Goal: Task Accomplishment & Management: Manage account settings

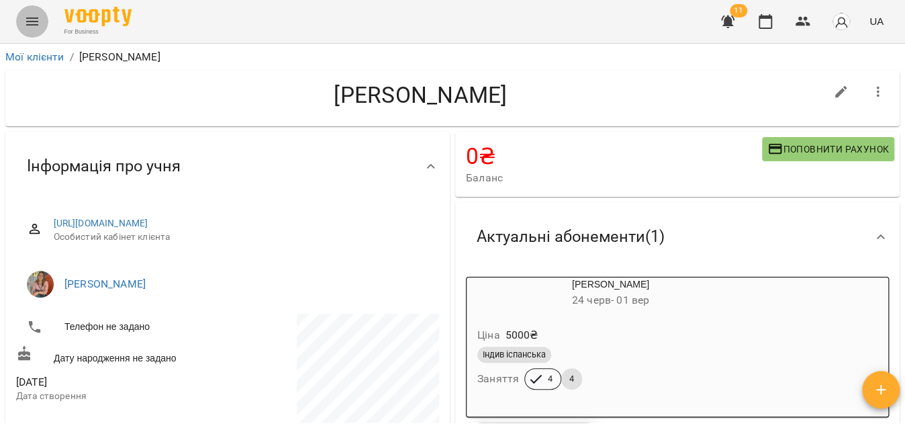
click at [28, 26] on icon "Menu" at bounding box center [32, 21] width 16 height 16
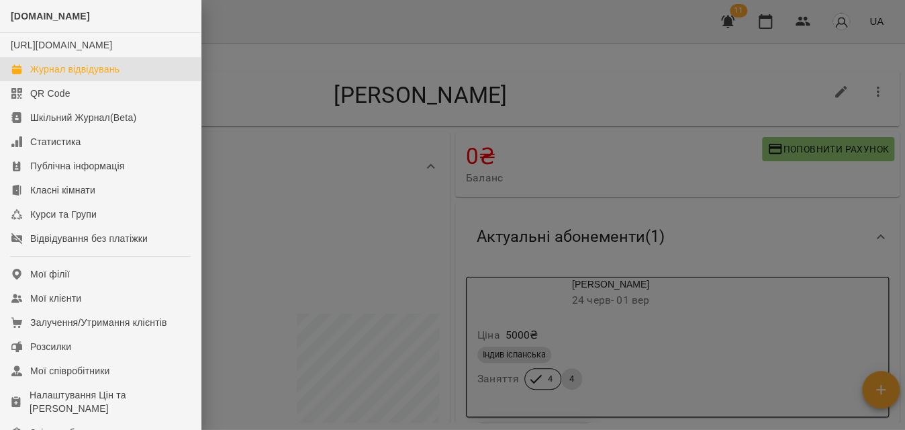
click at [64, 76] on div "Журнал відвідувань" at bounding box center [74, 68] width 89 height 13
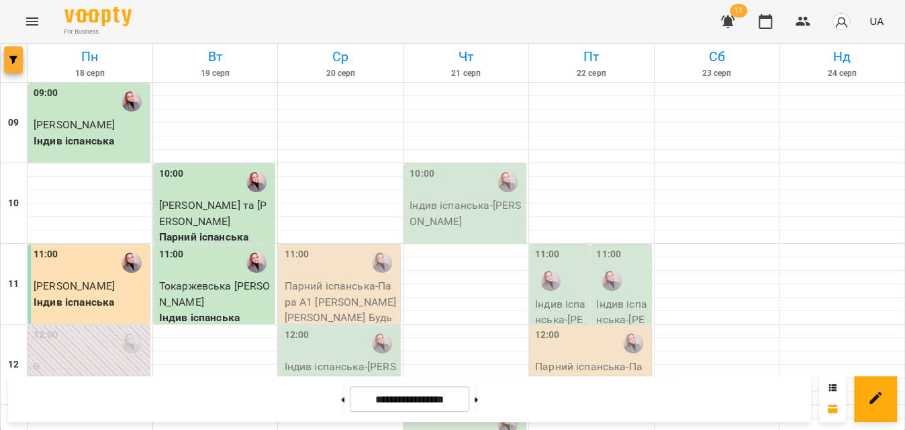
click at [19, 66] on button "button" at bounding box center [13, 59] width 19 height 27
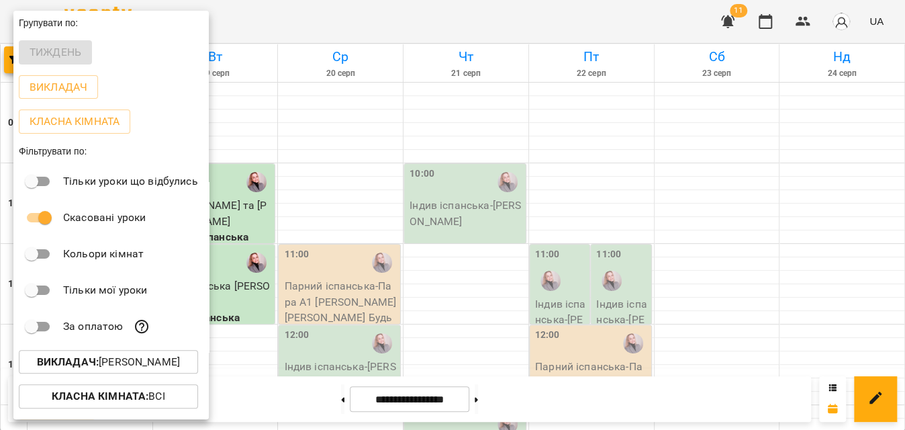
click at [66, 370] on p "Викладач : Кухар Оля" at bounding box center [108, 362] width 143 height 16
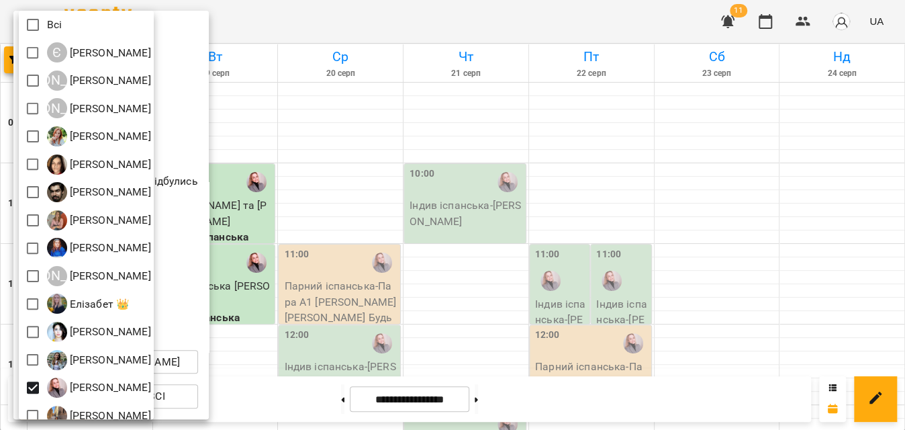
scroll to position [208, 0]
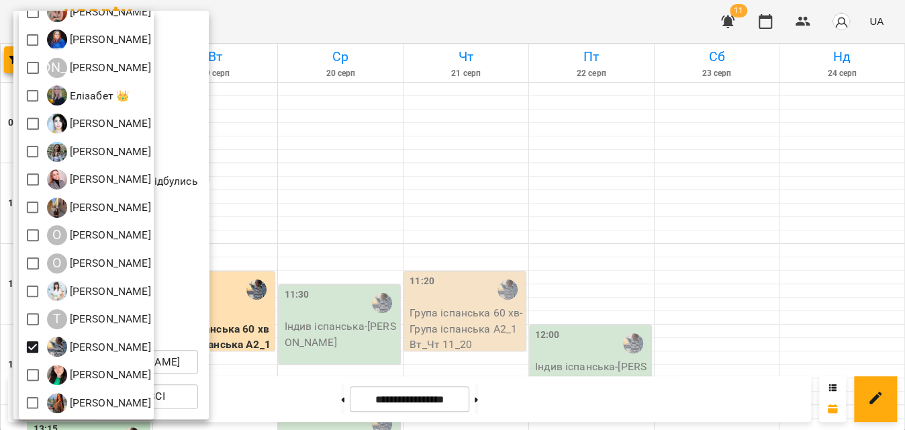
click at [352, 19] on div at bounding box center [452, 215] width 905 height 430
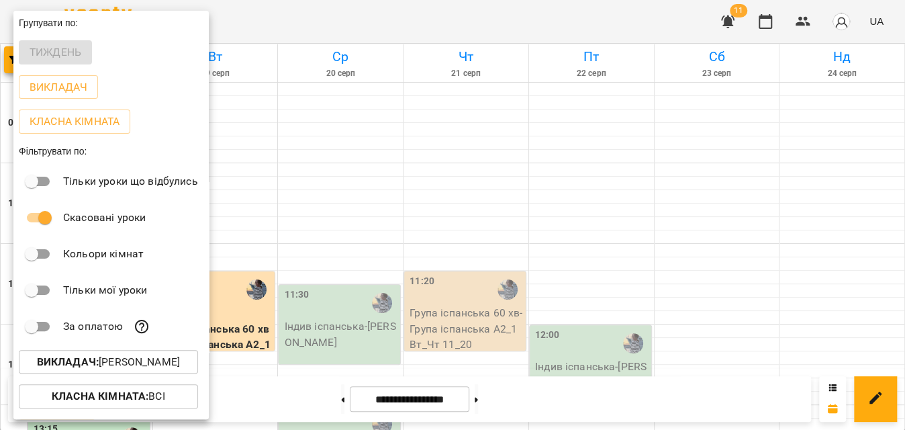
click at [352, 19] on div at bounding box center [452, 215] width 905 height 430
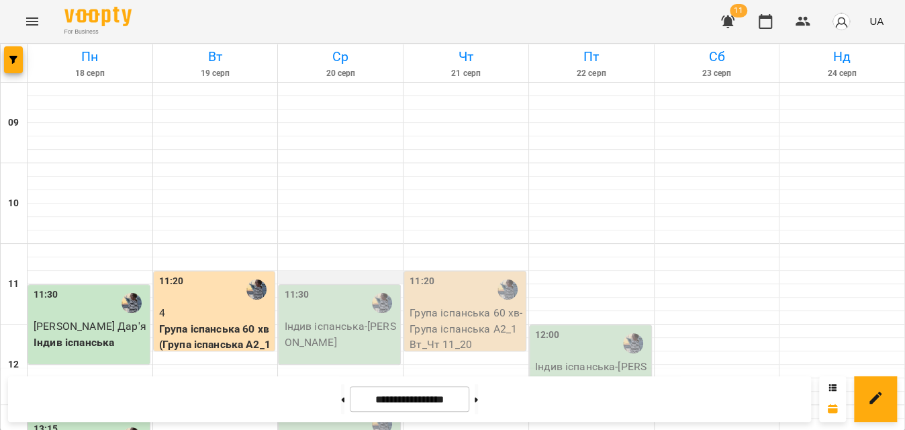
scroll to position [60, 0]
click at [334, 287] on div "11:30" at bounding box center [340, 302] width 113 height 31
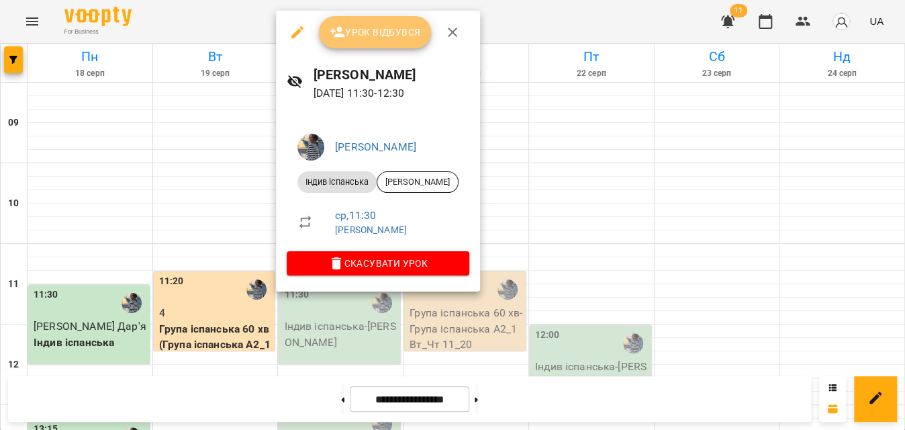
click at [401, 34] on span "Урок відбувся" at bounding box center [375, 32] width 91 height 16
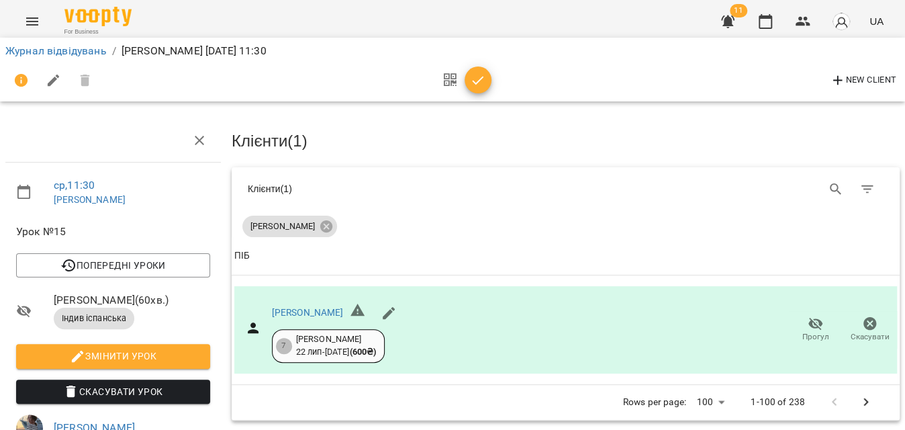
click at [485, 75] on icon "button" at bounding box center [478, 80] width 16 height 16
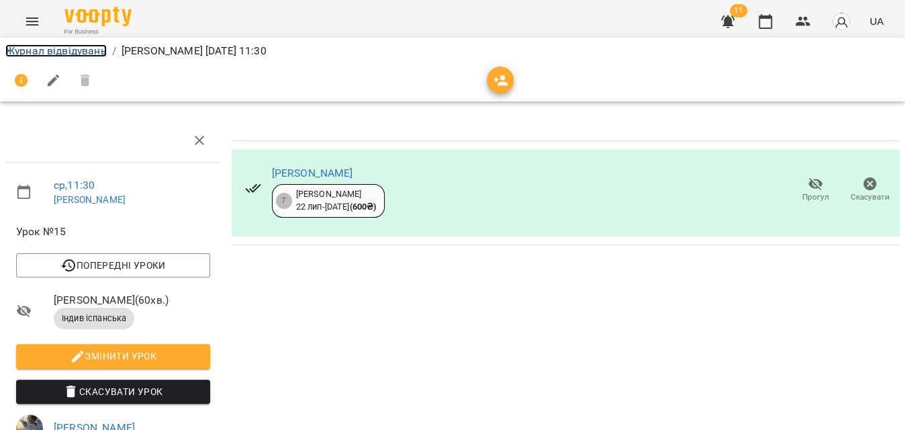
click at [71, 45] on link "Журнал відвідувань" at bounding box center [55, 50] width 101 height 13
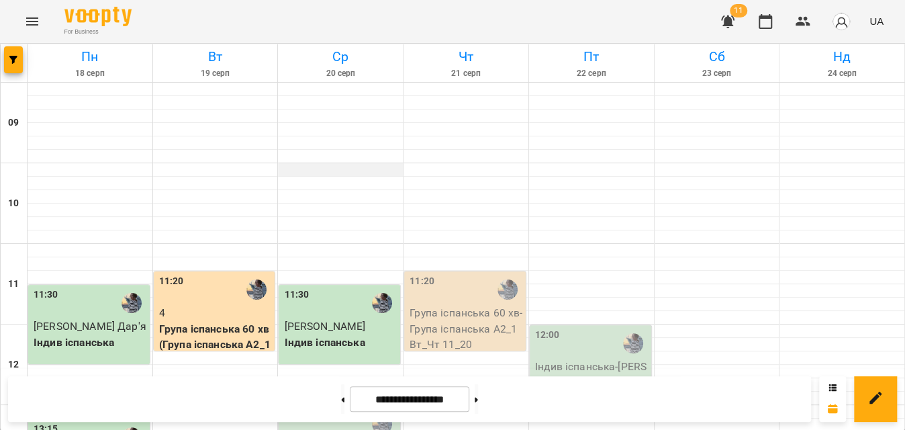
scroll to position [183, 0]
click at [311, 408] on div "13:00" at bounding box center [340, 423] width 113 height 31
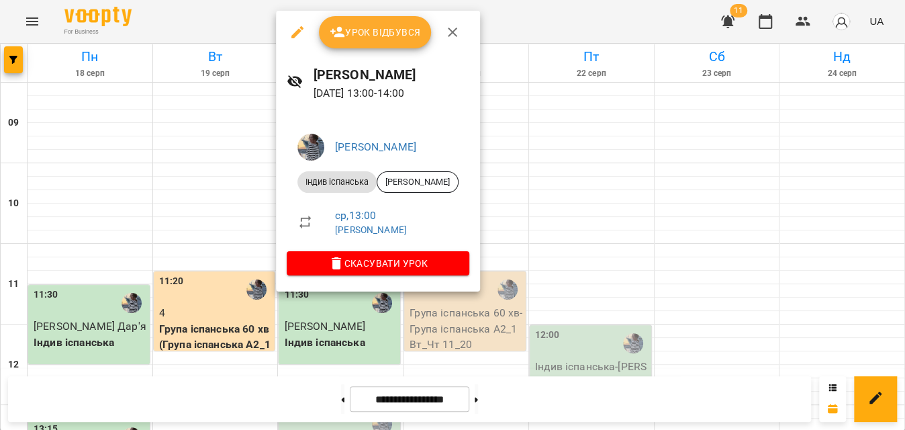
click at [366, 31] on span "Урок відбувся" at bounding box center [375, 32] width 91 height 16
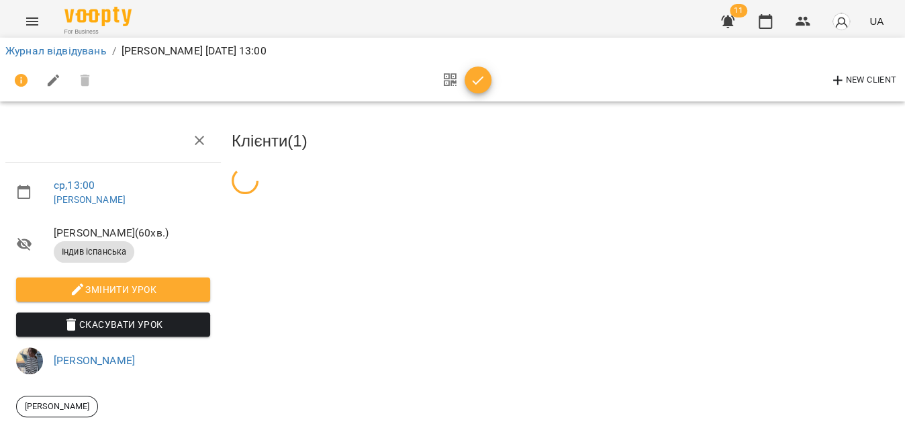
click at [486, 81] on span "button" at bounding box center [477, 80] width 27 height 16
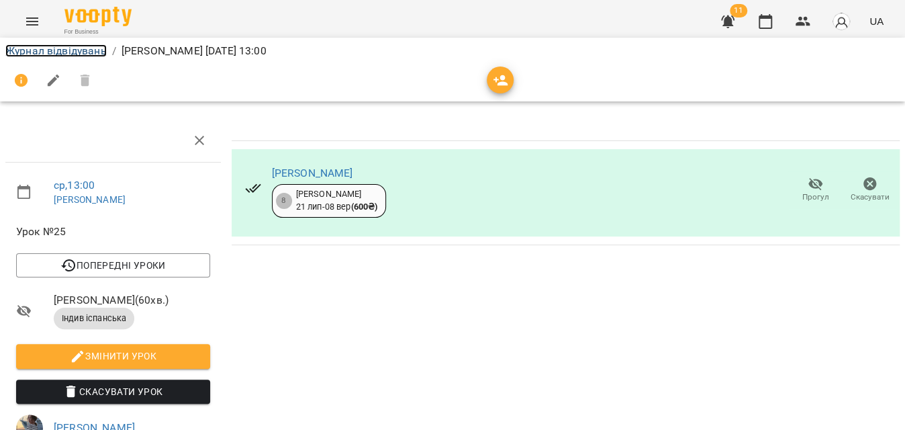
click at [72, 50] on link "Журнал відвідувань" at bounding box center [55, 50] width 101 height 13
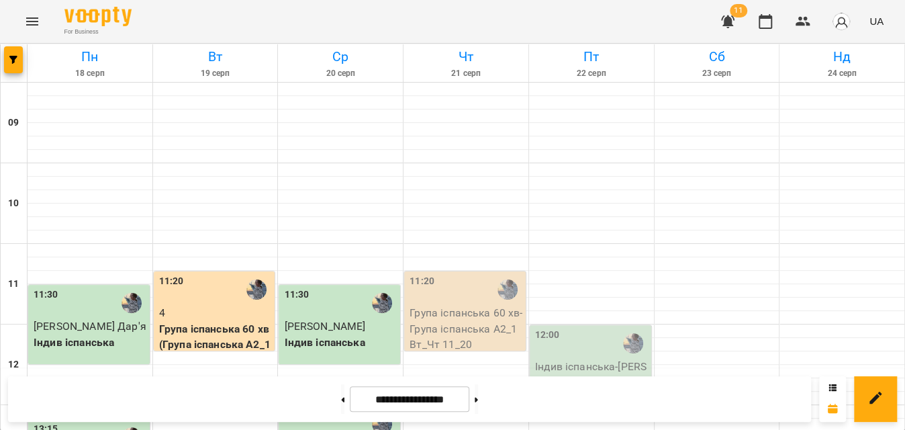
scroll to position [610, 0]
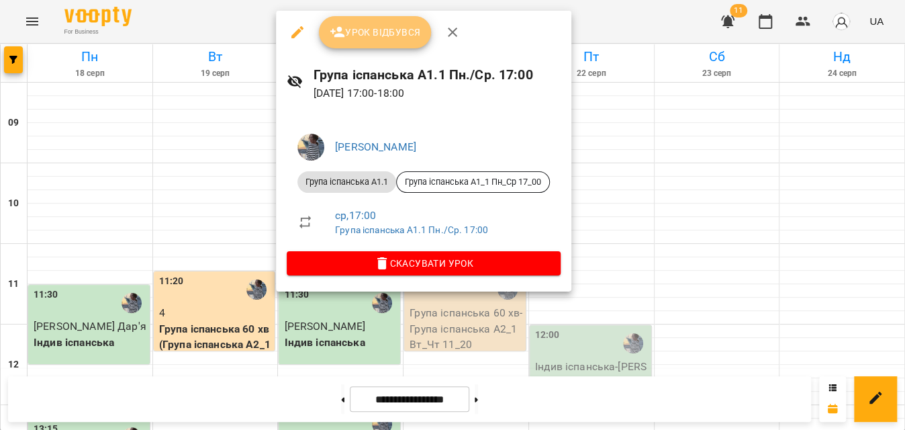
click at [363, 38] on span "Урок відбувся" at bounding box center [375, 32] width 91 height 16
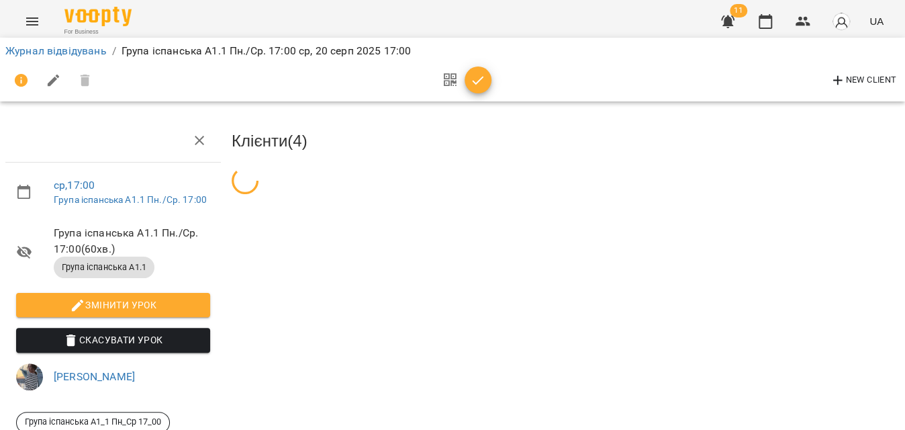
click at [469, 77] on span "button" at bounding box center [477, 80] width 27 height 16
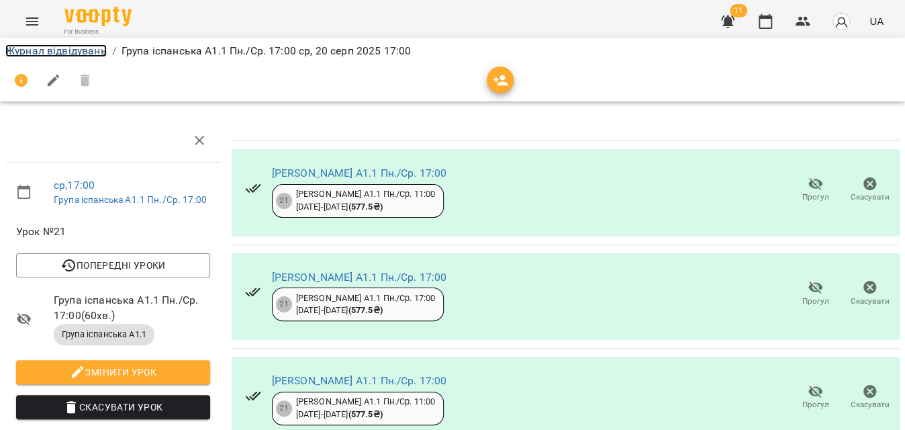
click at [81, 52] on link "Журнал відвідувань" at bounding box center [55, 50] width 101 height 13
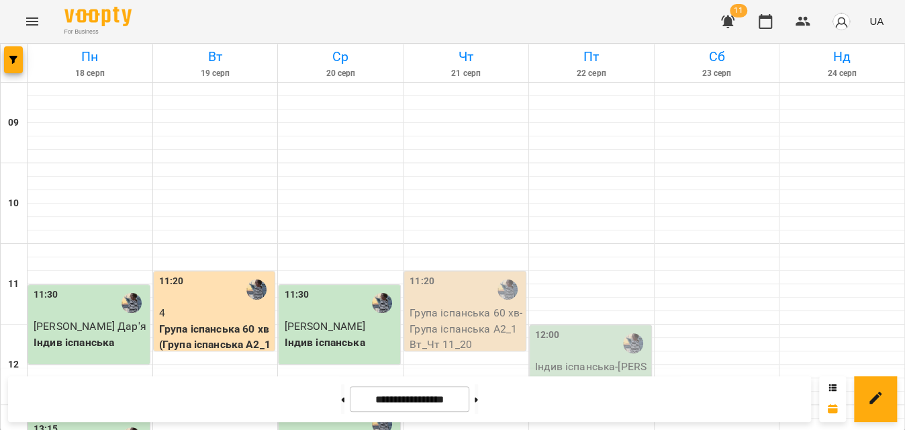
scroll to position [427, 0]
click at [5, 66] on button "button" at bounding box center [13, 59] width 19 height 27
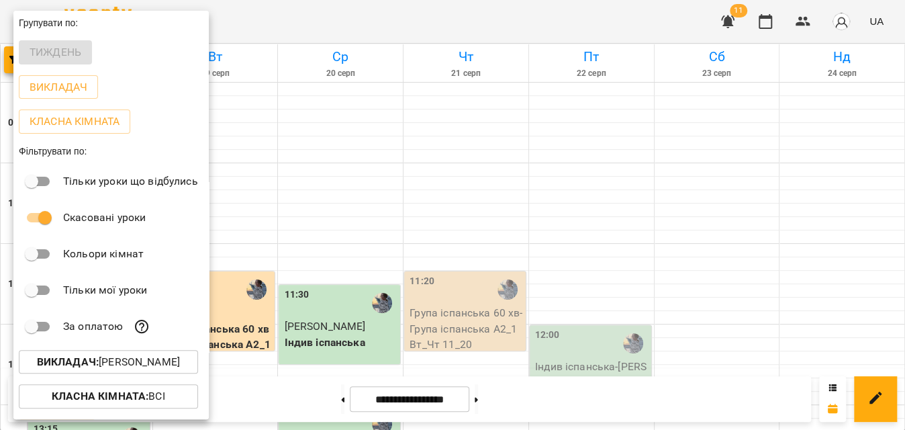
click at [97, 362] on b "Викладач :" at bounding box center [68, 361] width 62 height 13
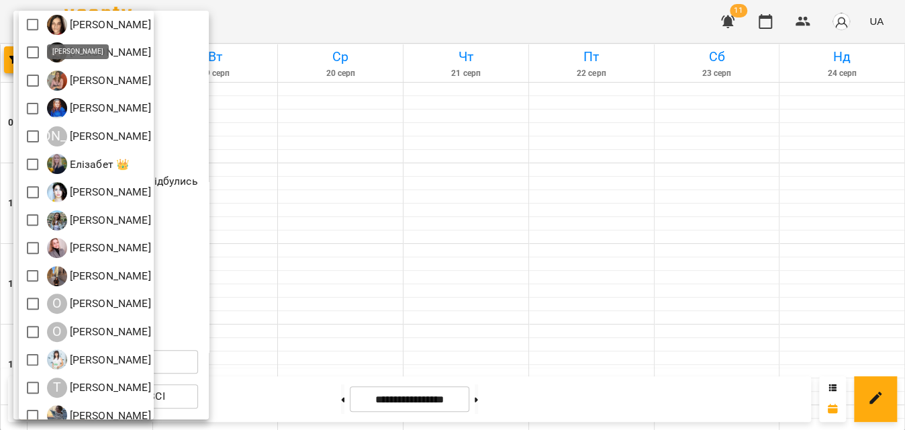
scroll to position [208, 0]
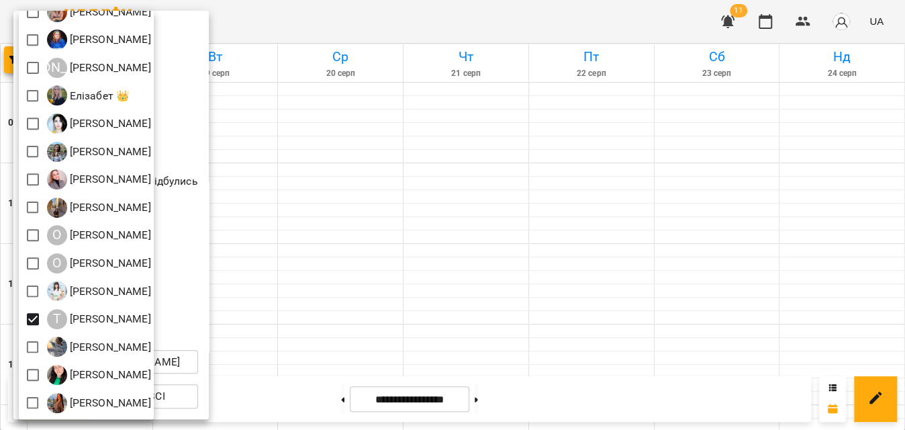
click at [423, 26] on div at bounding box center [452, 215] width 905 height 430
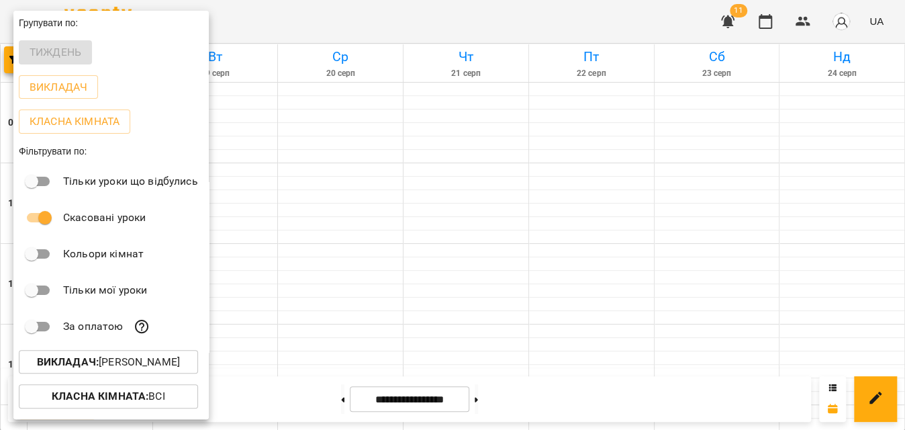
click at [423, 26] on div at bounding box center [452, 215] width 905 height 430
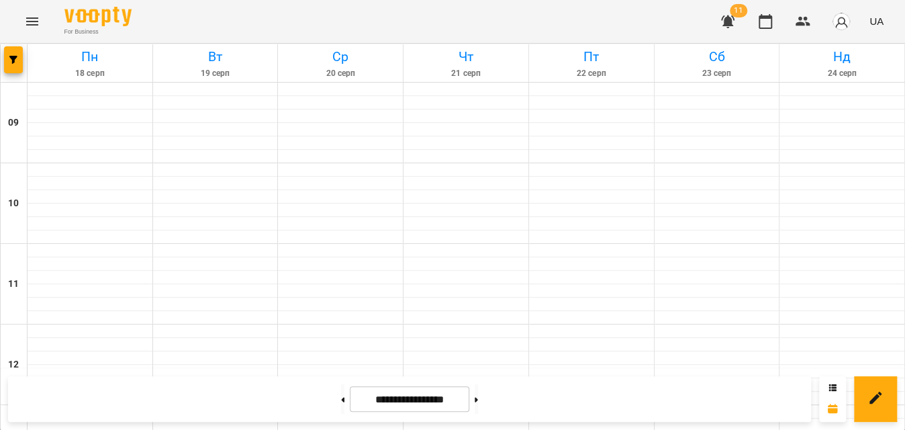
scroll to position [427, 0]
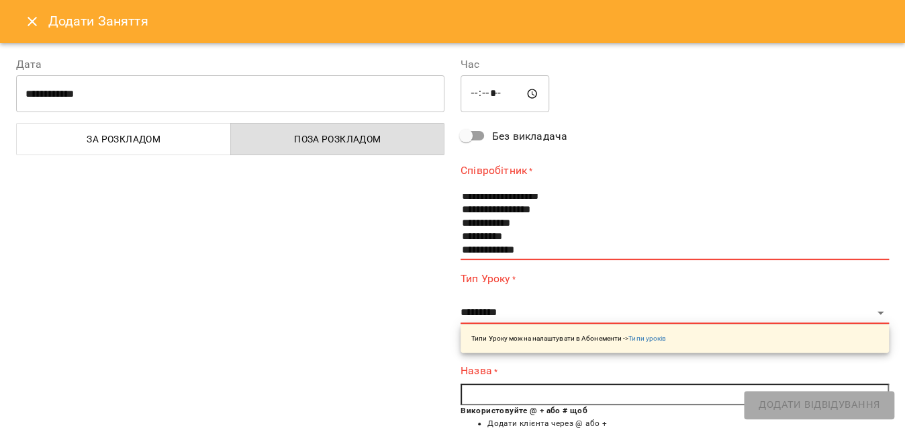
scroll to position [224, 0]
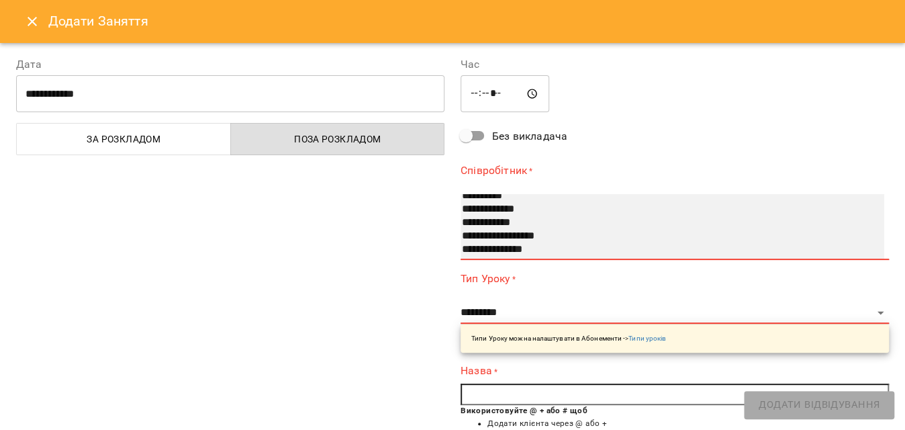
select select "**********"
click at [518, 208] on option "**********" at bounding box center [659, 209] width 399 height 13
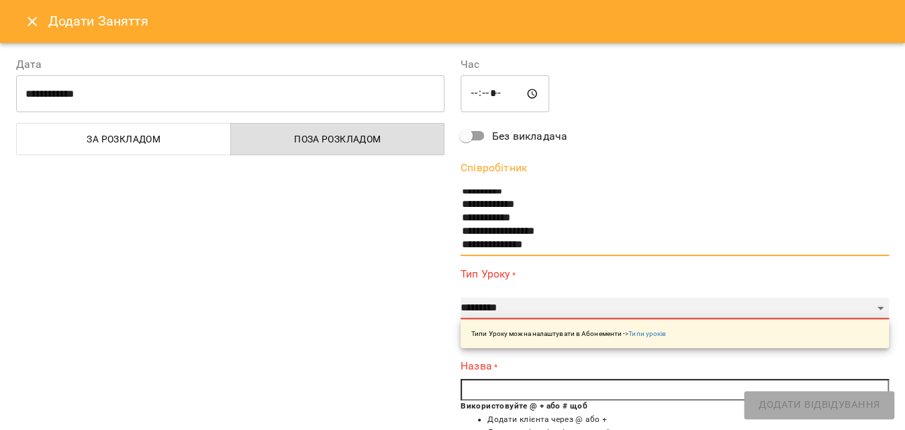
click at [499, 313] on select "**********" at bounding box center [674, 307] width 428 height 21
select select "**********"
click at [460, 297] on select "**********" at bounding box center [674, 307] width 428 height 21
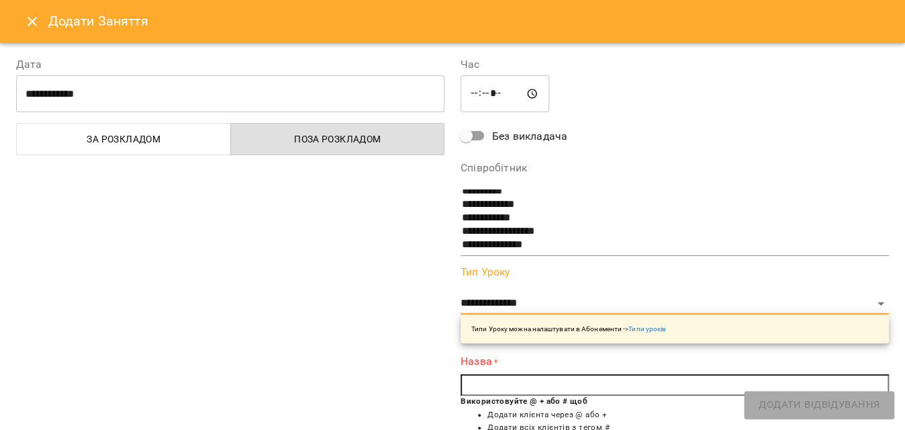
click at [482, 385] on input "text" at bounding box center [674, 384] width 428 height 21
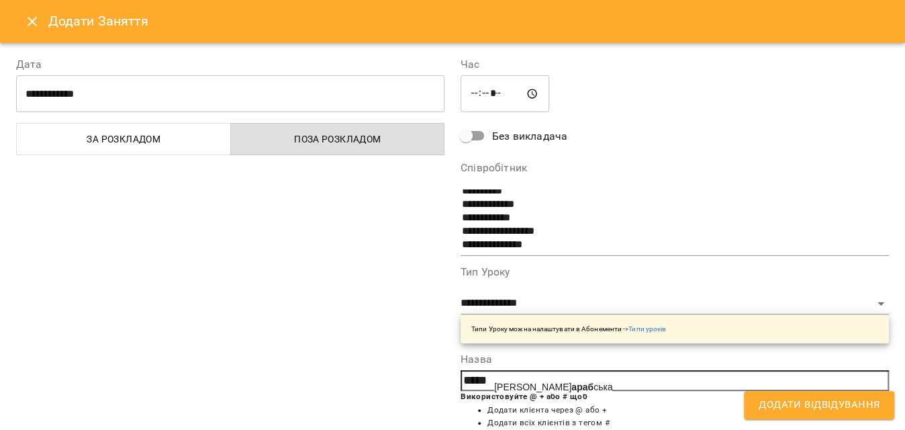
click at [526, 387] on span "Божко Іван араб ська" at bounding box center [553, 386] width 118 height 11
type input "**********"
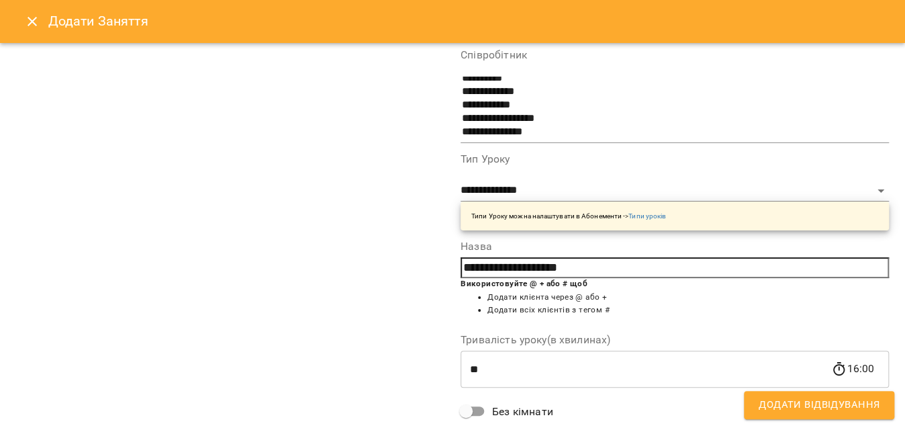
scroll to position [243, 0]
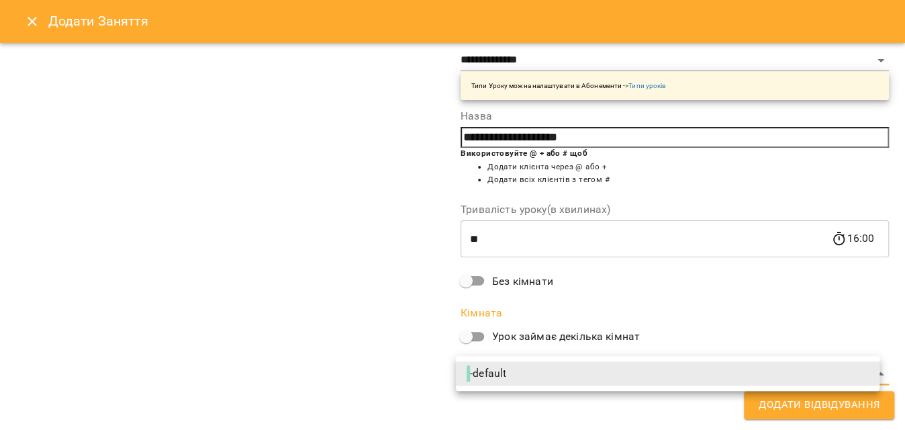
click at [520, 373] on li "- default" at bounding box center [668, 373] width 424 height 24
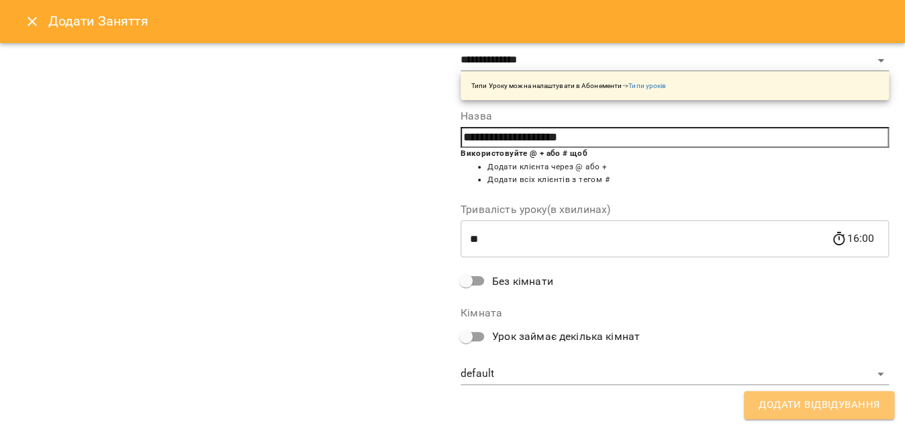
click at [795, 397] on span "Додати Відвідування" at bounding box center [818, 404] width 121 height 17
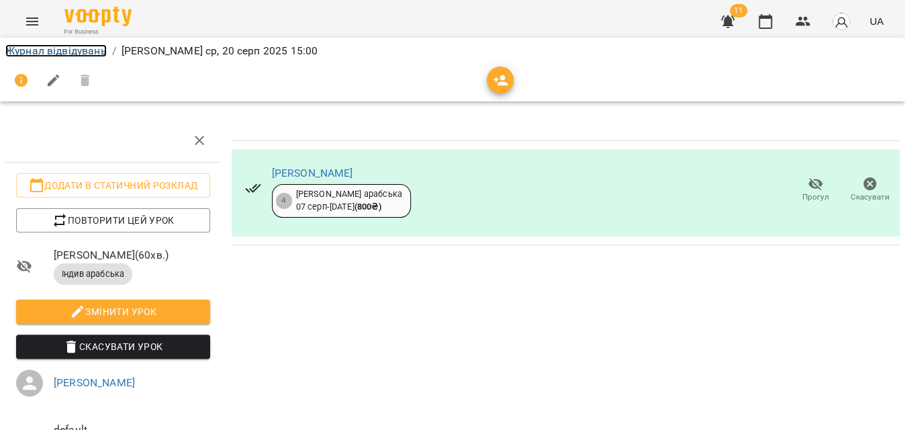
click at [101, 48] on link "Журнал відвідувань" at bounding box center [55, 50] width 101 height 13
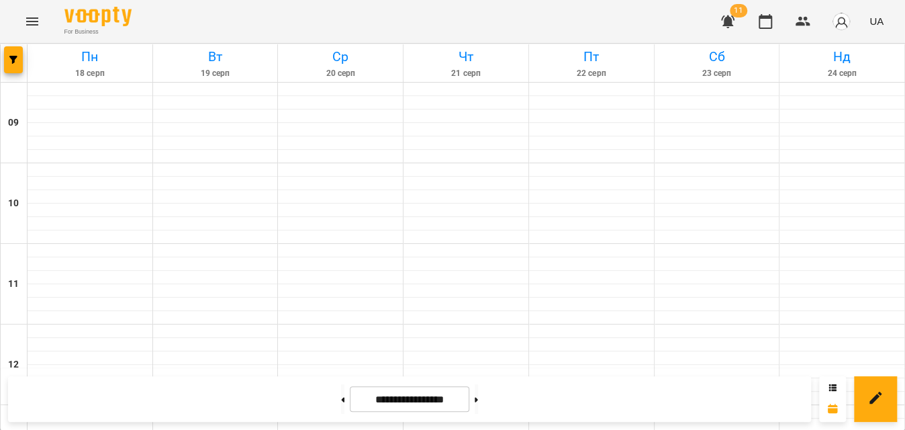
scroll to position [732, 0]
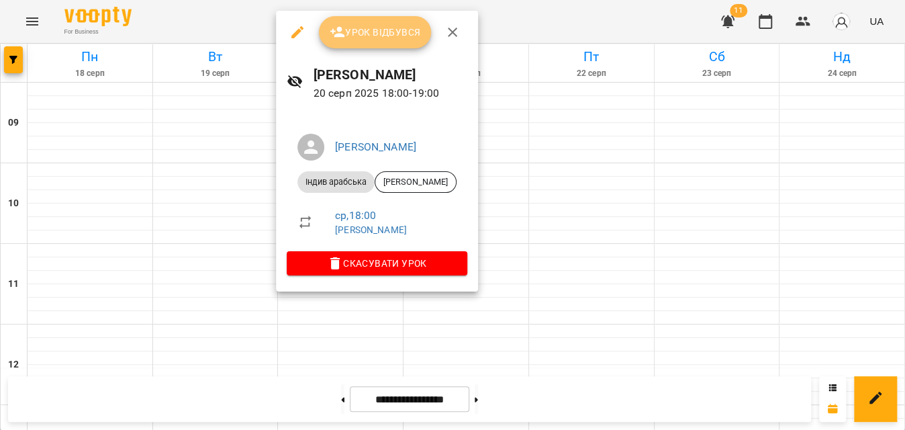
click at [370, 34] on span "Урок відбувся" at bounding box center [375, 32] width 91 height 16
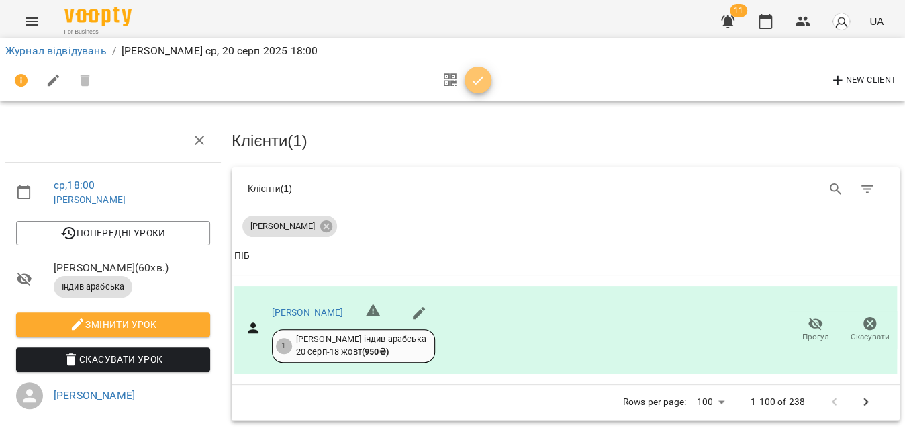
click at [486, 83] on span "button" at bounding box center [477, 80] width 27 height 16
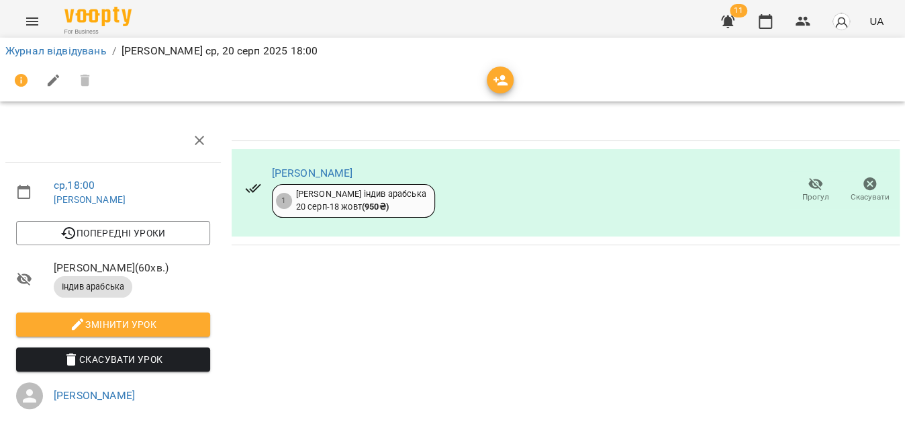
click at [83, 58] on li "Журнал відвідувань" at bounding box center [55, 51] width 101 height 16
click at [82, 55] on link "Журнал відвідувань" at bounding box center [55, 50] width 101 height 13
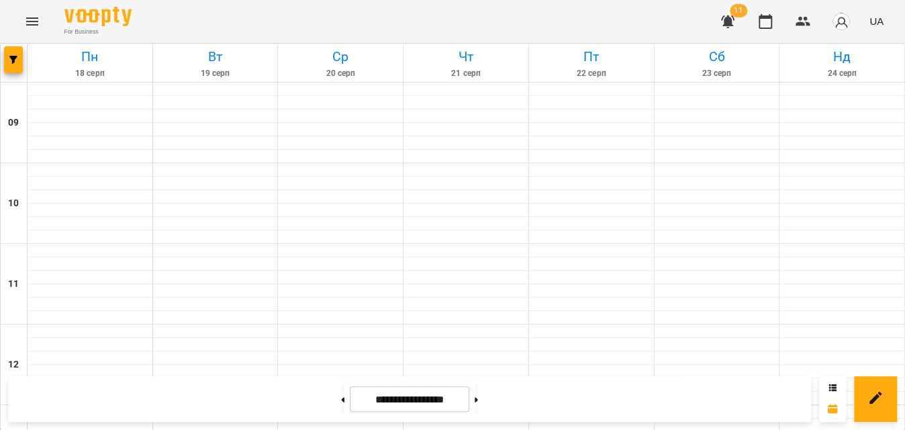
scroll to position [366, 0]
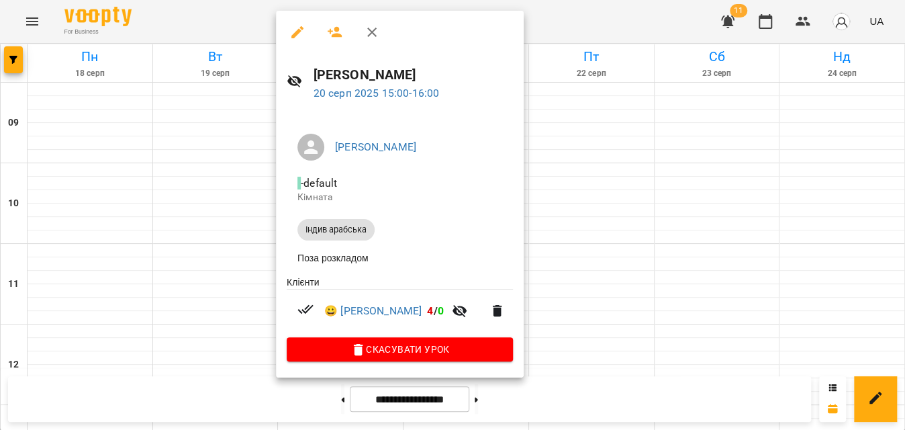
click at [584, 29] on div at bounding box center [452, 215] width 905 height 430
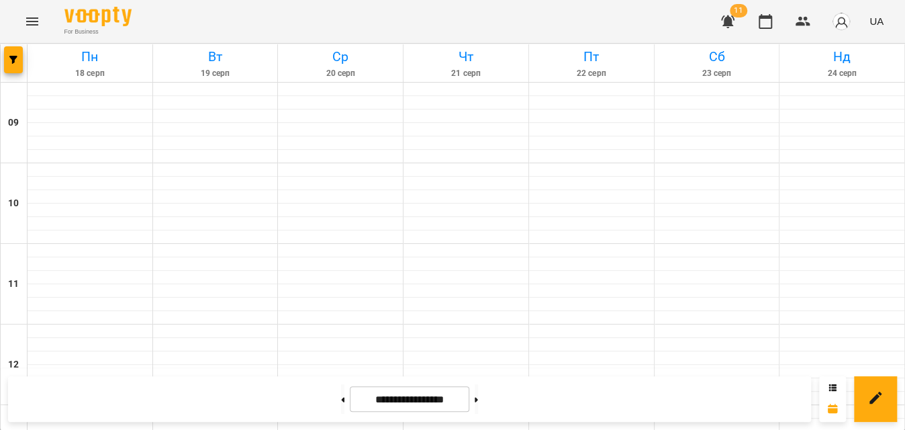
scroll to position [671, 0]
click at [15, 65] on button "button" at bounding box center [13, 59] width 19 height 27
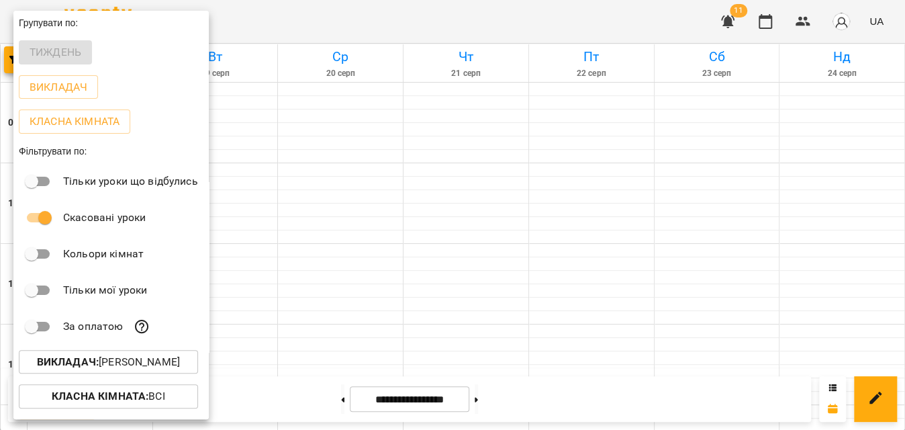
click at [134, 366] on p "Викладач : Тетяна Іщенко" at bounding box center [108, 362] width 143 height 16
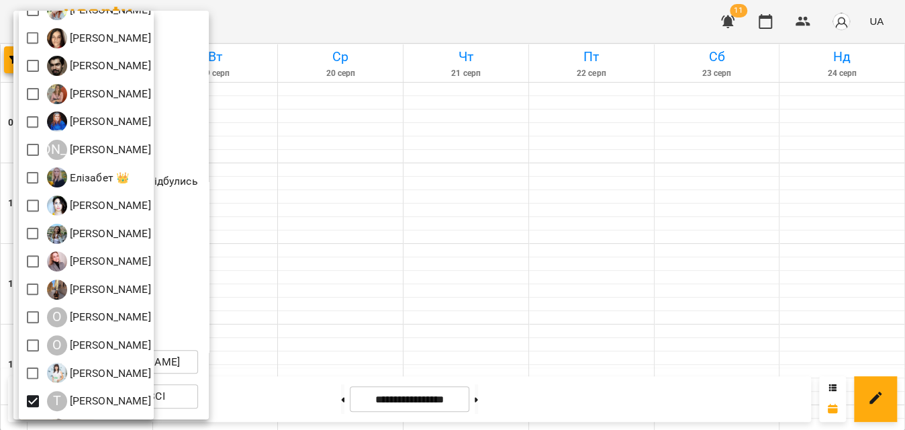
scroll to position [208, 0]
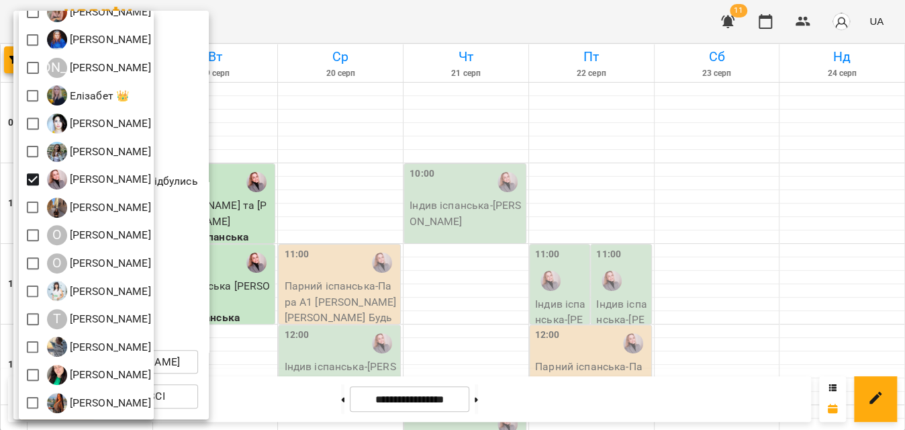
click at [367, 11] on div at bounding box center [452, 215] width 905 height 430
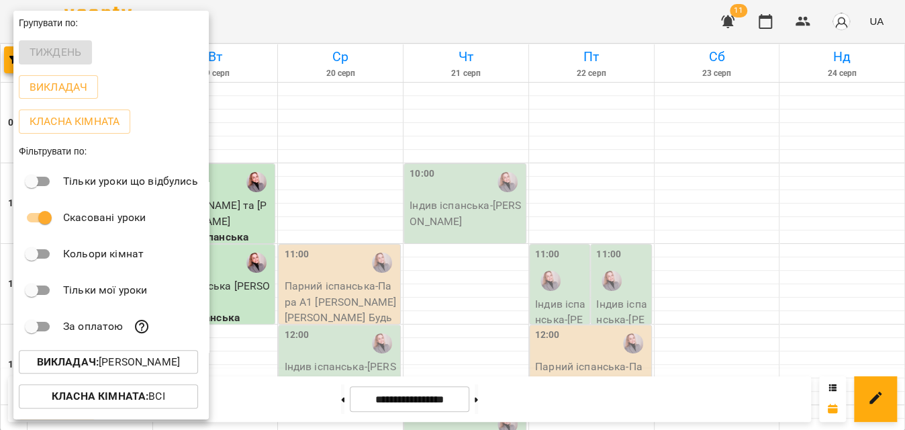
click at [367, 11] on div at bounding box center [452, 215] width 905 height 430
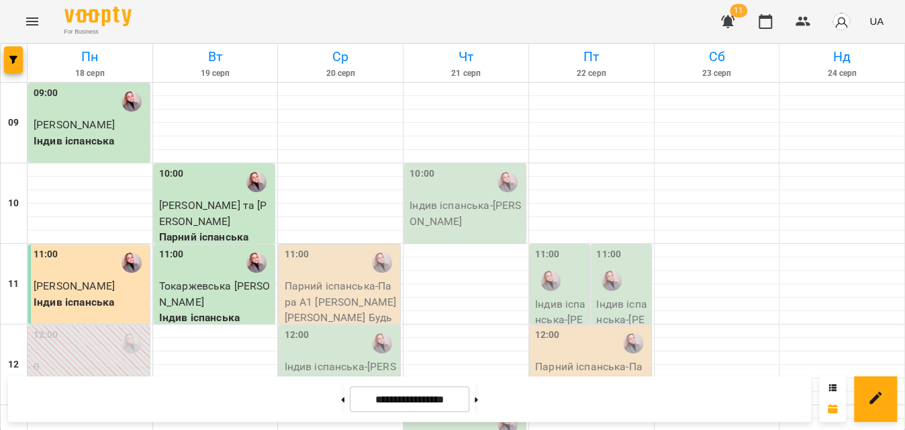
scroll to position [0, 0]
click at [324, 249] on div "11:00" at bounding box center [340, 262] width 113 height 31
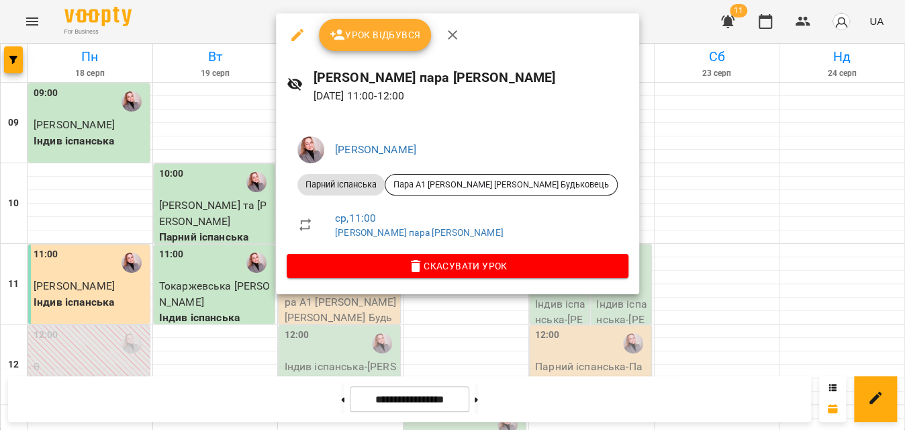
click at [384, 44] on button "Урок відбувся" at bounding box center [375, 35] width 113 height 32
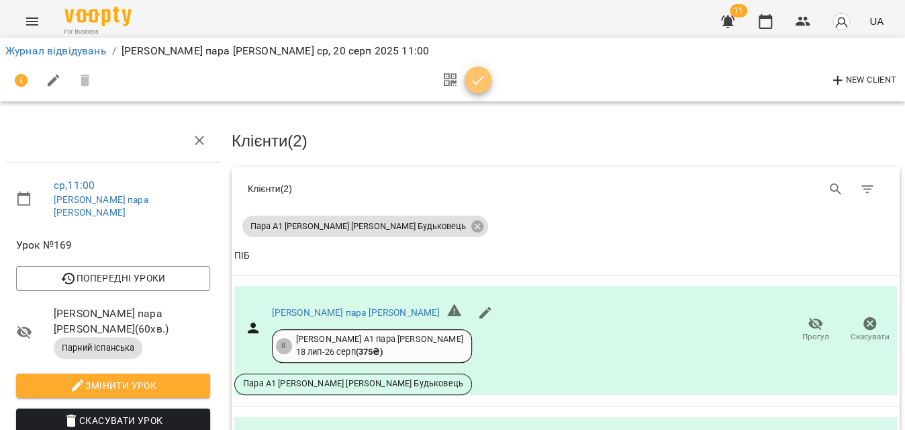
click at [483, 83] on icon "button" at bounding box center [478, 80] width 16 height 16
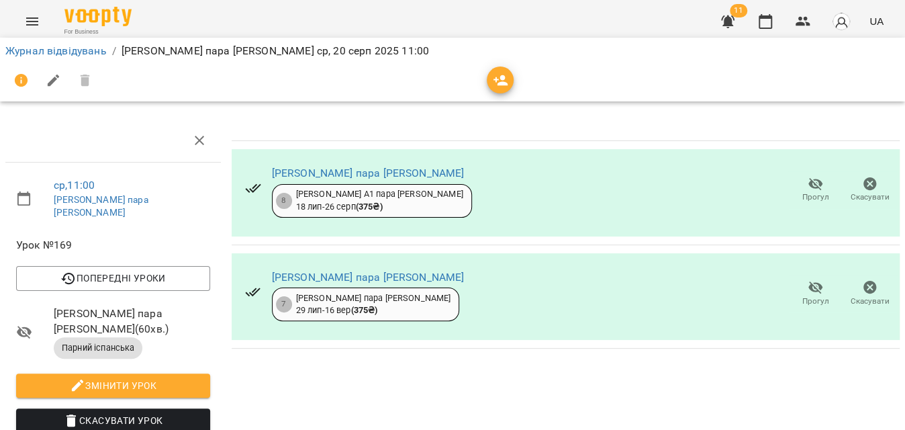
click at [802, 197] on span "Прогул" at bounding box center [815, 196] width 27 height 11
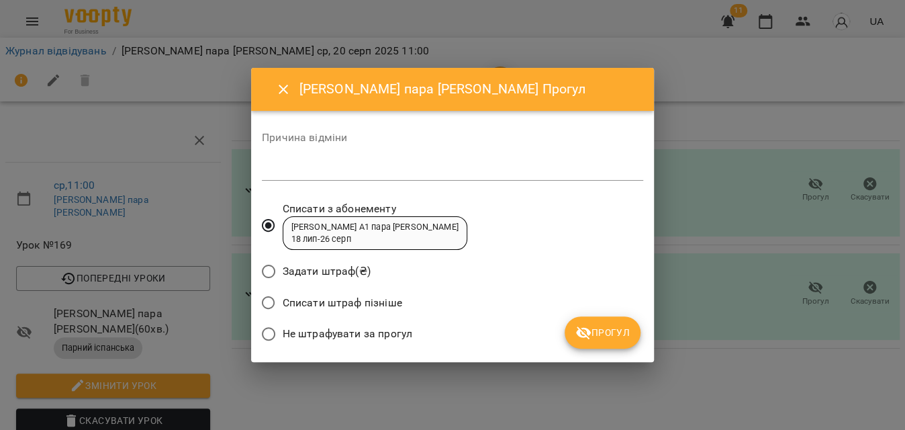
click at [436, 176] on div "*" at bounding box center [452, 169] width 381 height 21
type textarea "*"
click at [367, 337] on span "Не штрафувати за прогул" at bounding box center [348, 334] width 130 height 16
click at [603, 338] on span "Прогул" at bounding box center [602, 332] width 54 height 16
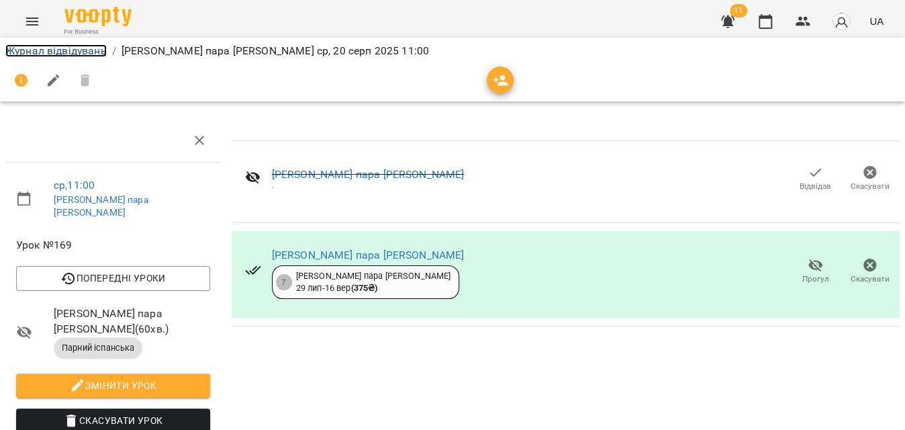
click at [59, 49] on link "Журнал відвідувань" at bounding box center [55, 50] width 101 height 13
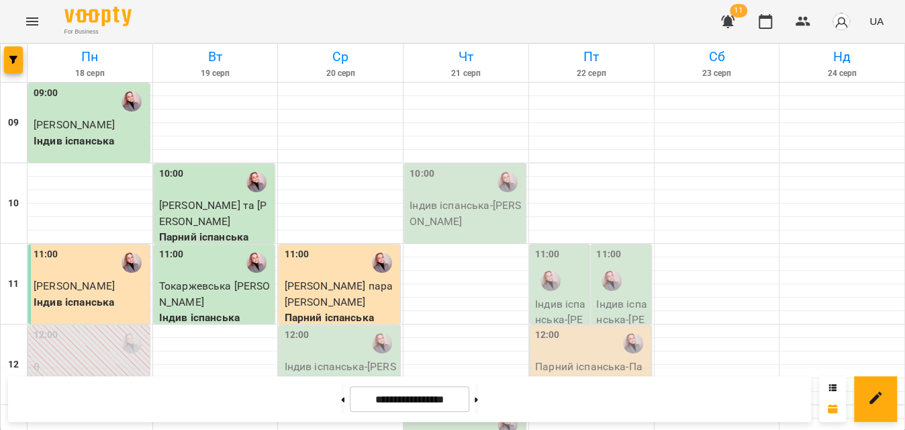
scroll to position [60, 0]
click at [333, 358] on p "Індив іспанська - Чумакова Анастасія" at bounding box center [340, 374] width 113 height 32
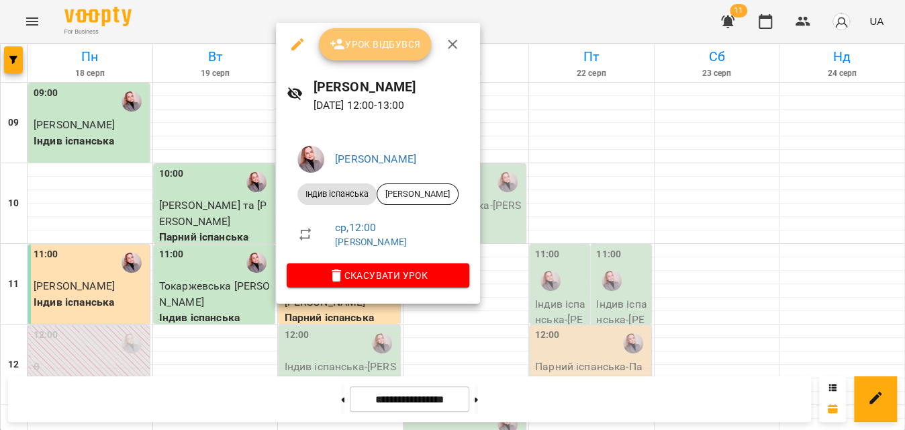
click at [387, 34] on button "Урок відбувся" at bounding box center [375, 44] width 113 height 32
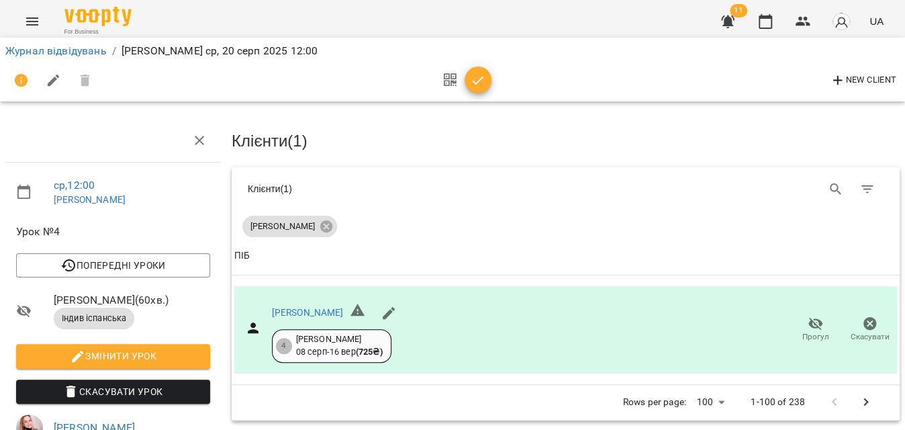
click at [475, 83] on icon "button" at bounding box center [478, 80] width 11 height 9
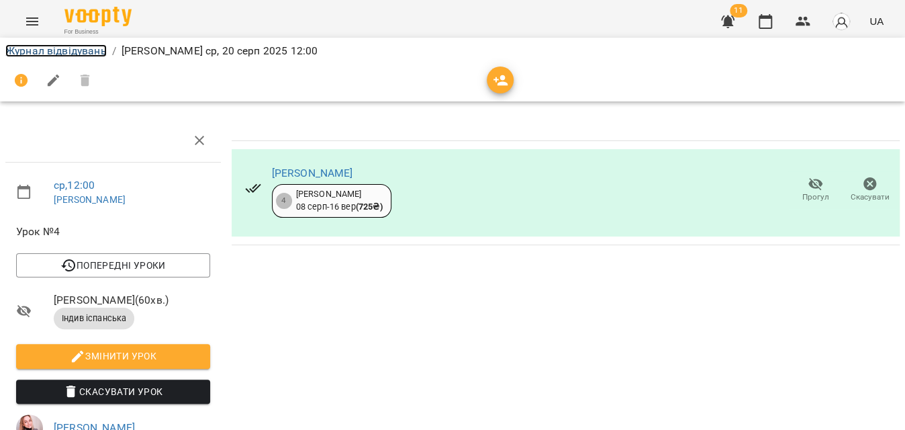
click at [91, 50] on link "Журнал відвідувань" at bounding box center [55, 50] width 101 height 13
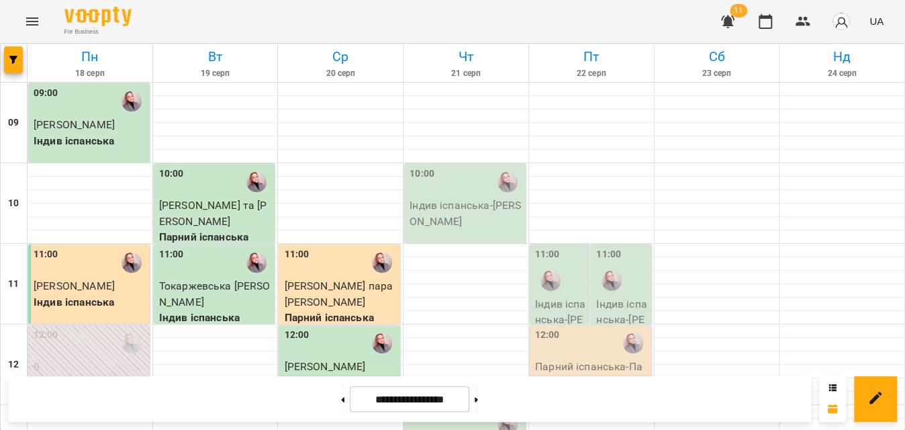
click at [420, 193] on div "10:00" at bounding box center [421, 181] width 25 height 31
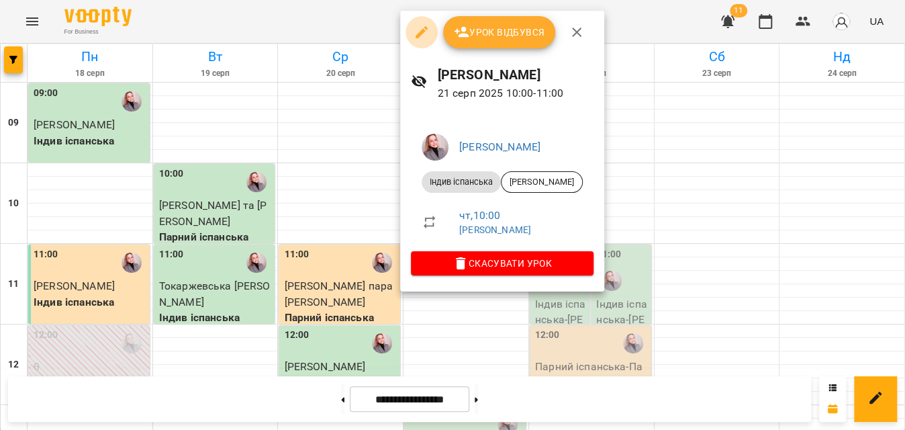
click at [420, 27] on icon "button" at bounding box center [421, 32] width 16 height 16
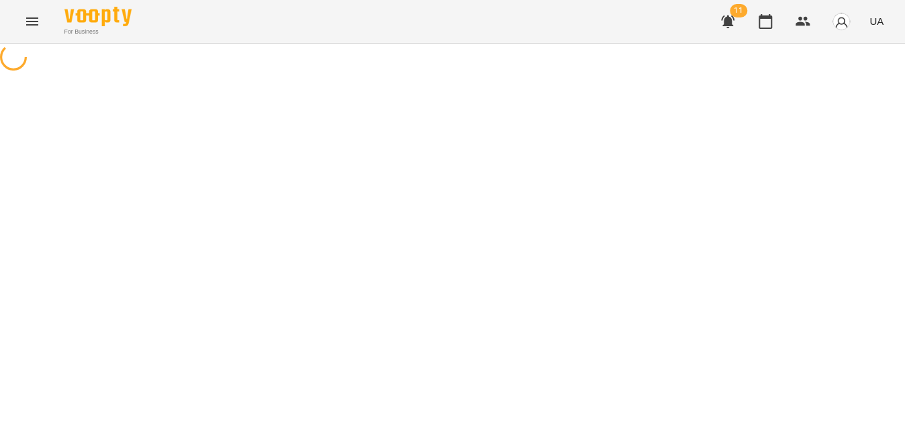
select select "**********"
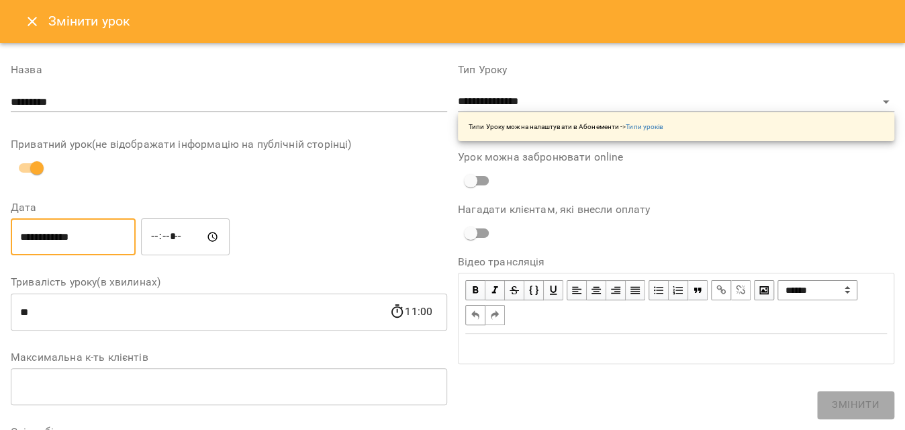
click at [65, 236] on input "**********" at bounding box center [73, 237] width 125 height 38
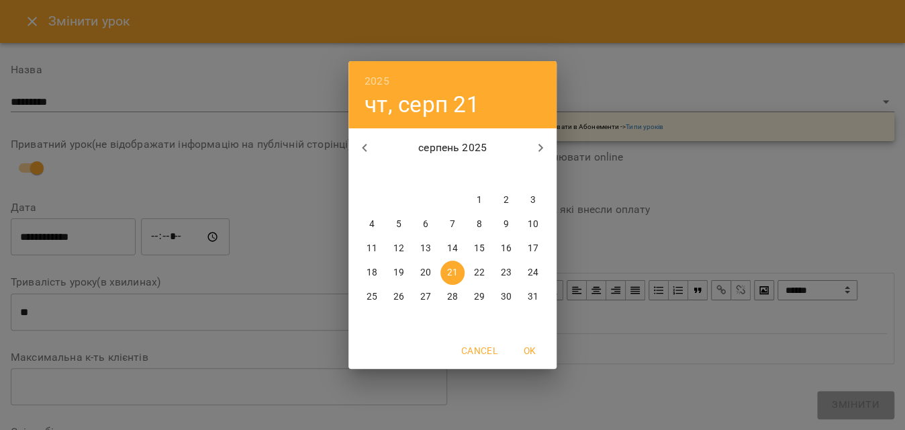
click at [424, 270] on p "20" at bounding box center [425, 272] width 11 height 13
type input "**********"
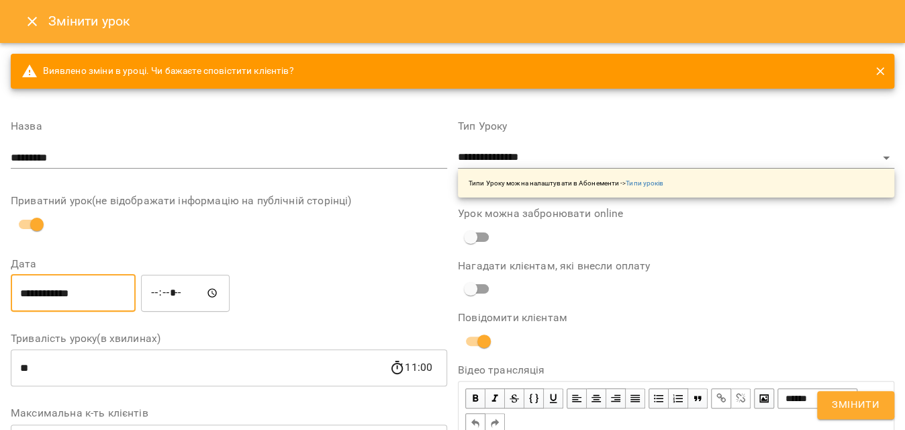
click at [851, 403] on span "Змінити" at bounding box center [856, 404] width 48 height 17
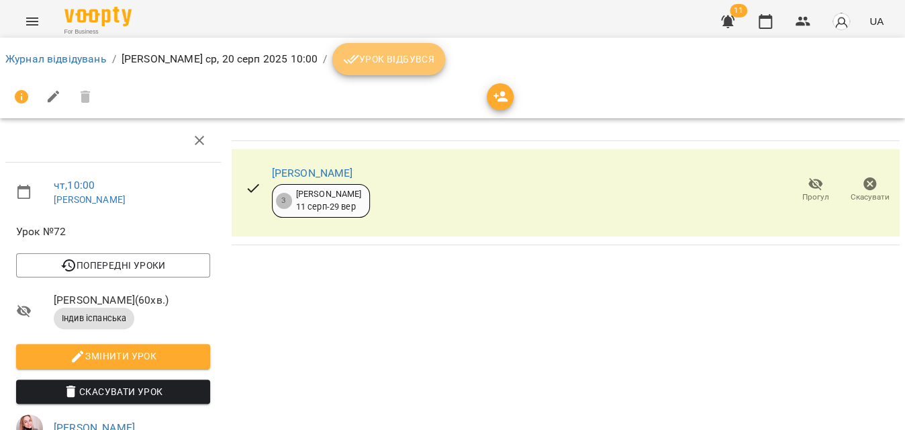
click at [383, 62] on span "Урок відбувся" at bounding box center [388, 59] width 91 height 16
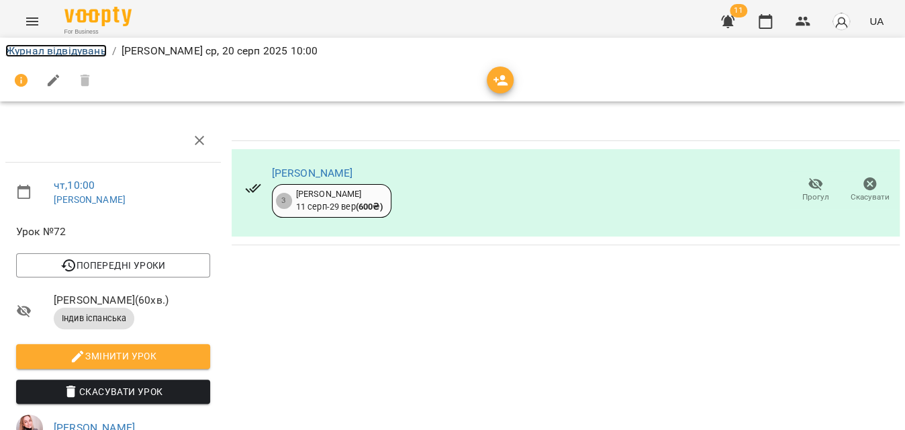
click at [71, 50] on link "Журнал відвідувань" at bounding box center [55, 50] width 101 height 13
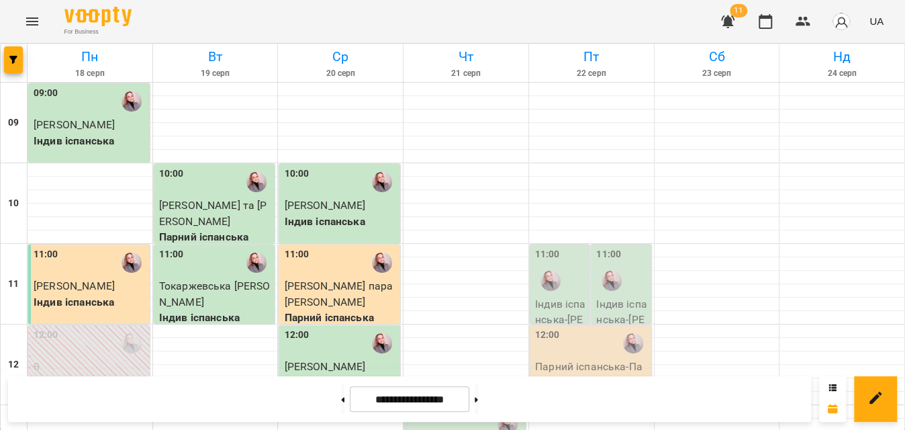
scroll to position [549, 0]
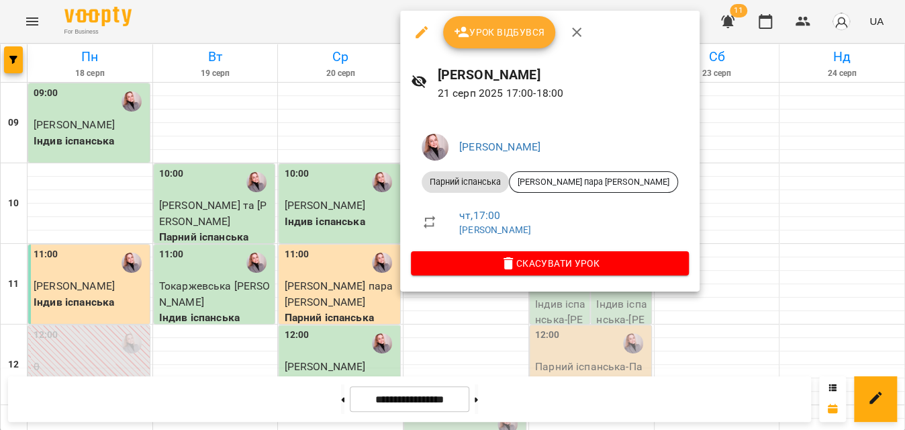
click at [417, 40] on button "button" at bounding box center [421, 32] width 32 height 32
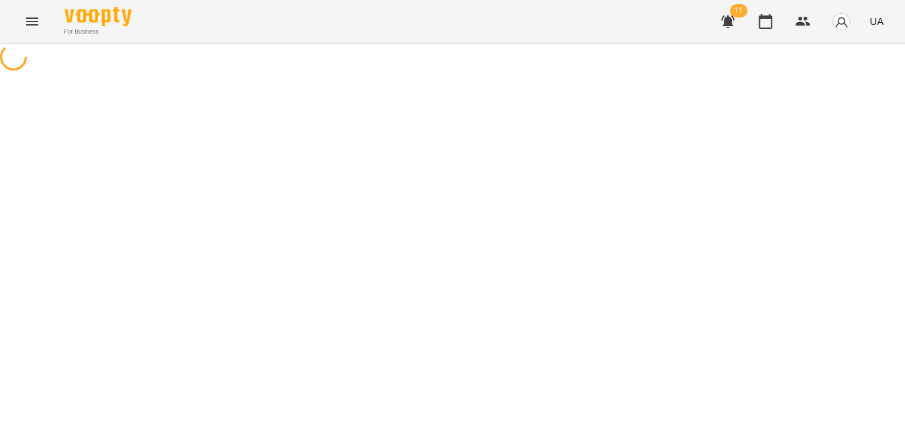
select select "**********"
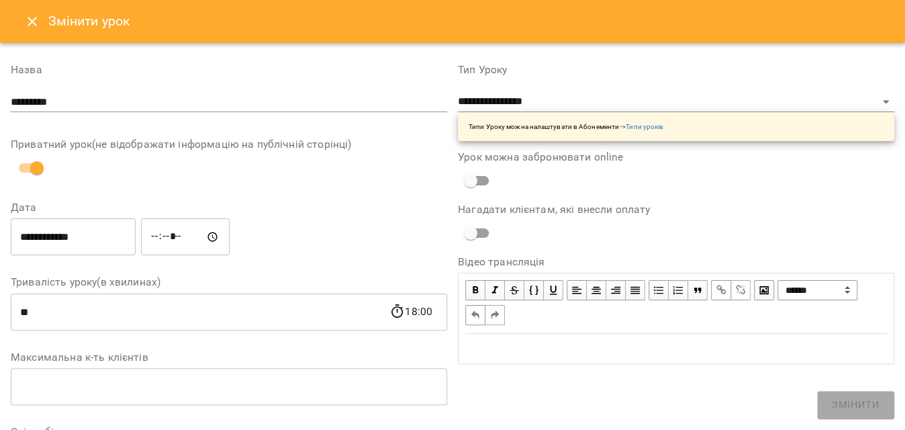
click at [88, 231] on input "**********" at bounding box center [73, 237] width 125 height 38
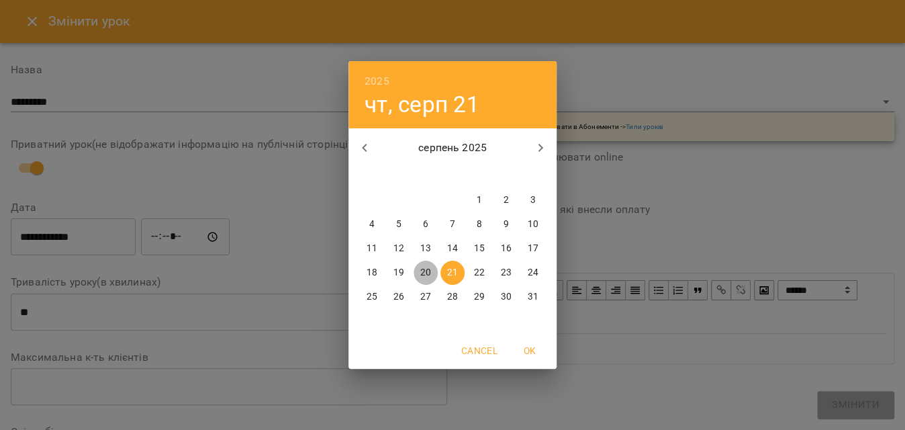
click at [432, 267] on span "20" at bounding box center [425, 272] width 24 height 13
type input "**********"
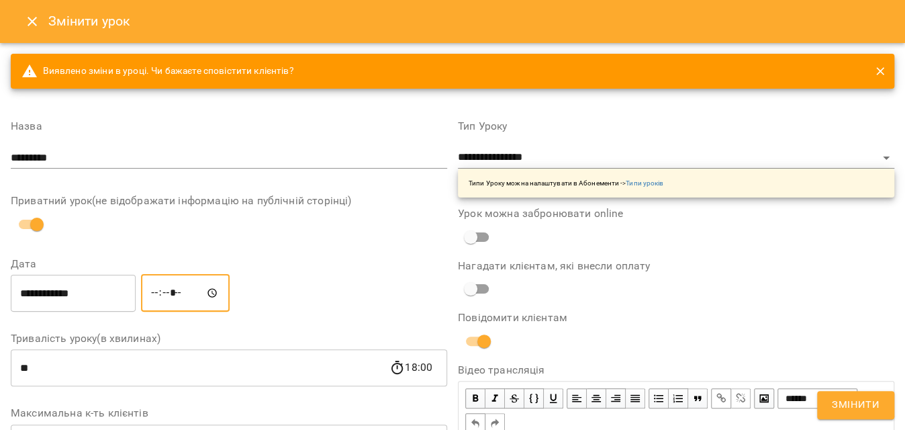
click at [169, 290] on input "*****" at bounding box center [185, 293] width 89 height 38
type input "*****"
click at [841, 403] on span "Змінити" at bounding box center [856, 404] width 48 height 17
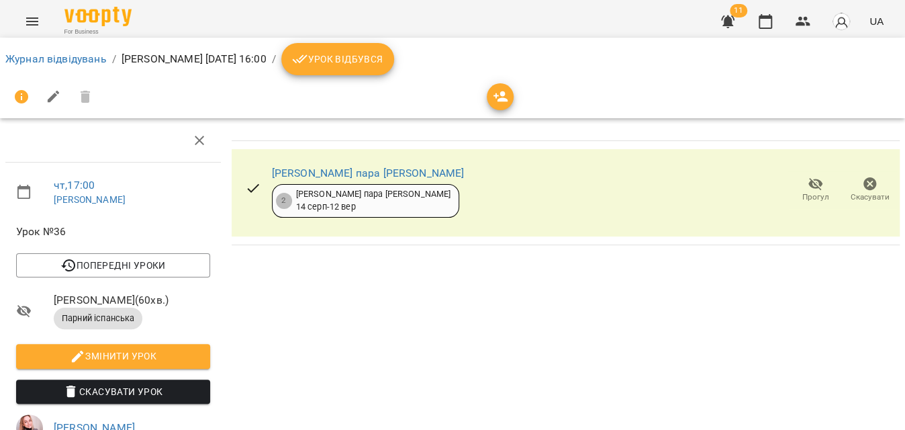
click at [383, 66] on span "Урок відбувся" at bounding box center [337, 59] width 91 height 16
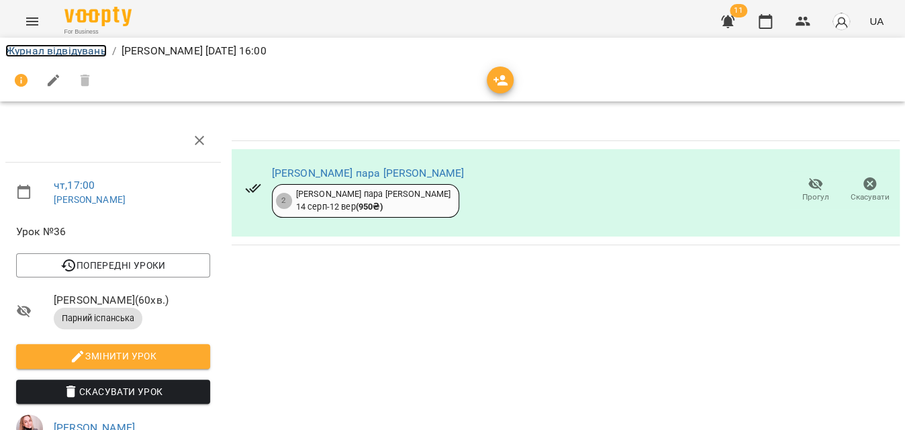
click at [98, 55] on link "Журнал відвідувань" at bounding box center [55, 50] width 101 height 13
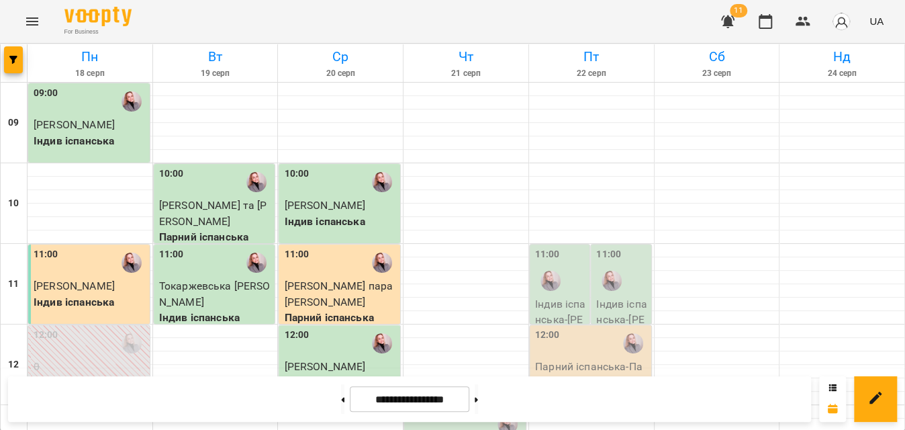
scroll to position [638, 0]
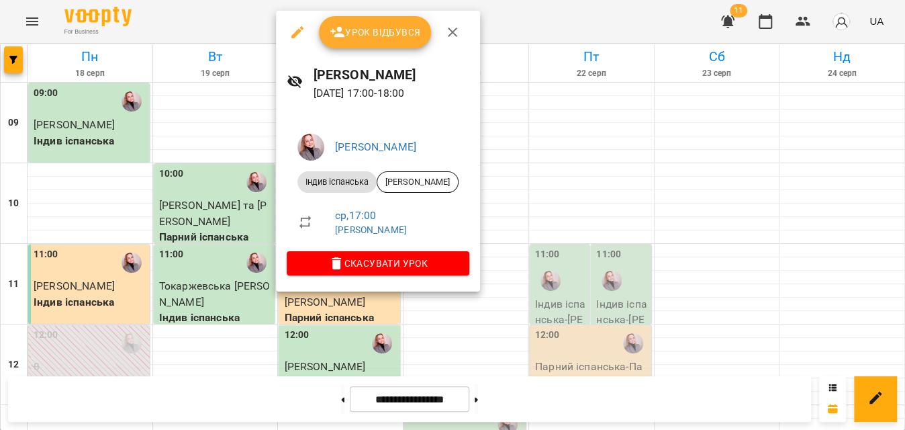
click at [382, 27] on span "Урок відбувся" at bounding box center [375, 32] width 91 height 16
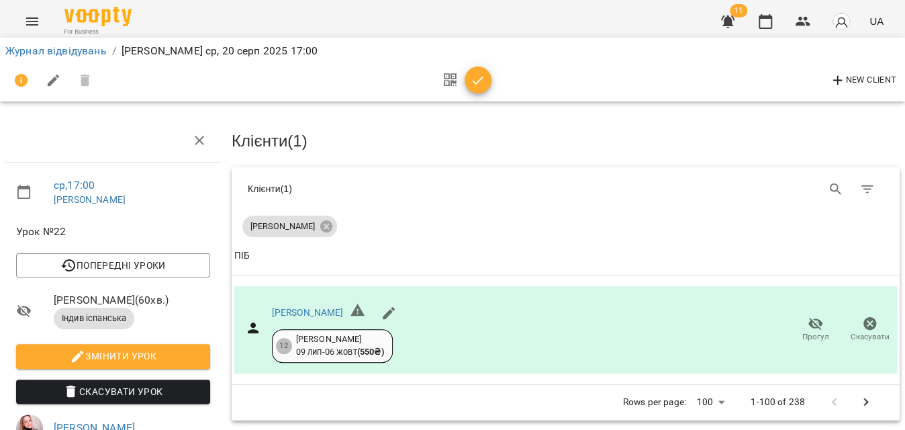
click at [474, 77] on icon "button" at bounding box center [478, 80] width 16 height 16
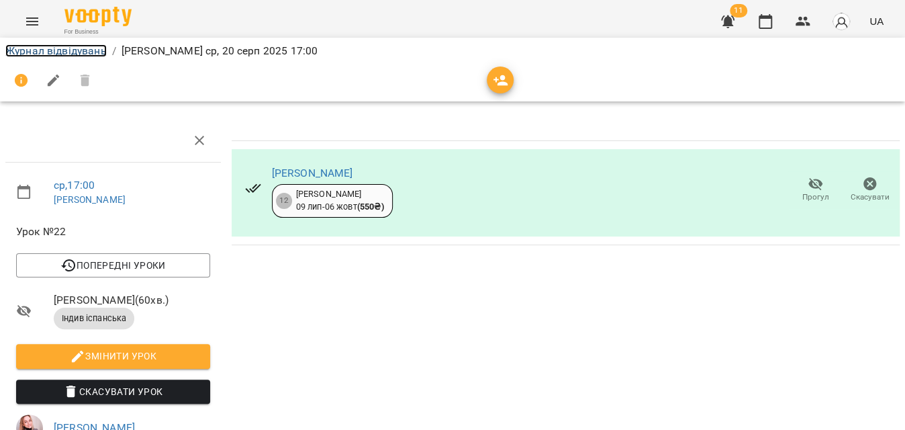
click at [38, 52] on link "Журнал відвідувань" at bounding box center [55, 50] width 101 height 13
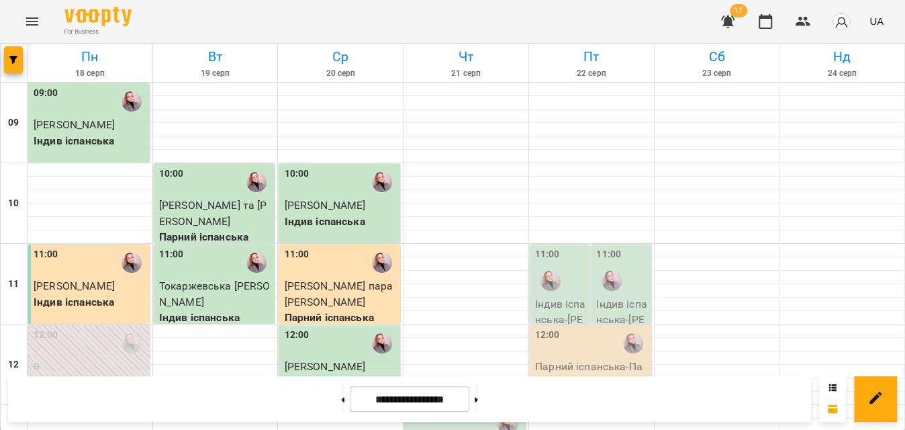
scroll to position [671, 0]
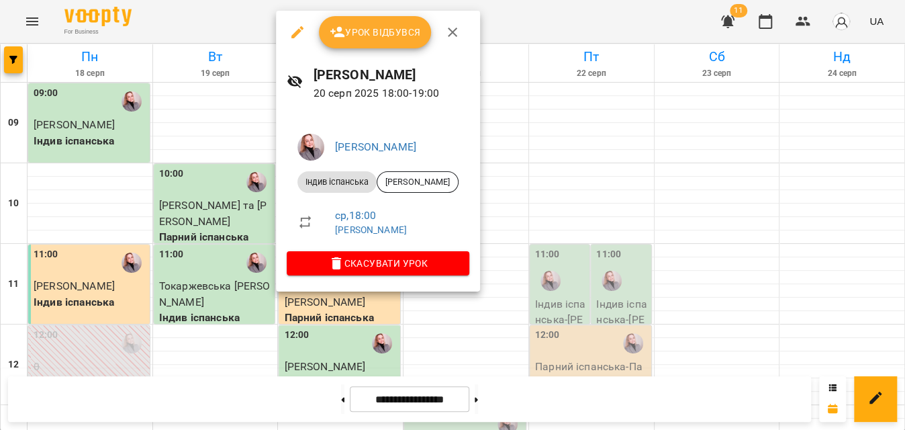
click at [393, 45] on button "Урок відбувся" at bounding box center [375, 32] width 113 height 32
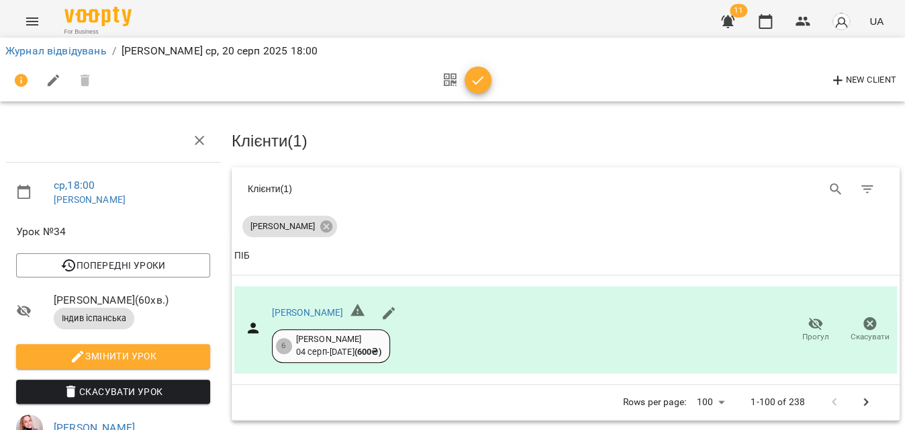
click at [477, 91] on button "button" at bounding box center [477, 79] width 27 height 27
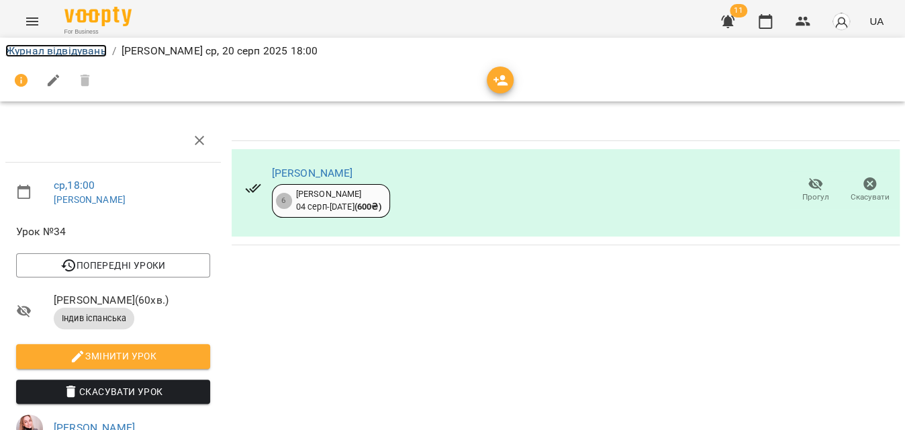
click at [79, 51] on link "Журнал відвідувань" at bounding box center [55, 50] width 101 height 13
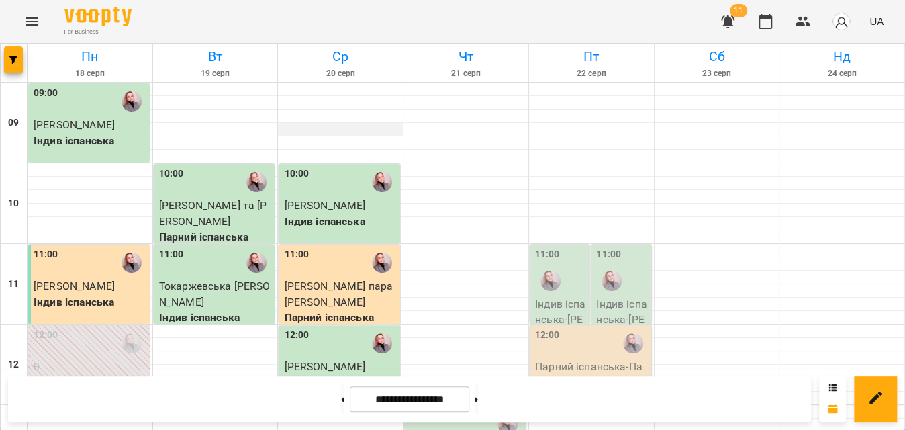
scroll to position [610, 0]
click at [10, 63] on icon "button" at bounding box center [13, 60] width 8 height 8
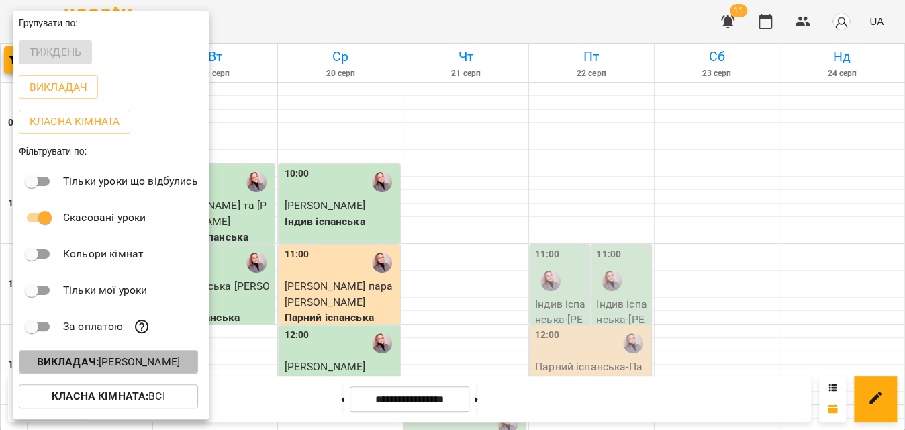
click at [82, 367] on b "Викладач :" at bounding box center [68, 361] width 62 height 13
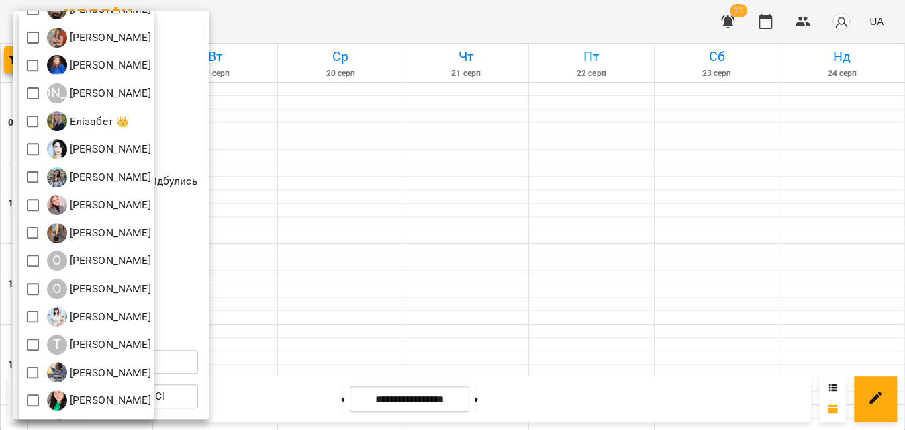
scroll to position [208, 0]
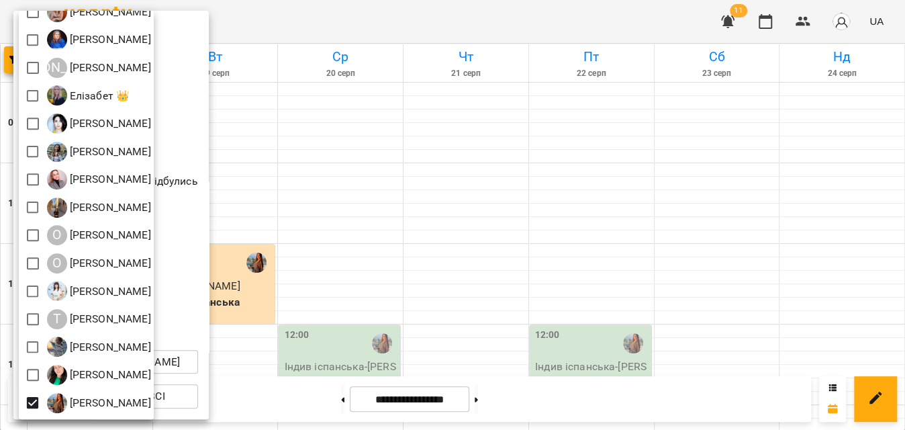
click at [481, 18] on div at bounding box center [452, 215] width 905 height 430
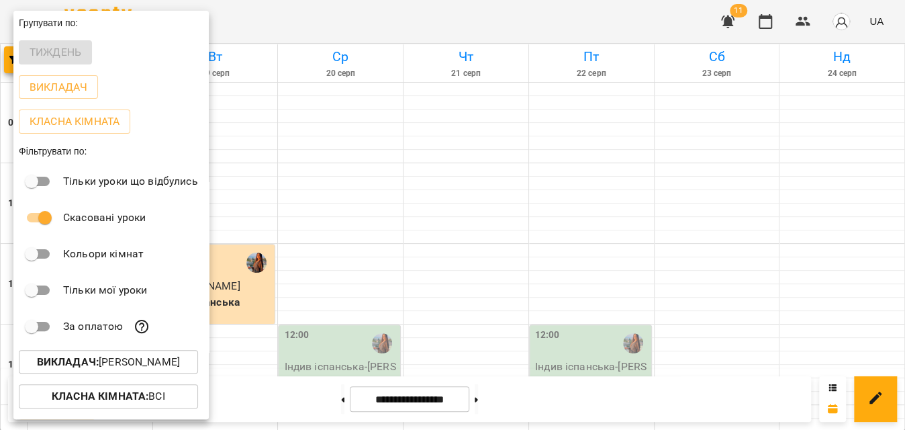
click at [396, 27] on div at bounding box center [452, 215] width 905 height 430
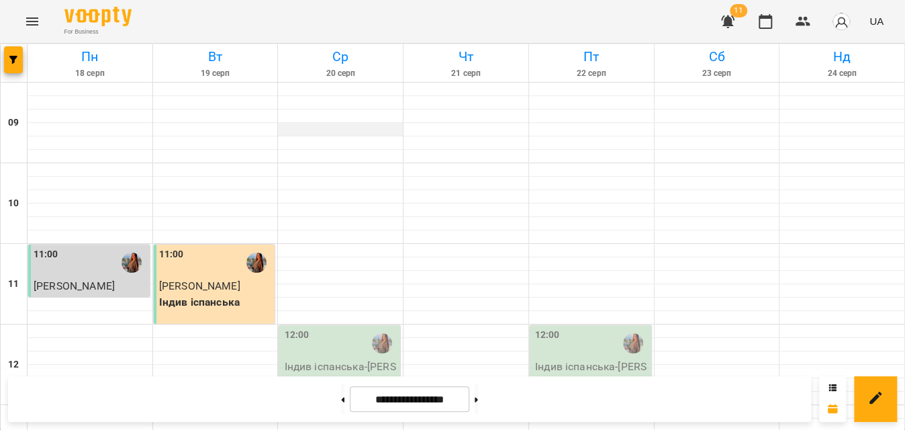
scroll to position [183, 0]
click at [347, 328] on div "12:00" at bounding box center [340, 343] width 113 height 31
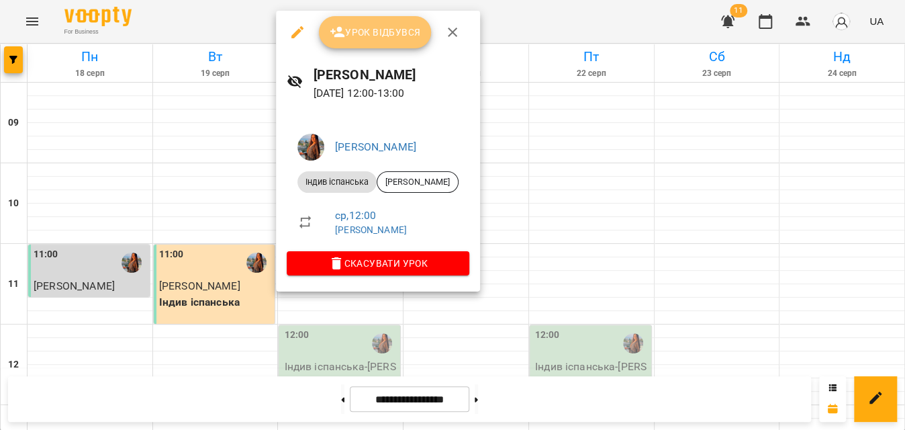
click at [387, 23] on button "Урок відбувся" at bounding box center [375, 32] width 113 height 32
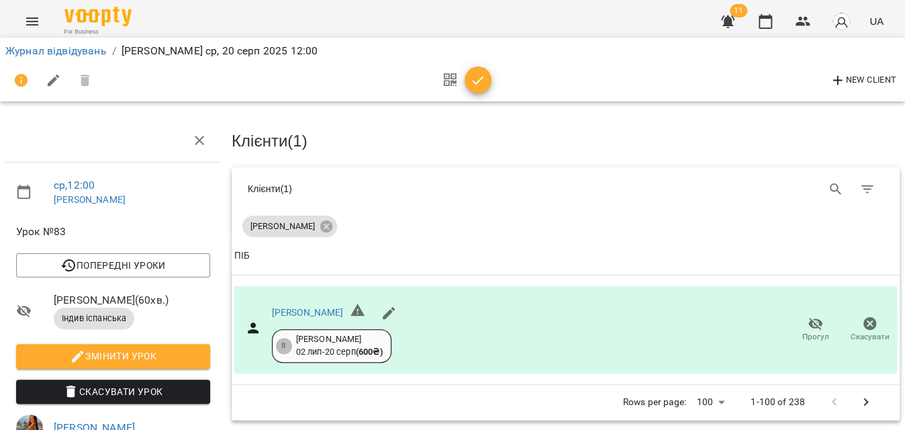
click at [470, 80] on icon "button" at bounding box center [478, 80] width 16 height 16
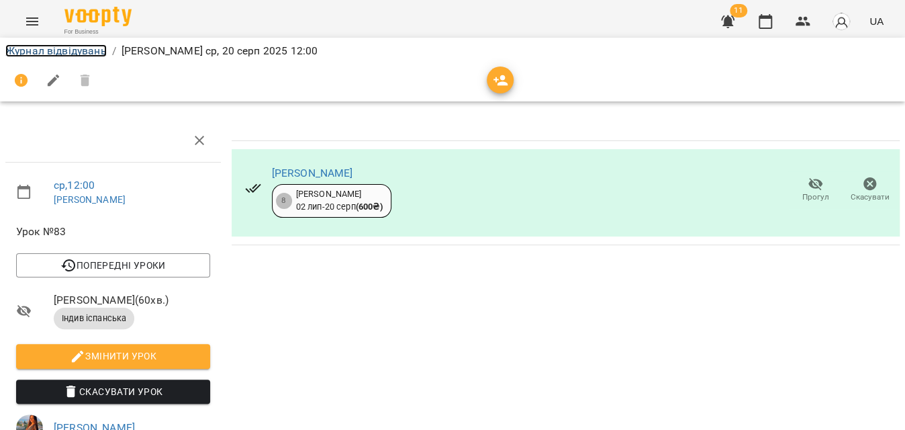
click at [42, 50] on link "Журнал відвідувань" at bounding box center [55, 50] width 101 height 13
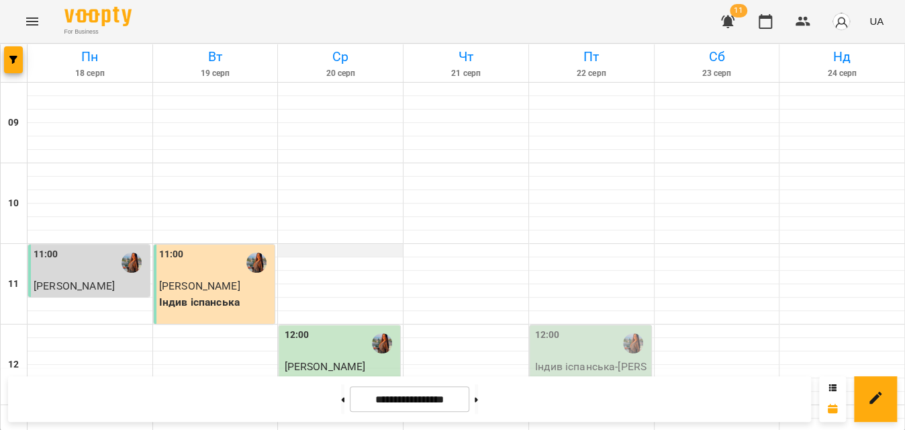
scroll to position [305, 0]
click at [14, 56] on icon "button" at bounding box center [13, 60] width 8 height 8
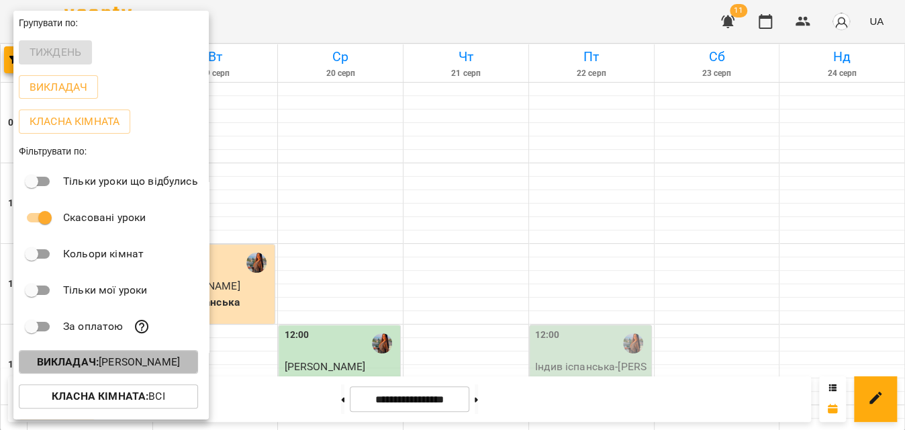
click at [99, 369] on p "Викладач : Чебан Анастасія" at bounding box center [108, 362] width 143 height 16
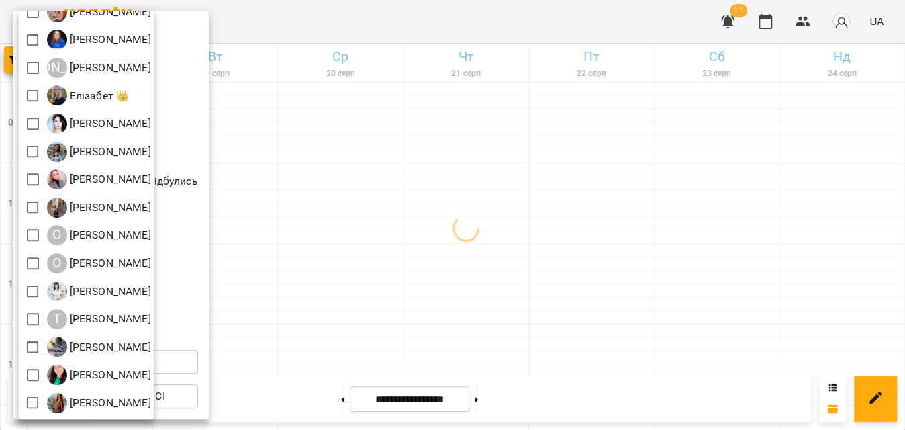
scroll to position [0, 0]
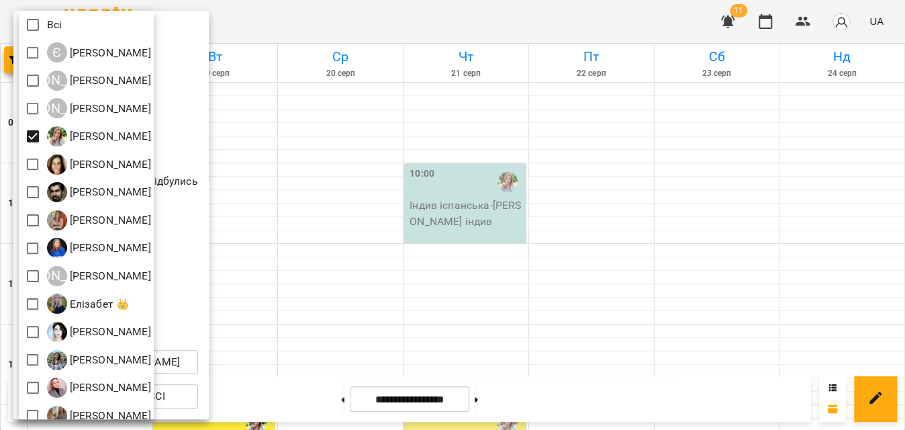
click at [360, 32] on div at bounding box center [452, 215] width 905 height 430
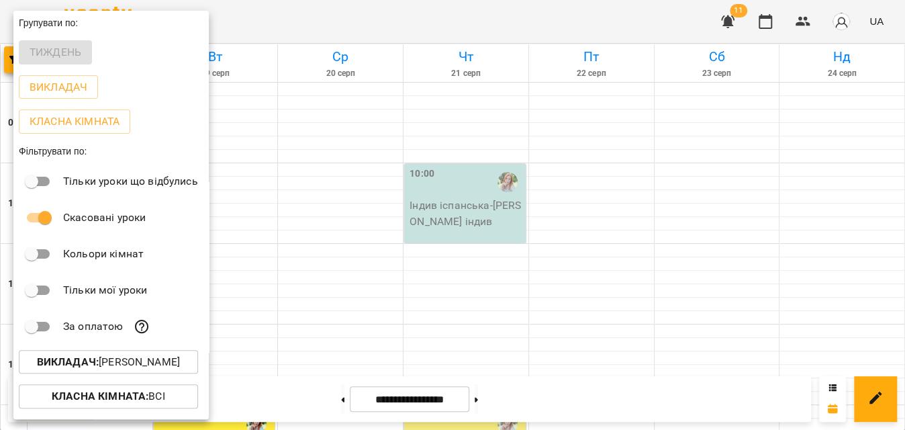
click at [360, 32] on div at bounding box center [452, 215] width 905 height 430
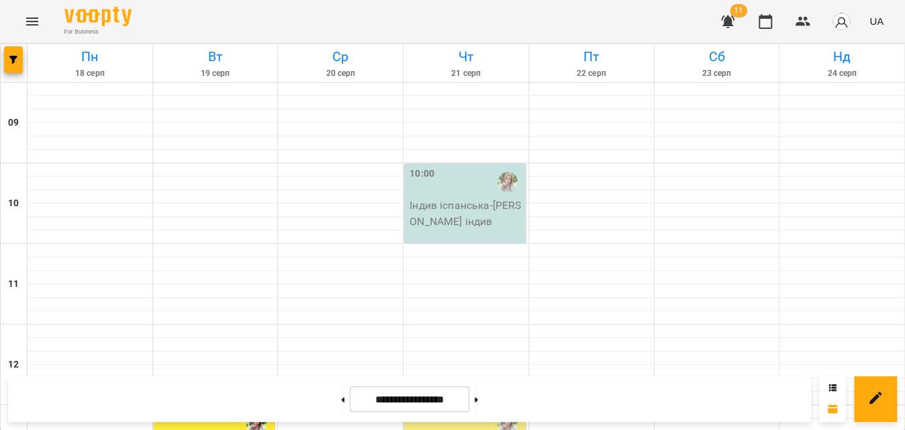
scroll to position [488, 0]
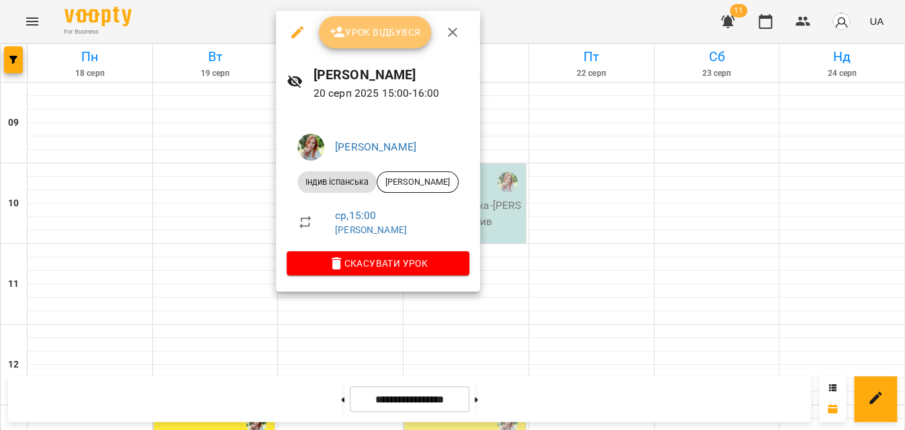
click at [396, 29] on span "Урок відбувся" at bounding box center [375, 32] width 91 height 16
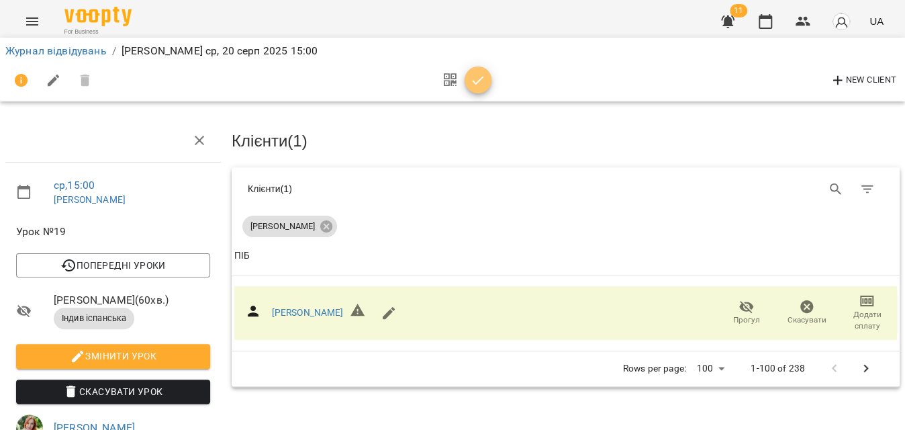
click at [477, 72] on icon "button" at bounding box center [478, 80] width 16 height 16
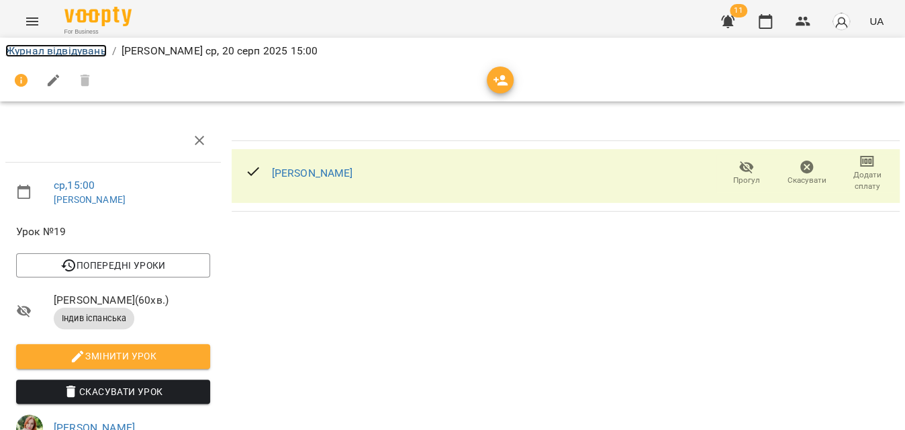
click at [91, 52] on link "Журнал відвідувань" at bounding box center [55, 50] width 101 height 13
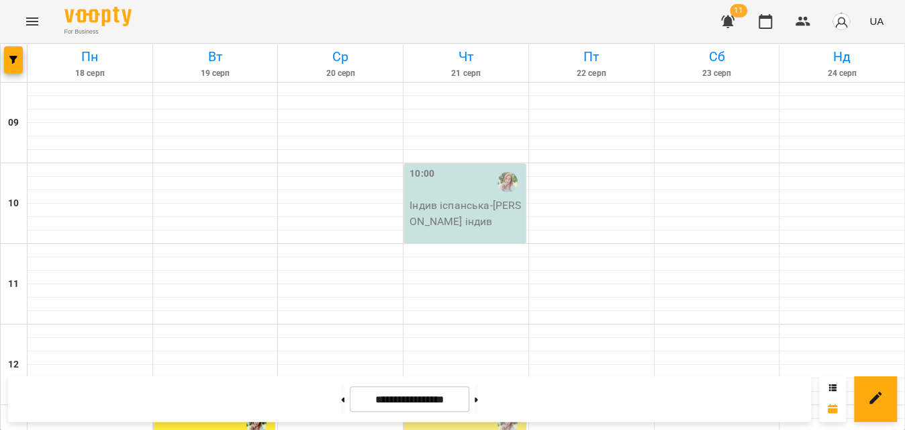
scroll to position [488, 0]
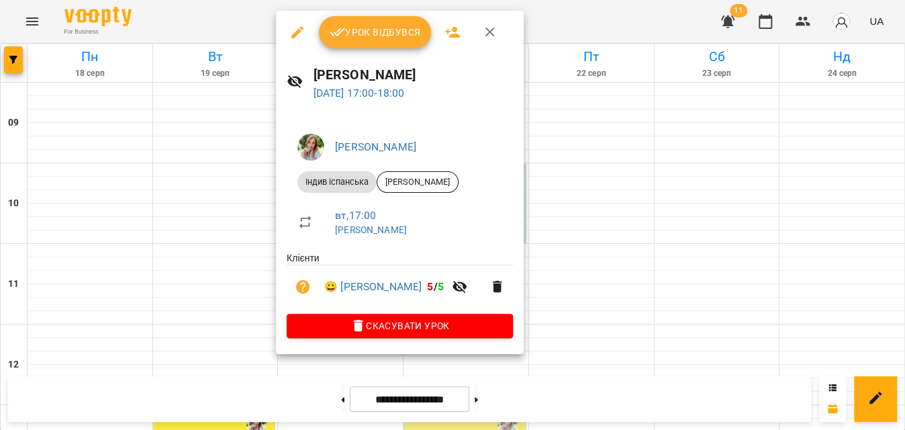
click at [377, 35] on span "Урок відбувся" at bounding box center [375, 32] width 91 height 16
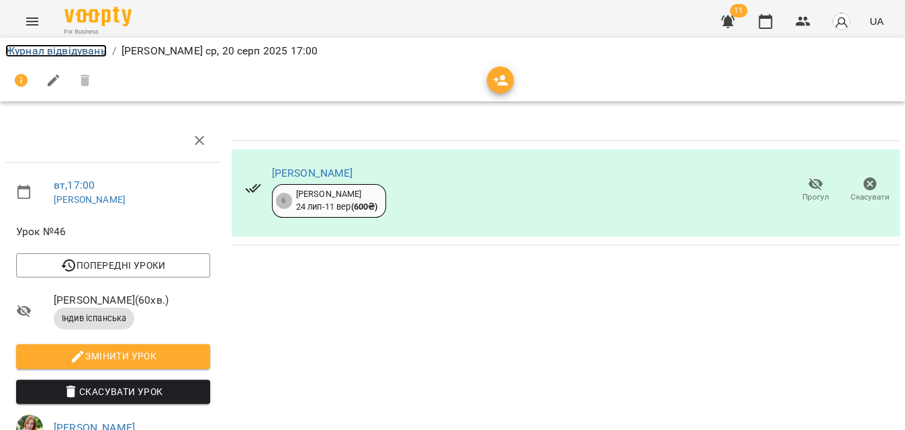
click at [80, 52] on link "Журнал відвідувань" at bounding box center [55, 50] width 101 height 13
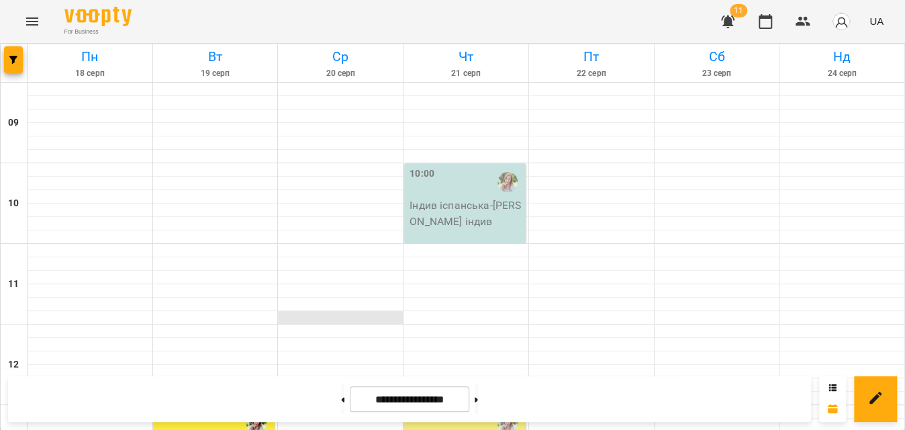
scroll to position [671, 0]
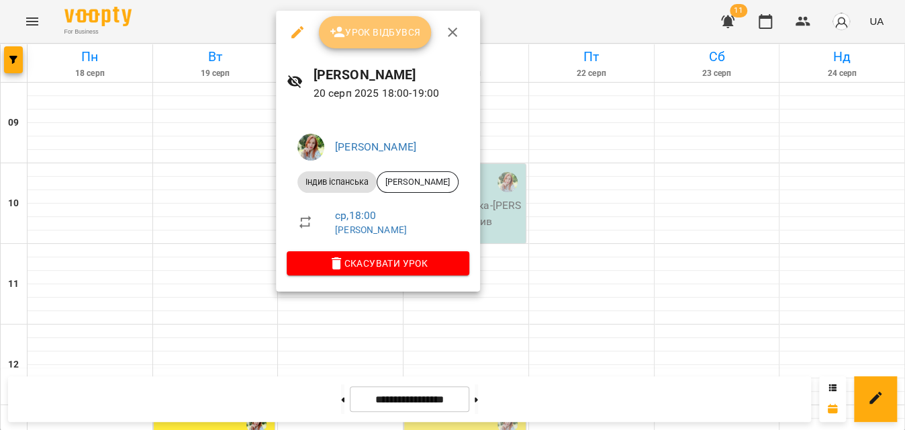
click at [383, 32] on span "Урок відбувся" at bounding box center [375, 32] width 91 height 16
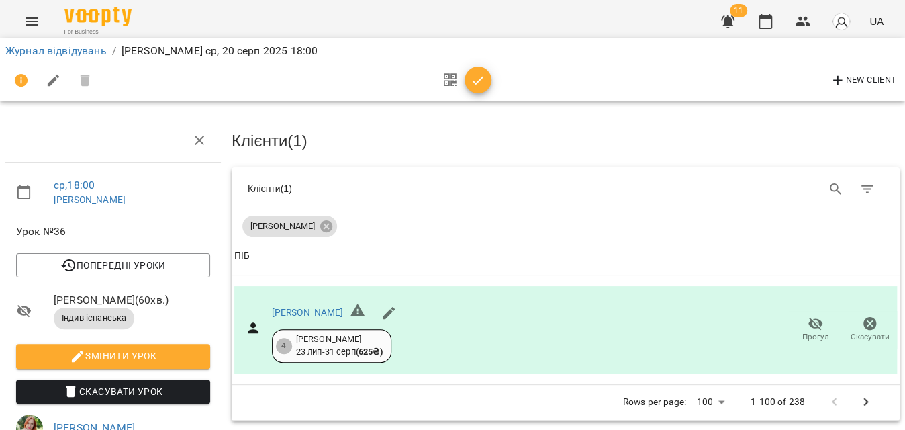
click at [475, 81] on icon "button" at bounding box center [478, 80] width 16 height 16
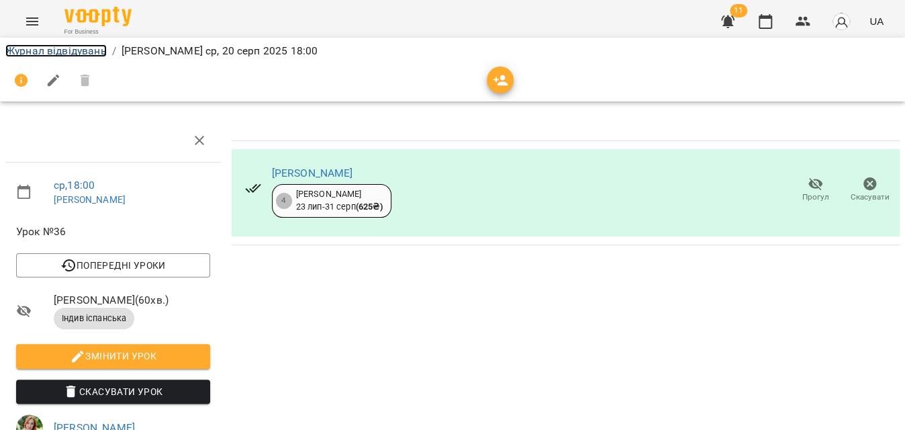
click at [81, 52] on link "Журнал відвідувань" at bounding box center [55, 50] width 101 height 13
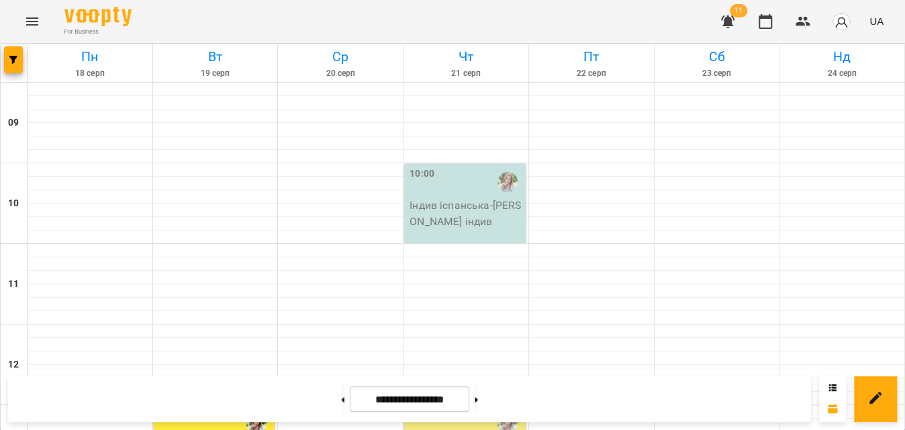
scroll to position [732, 0]
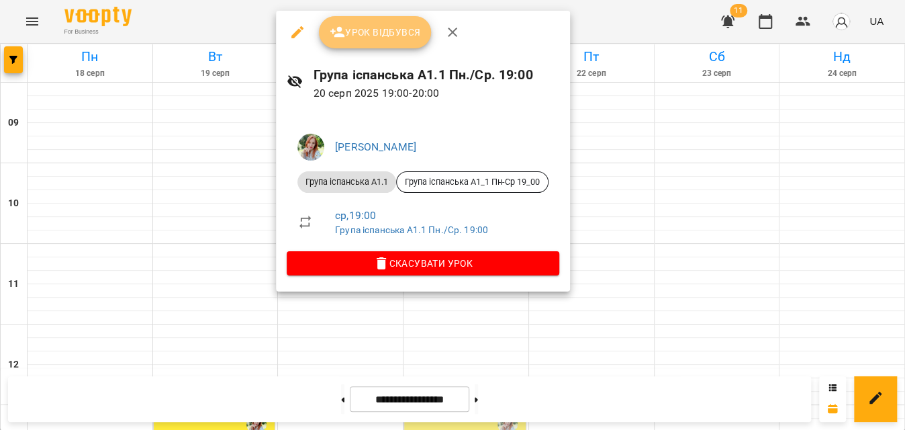
click at [387, 37] on span "Урок відбувся" at bounding box center [375, 32] width 91 height 16
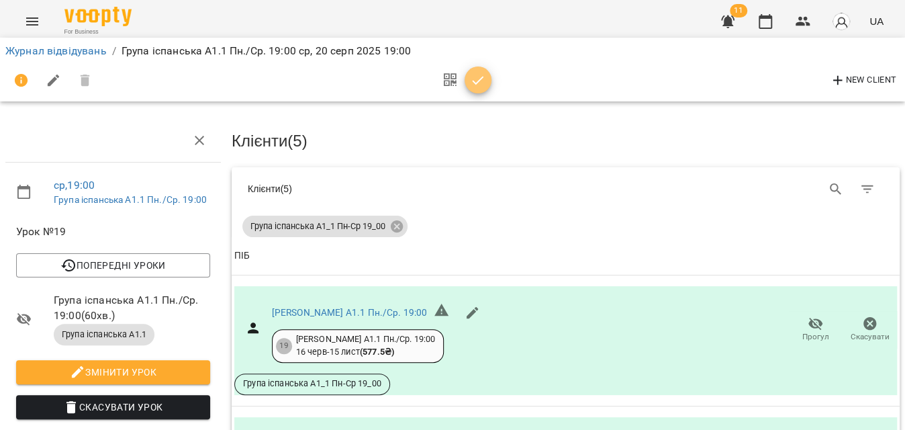
click at [486, 80] on span "button" at bounding box center [477, 80] width 27 height 16
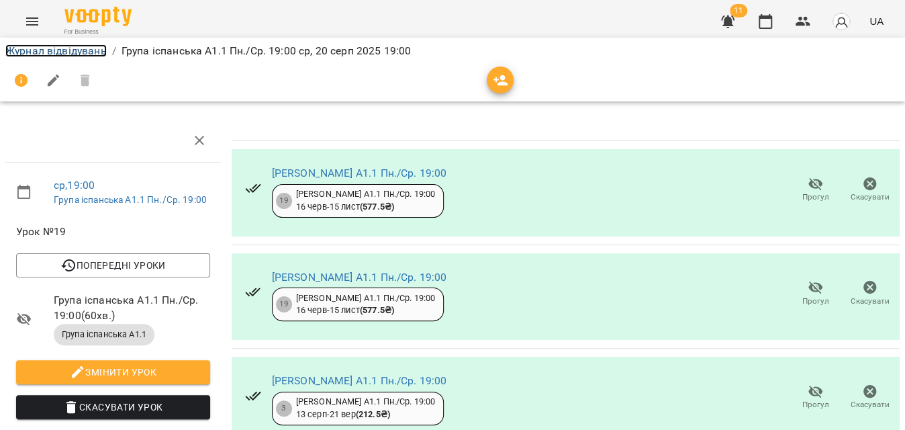
click at [81, 52] on link "Журнал відвідувань" at bounding box center [55, 50] width 101 height 13
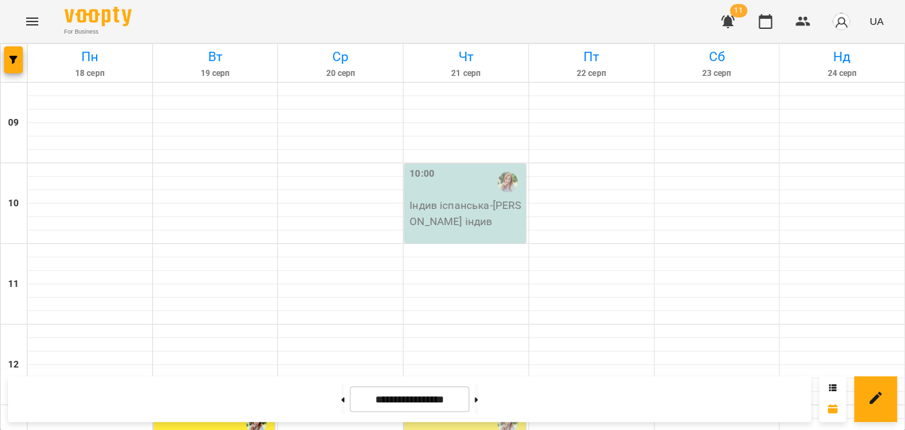
scroll to position [760, 0]
click at [13, 60] on icon "button" at bounding box center [13, 60] width 8 height 8
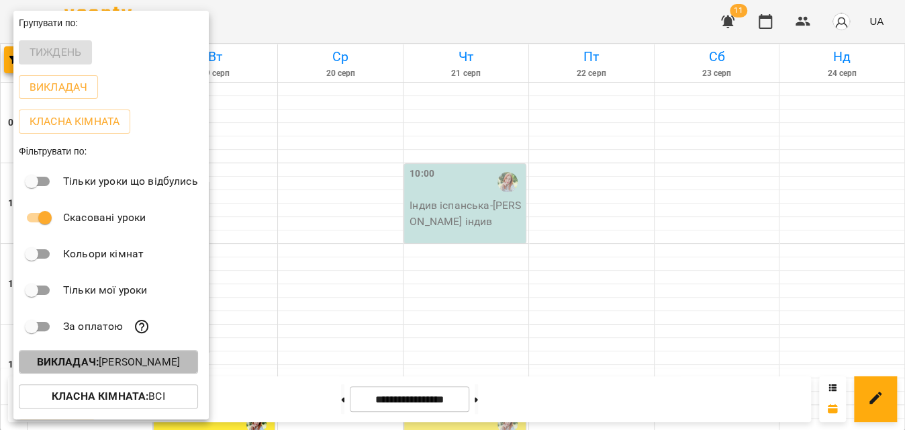
click at [137, 358] on p "Викладач : Анна Тимохина" at bounding box center [108, 362] width 143 height 16
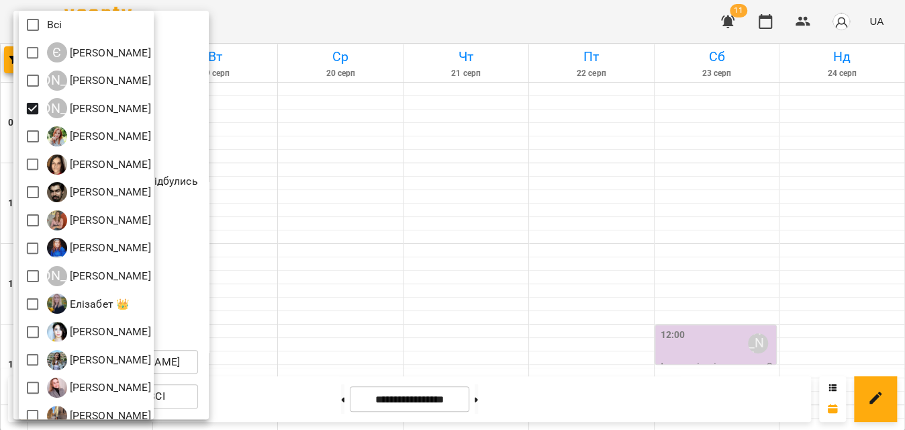
click at [404, 22] on div at bounding box center [452, 215] width 905 height 430
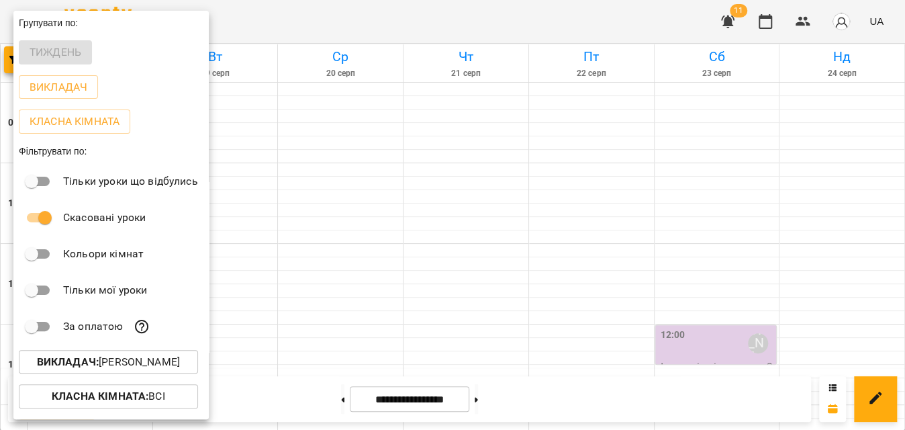
click at [404, 22] on div at bounding box center [452, 215] width 905 height 430
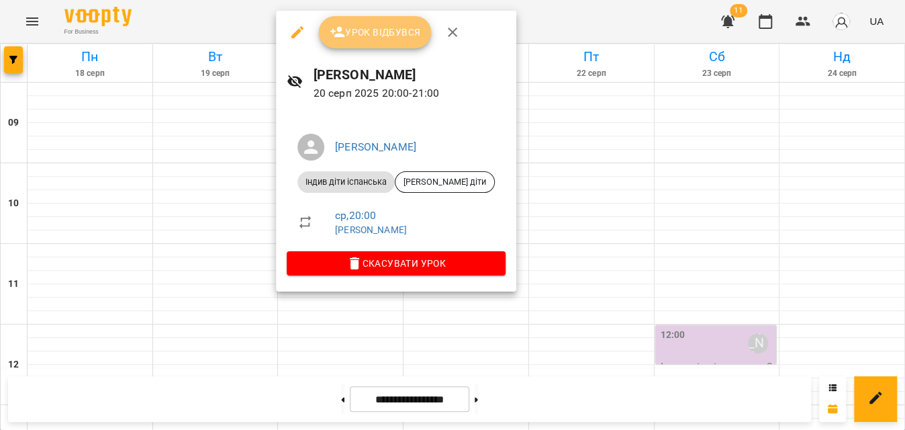
click at [346, 26] on span "Урок відбувся" at bounding box center [375, 32] width 91 height 16
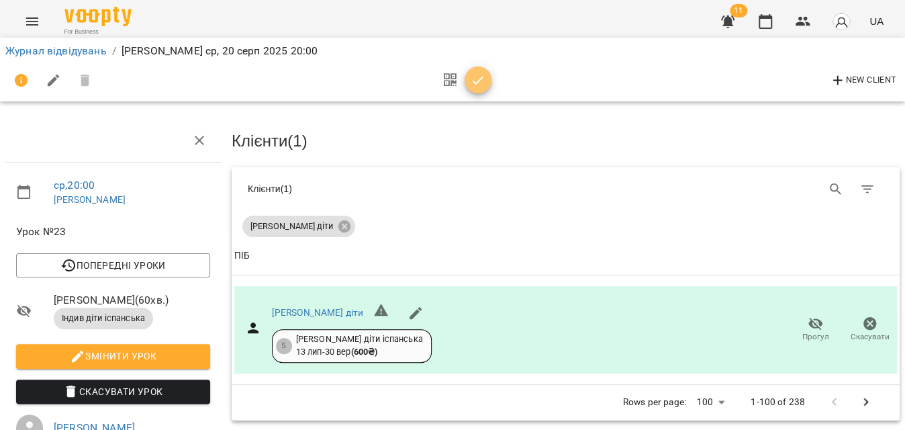
click at [473, 81] on icon "button" at bounding box center [478, 80] width 11 height 9
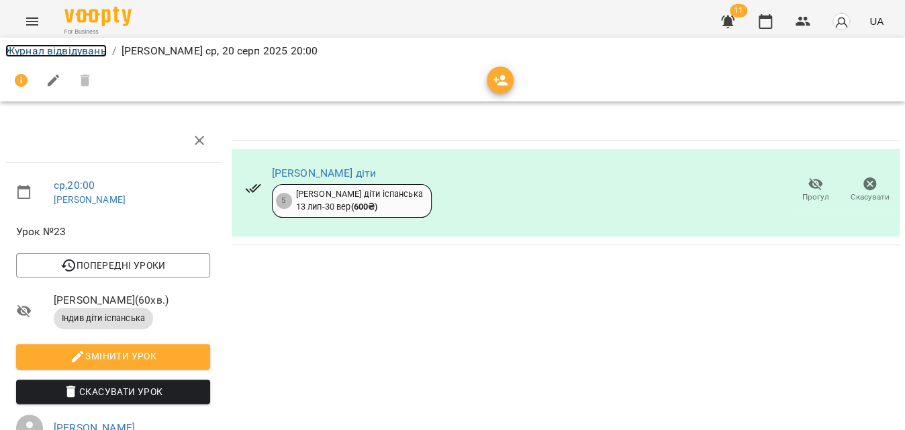
click at [58, 52] on link "Журнал відвідувань" at bounding box center [55, 50] width 101 height 13
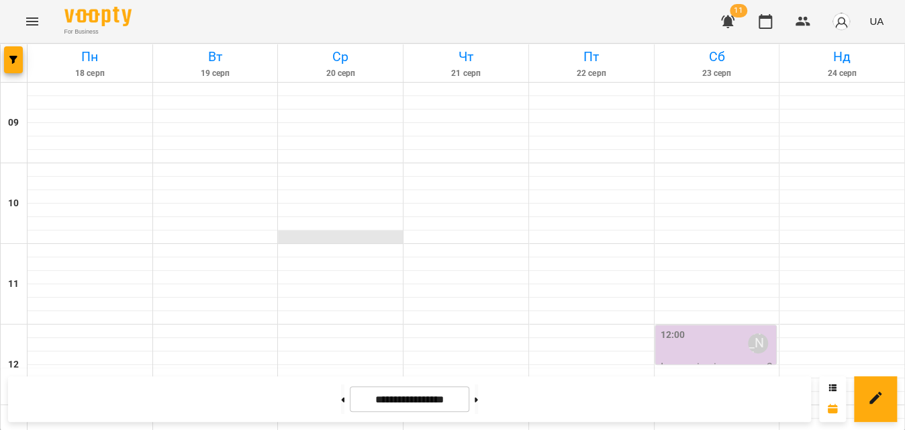
scroll to position [760, 0]
click at [11, 56] on icon "button" at bounding box center [13, 60] width 8 height 8
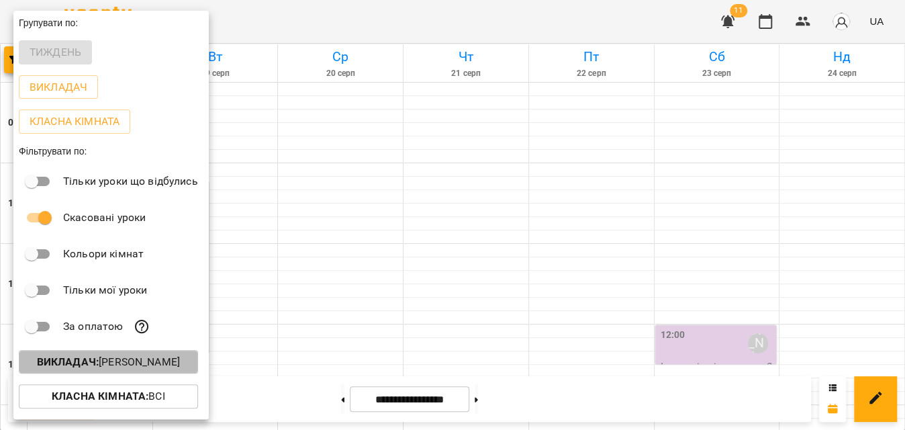
click at [70, 365] on b "Викладач :" at bounding box center [68, 361] width 62 height 13
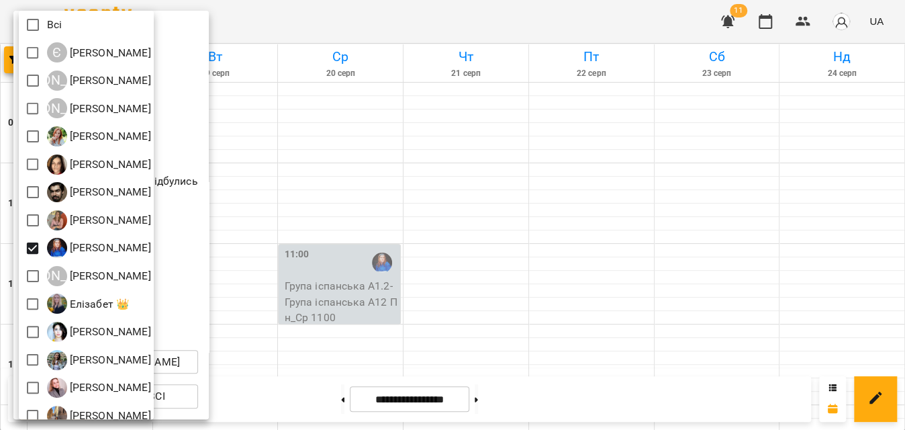
click at [383, 23] on div at bounding box center [452, 215] width 905 height 430
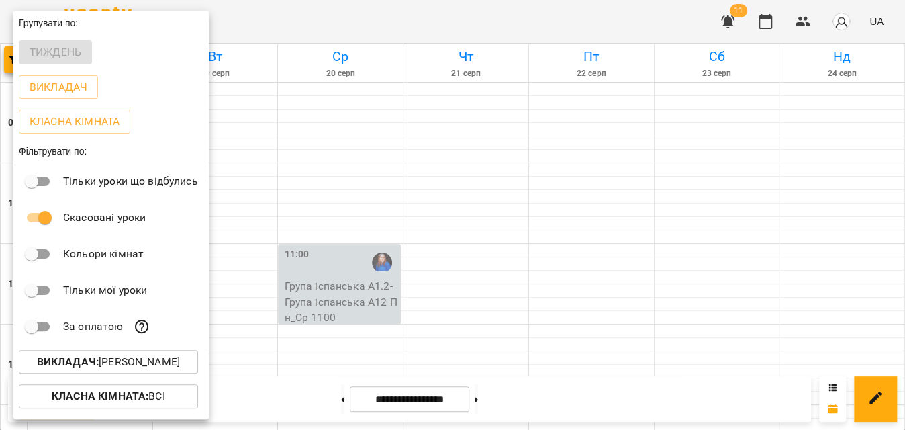
click at [383, 23] on div at bounding box center [452, 215] width 905 height 430
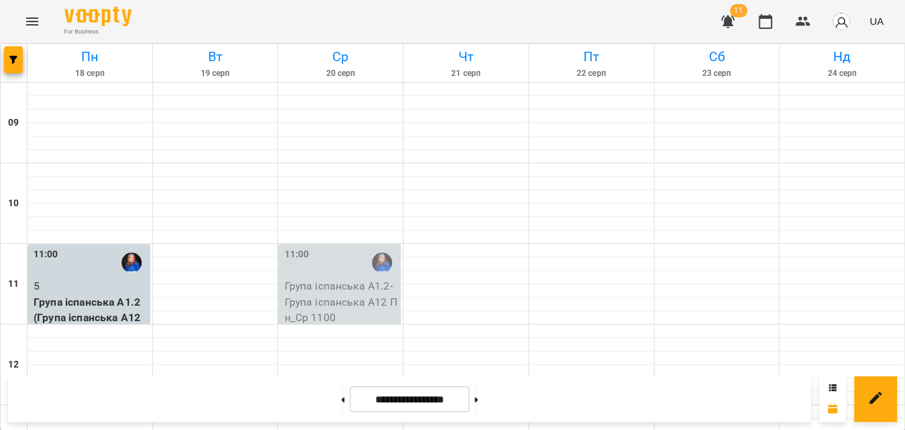
scroll to position [183, 0]
click at [357, 278] on p "Група іспанська А1.2 - Група іспанська А12 Пн_Ср 1100" at bounding box center [340, 302] width 113 height 48
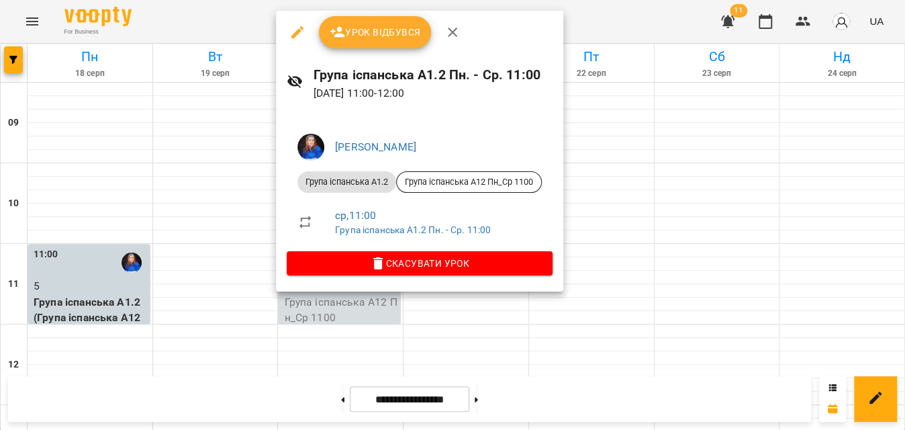
click at [394, 32] on span "Урок відбувся" at bounding box center [375, 32] width 91 height 16
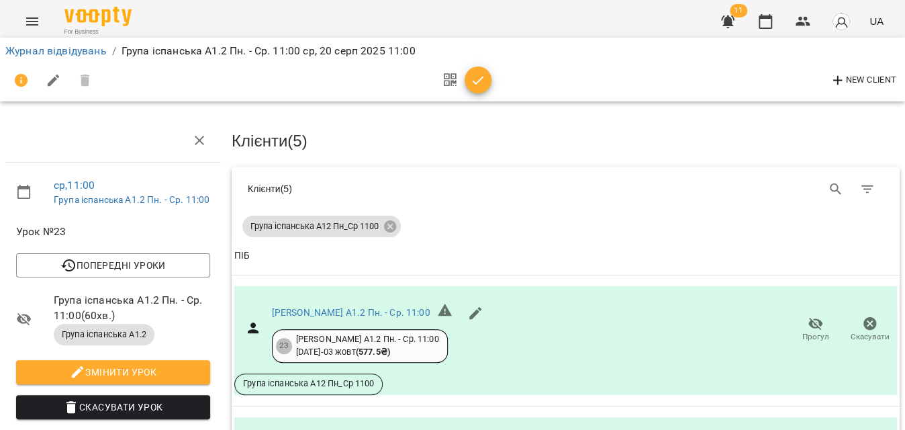
click at [479, 79] on icon "button" at bounding box center [478, 80] width 16 height 16
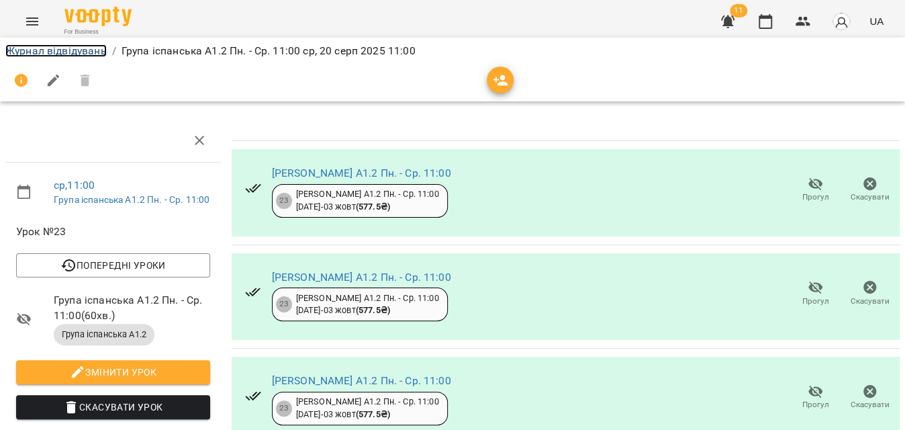
click at [35, 51] on link "Журнал відвідувань" at bounding box center [55, 50] width 101 height 13
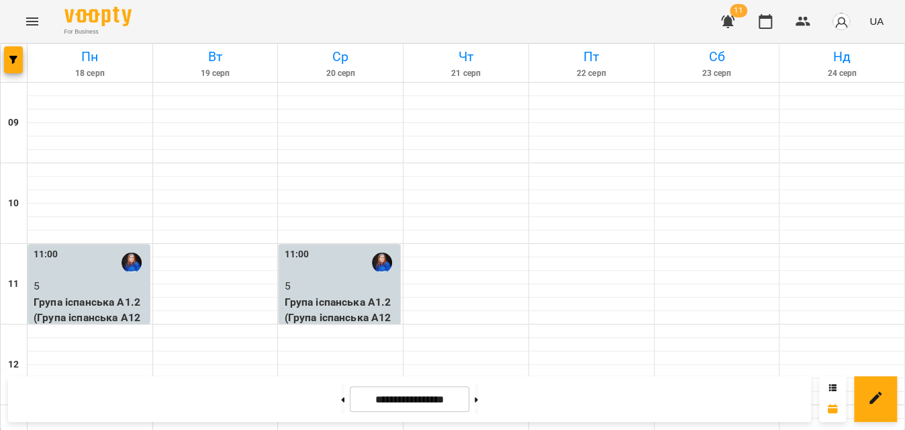
scroll to position [671, 0]
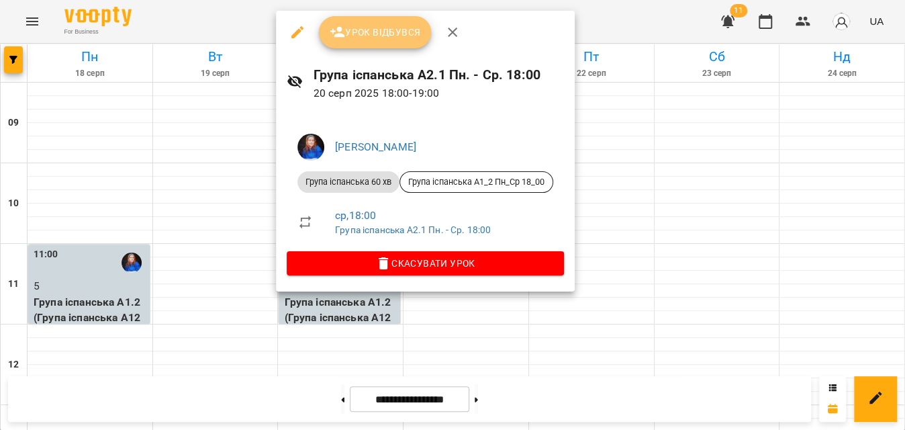
click at [397, 27] on span "Урок відбувся" at bounding box center [375, 32] width 91 height 16
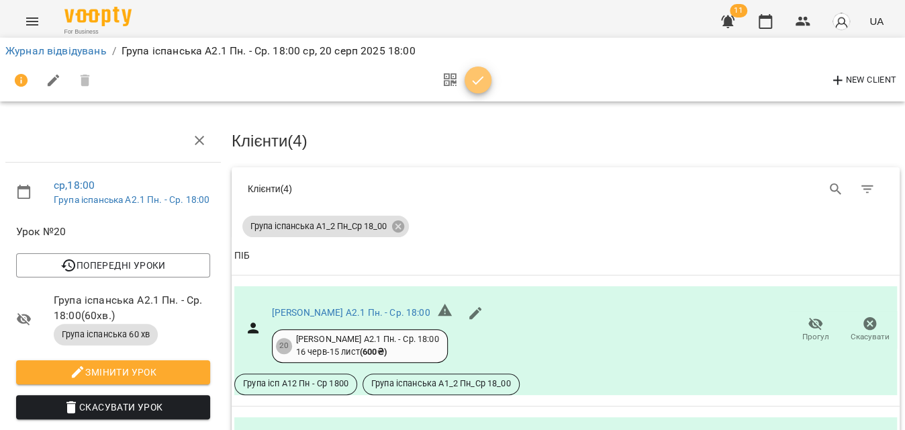
click at [479, 85] on icon "button" at bounding box center [478, 80] width 16 height 16
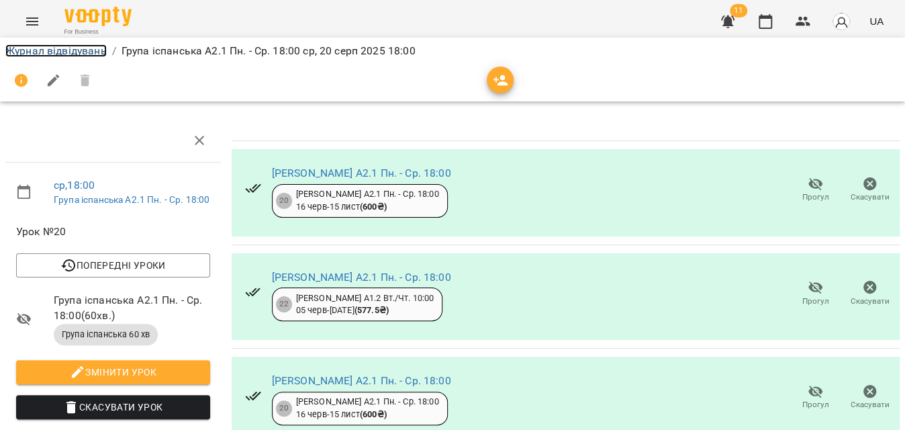
click at [83, 50] on link "Журнал відвідувань" at bounding box center [55, 50] width 101 height 13
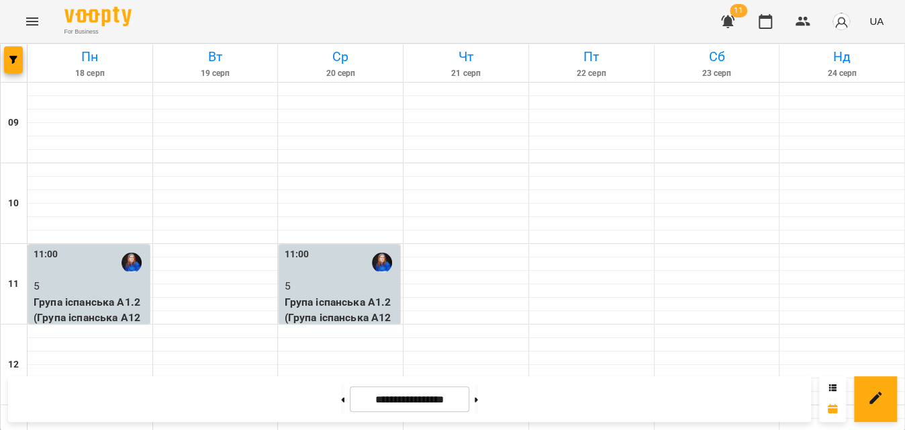
scroll to position [732, 0]
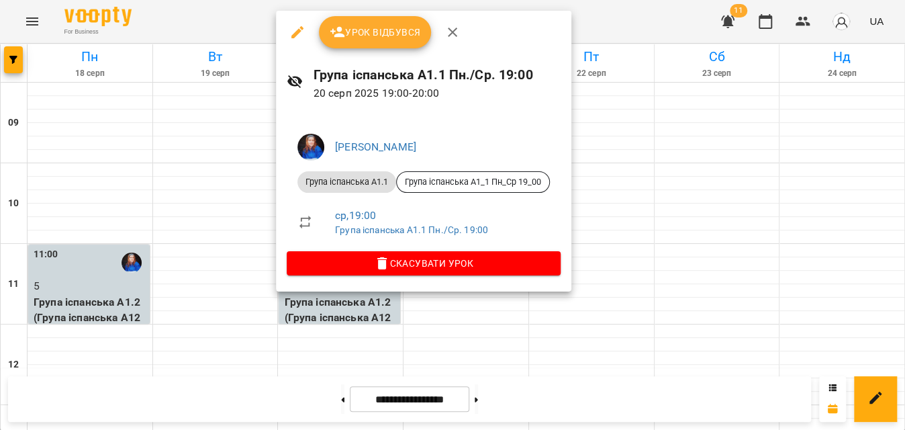
click at [373, 42] on button "Урок відбувся" at bounding box center [375, 32] width 113 height 32
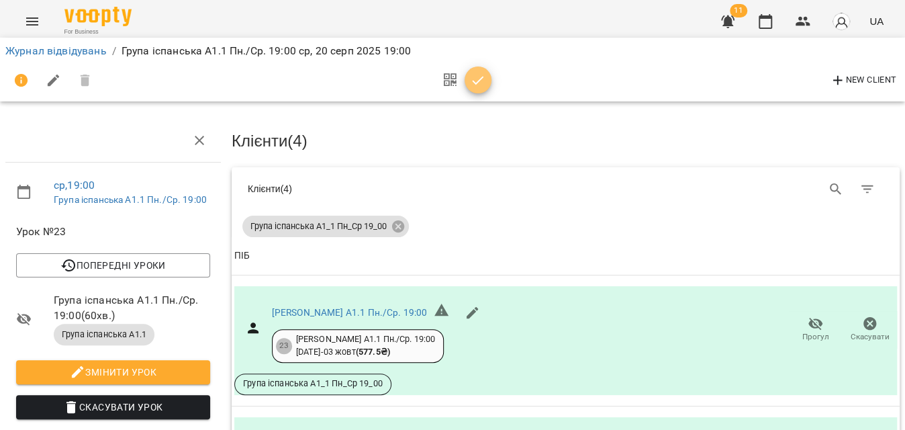
click at [466, 81] on span "button" at bounding box center [477, 80] width 27 height 16
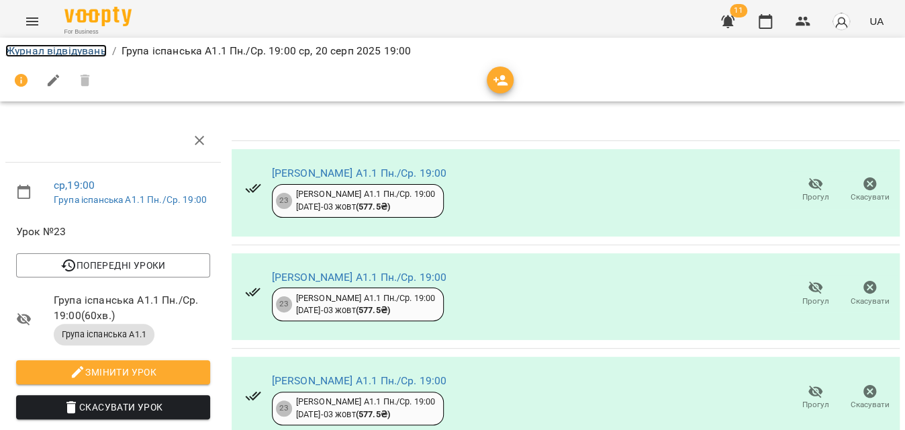
click at [21, 48] on link "Журнал відвідувань" at bounding box center [55, 50] width 101 height 13
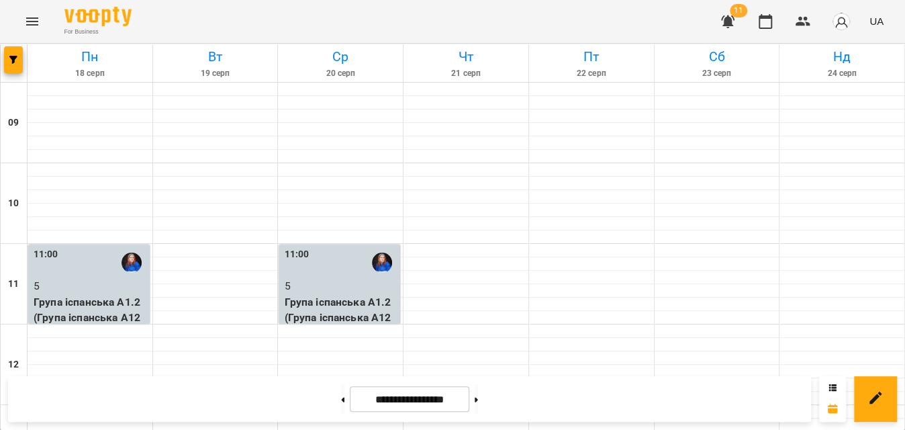
scroll to position [577, 0]
click at [9, 59] on icon "button" at bounding box center [13, 60] width 8 height 8
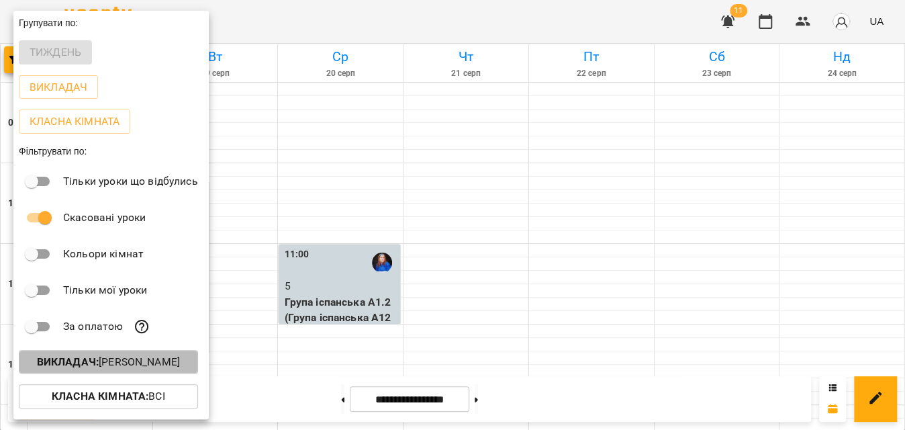
click at [141, 360] on p "Викладач : Деркач Дарина" at bounding box center [108, 362] width 143 height 16
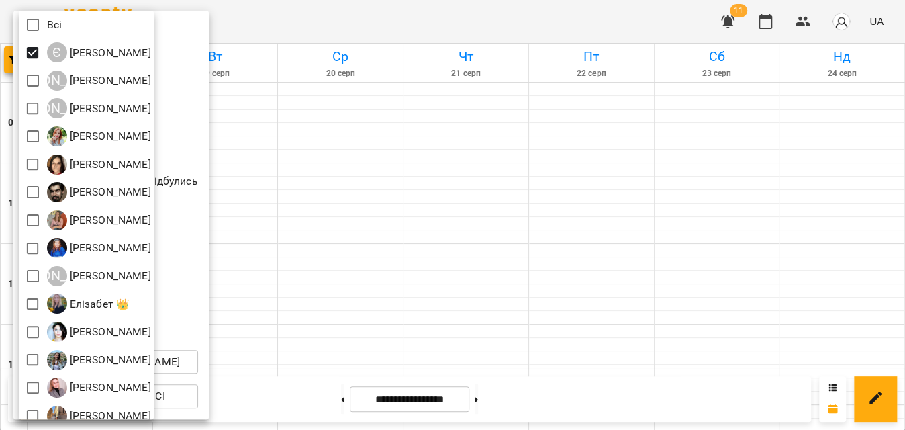
click at [366, 27] on div at bounding box center [452, 215] width 905 height 430
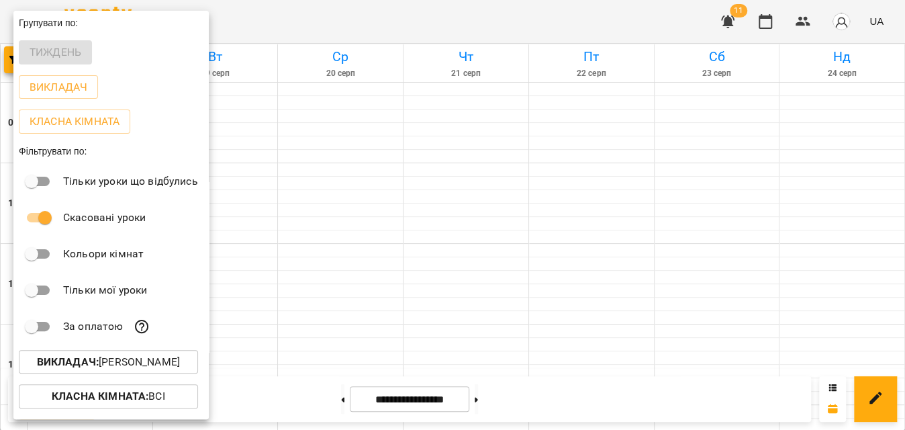
click at [366, 27] on div at bounding box center [452, 215] width 905 height 430
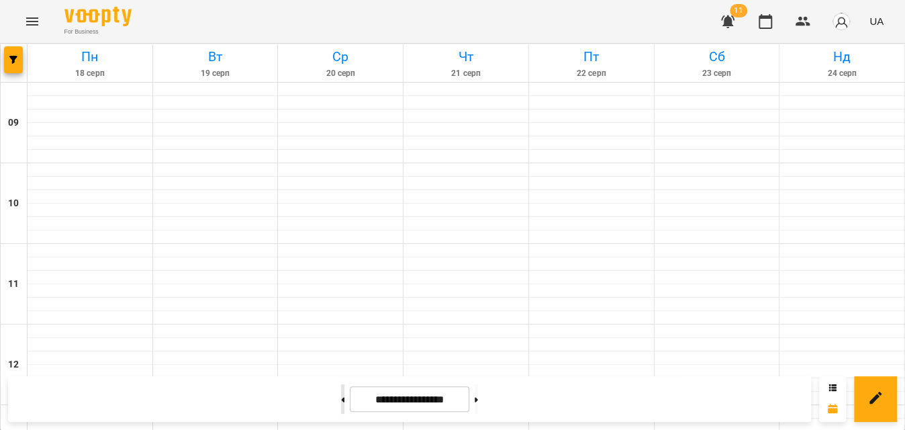
click at [341, 395] on button at bounding box center [342, 399] width 3 height 30
type input "**********"
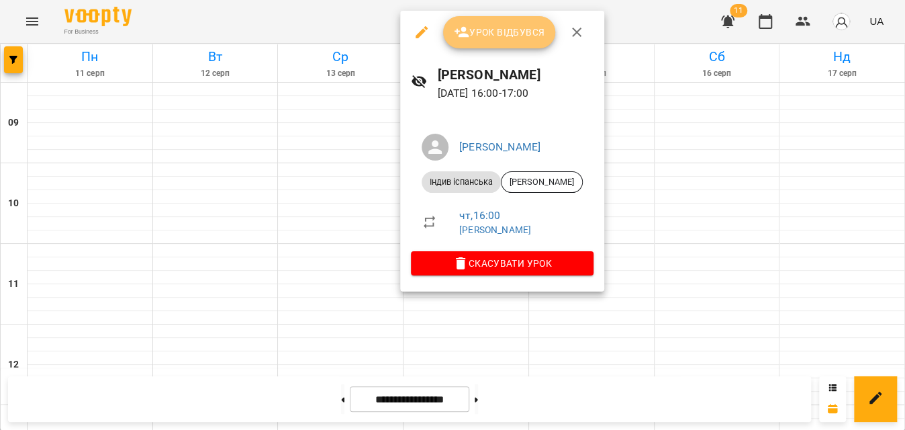
click at [518, 32] on span "Урок відбувся" at bounding box center [499, 32] width 91 height 16
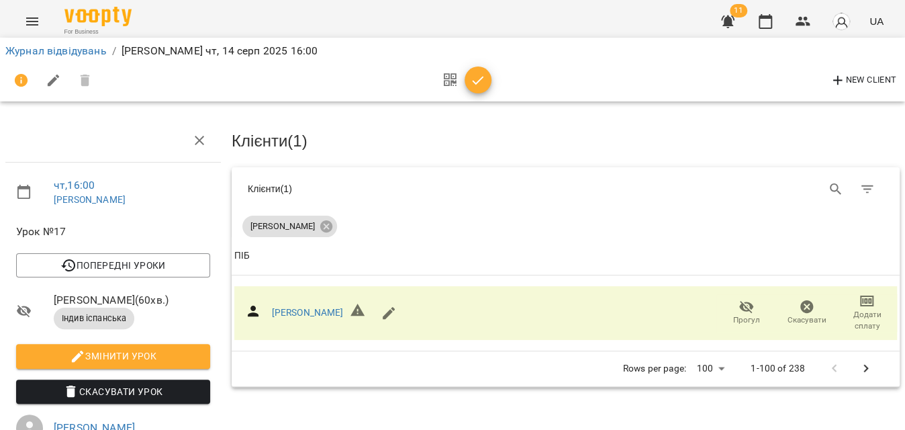
click at [473, 81] on icon "button" at bounding box center [478, 80] width 11 height 9
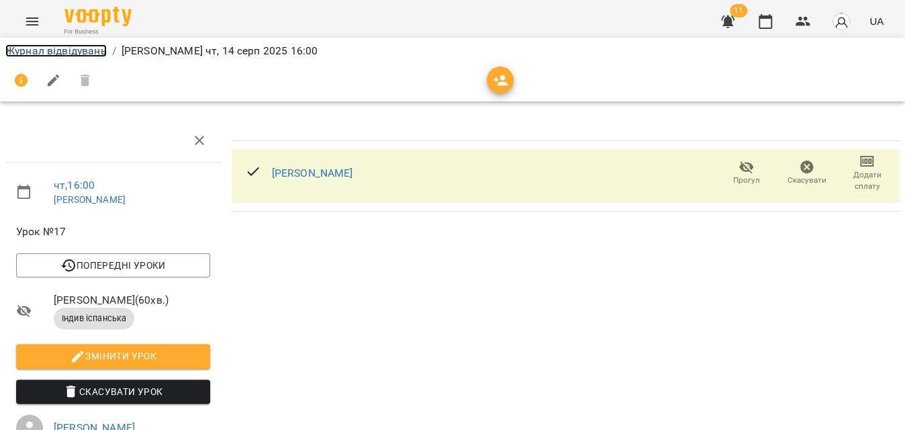
click at [80, 51] on link "Журнал відвідувань" at bounding box center [55, 50] width 101 height 13
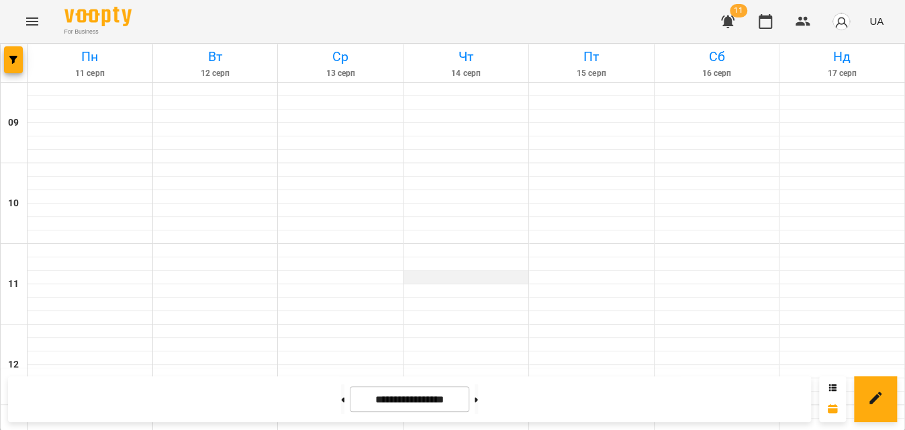
scroll to position [427, 0]
click at [478, 400] on icon at bounding box center [476, 399] width 3 height 5
type input "**********"
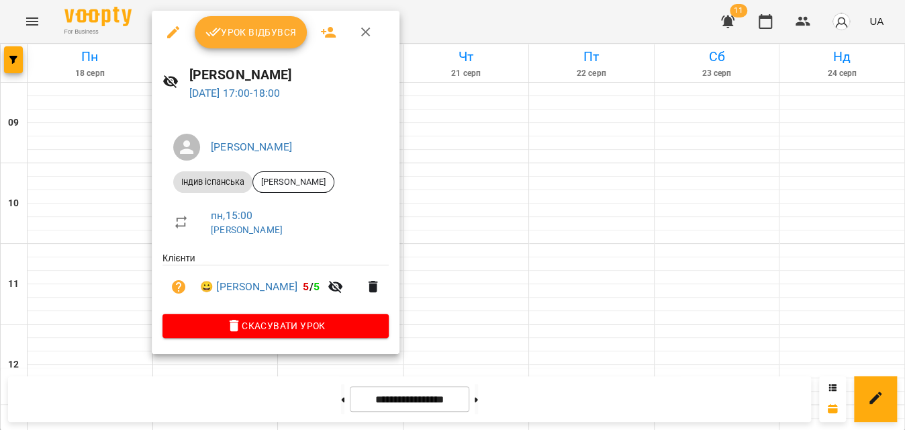
click at [267, 33] on span "Урок відбувся" at bounding box center [250, 32] width 91 height 16
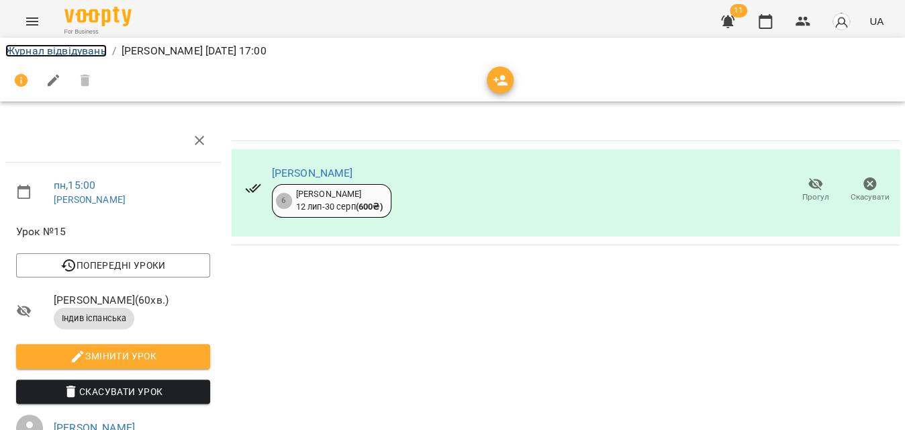
click at [58, 55] on link "Журнал відвідувань" at bounding box center [55, 50] width 101 height 13
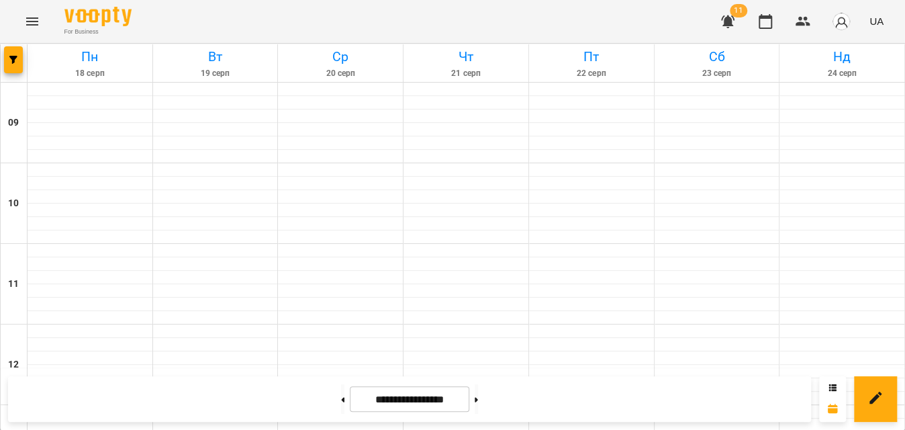
scroll to position [549, 0]
click at [15, 61] on icon "button" at bounding box center [13, 60] width 8 height 8
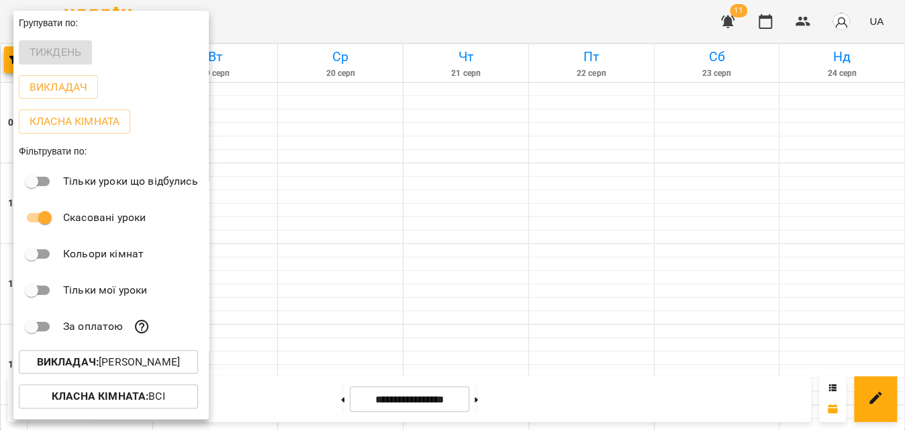
click at [95, 362] on p "Викладач : Єлізавета Машталір" at bounding box center [108, 362] width 143 height 16
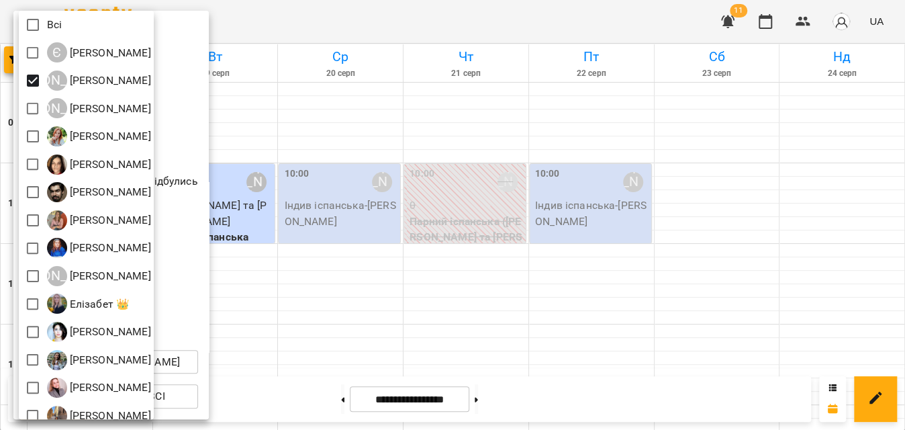
click at [429, 20] on div at bounding box center [452, 215] width 905 height 430
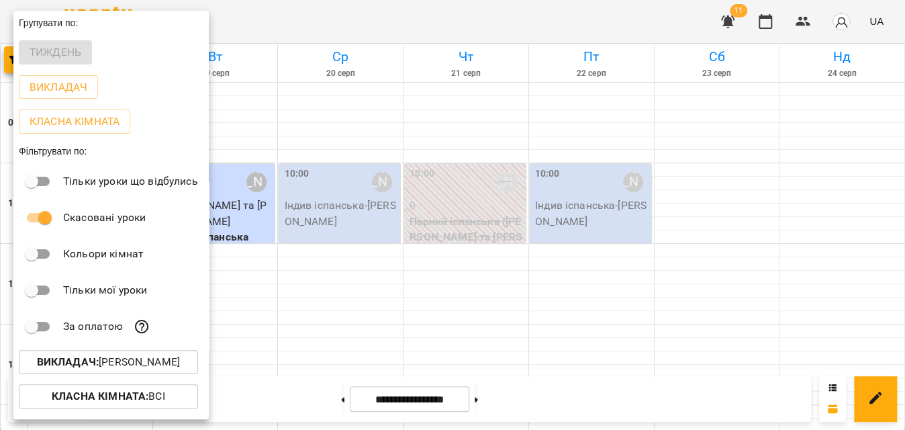
click at [429, 19] on div at bounding box center [452, 215] width 905 height 430
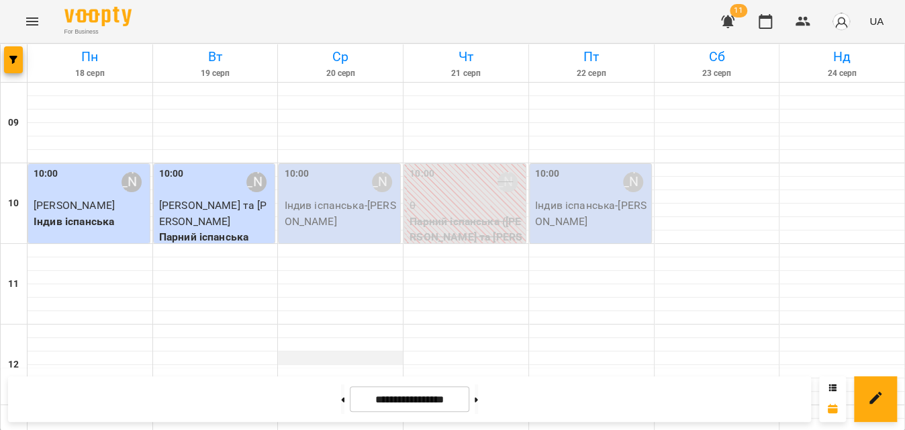
scroll to position [0, 0]
click at [362, 203] on p "Індив іспанська - Шаєва Олена" at bounding box center [340, 213] width 113 height 32
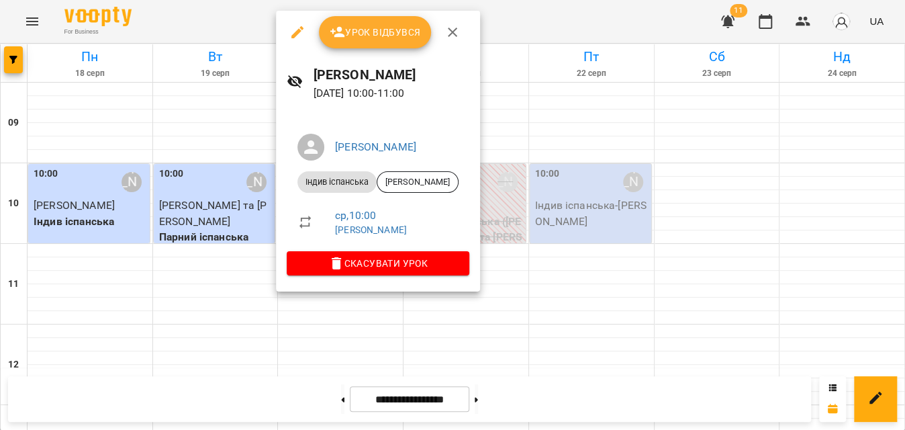
click at [394, 34] on span "Урок відбувся" at bounding box center [375, 32] width 91 height 16
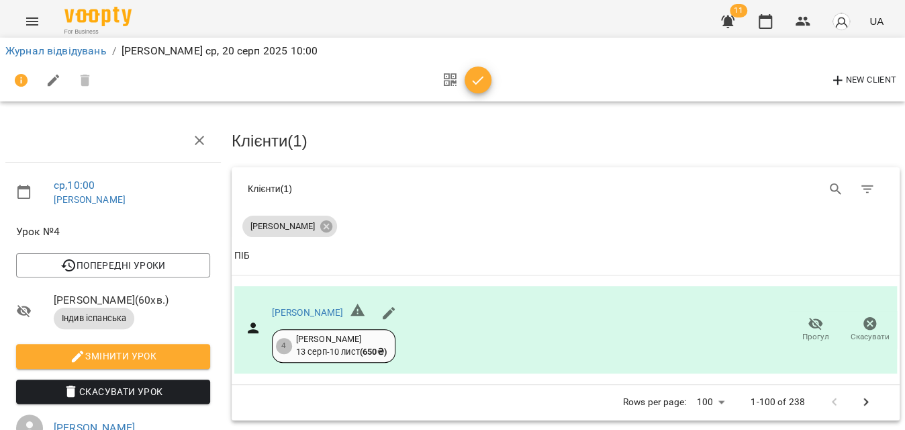
click at [477, 75] on icon "button" at bounding box center [478, 80] width 16 height 16
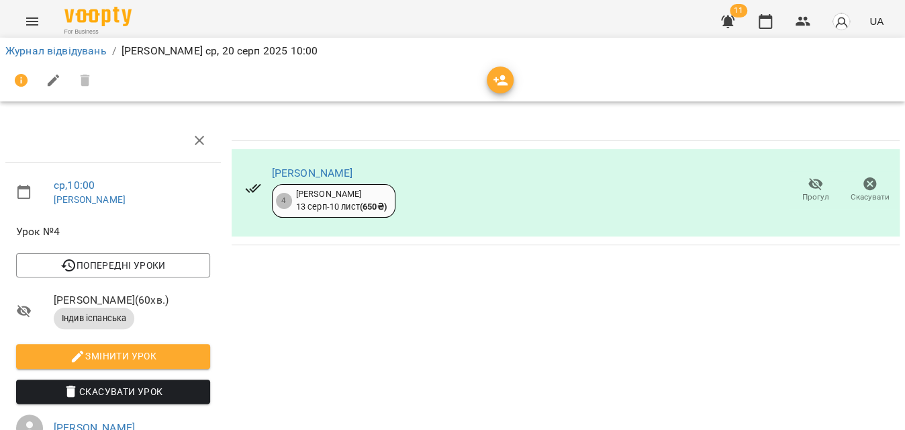
click at [75, 43] on li "Журнал відвідувань" at bounding box center [55, 51] width 101 height 16
click at [72, 50] on link "Журнал відвідувань" at bounding box center [55, 50] width 101 height 13
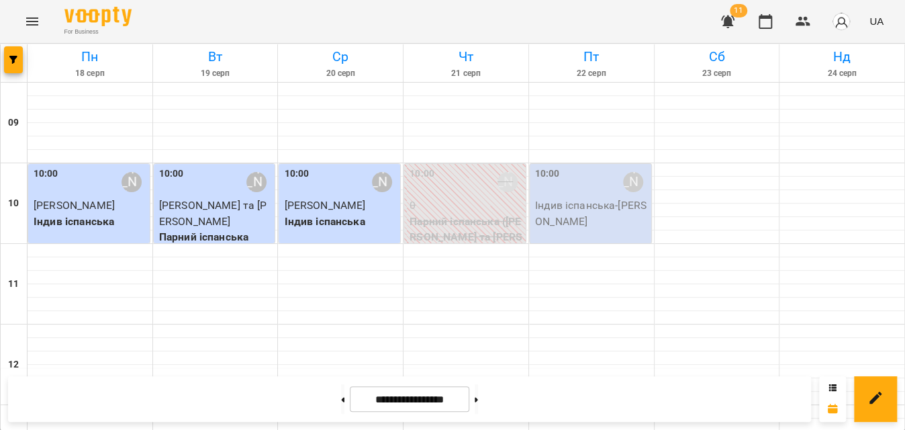
scroll to position [760, 0]
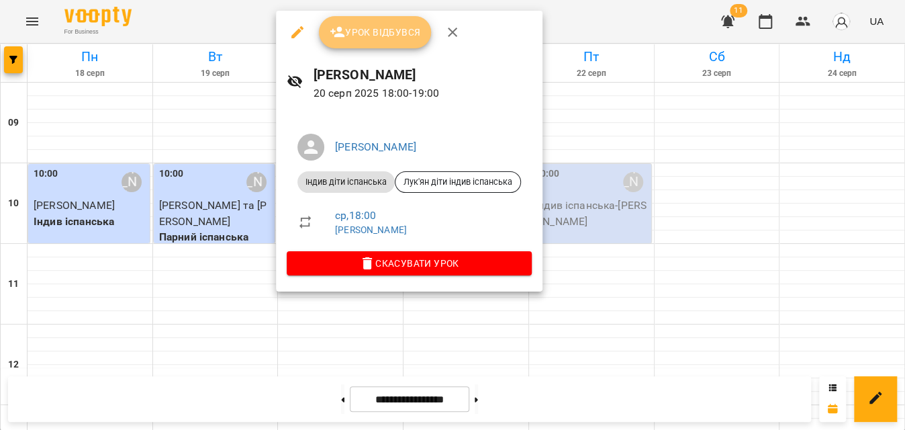
click at [395, 34] on span "Урок відбувся" at bounding box center [375, 32] width 91 height 16
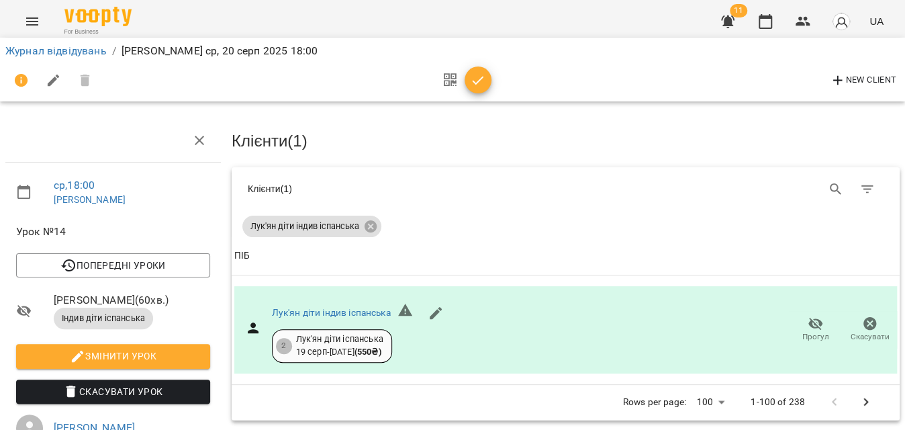
click at [479, 74] on icon "button" at bounding box center [478, 80] width 16 height 16
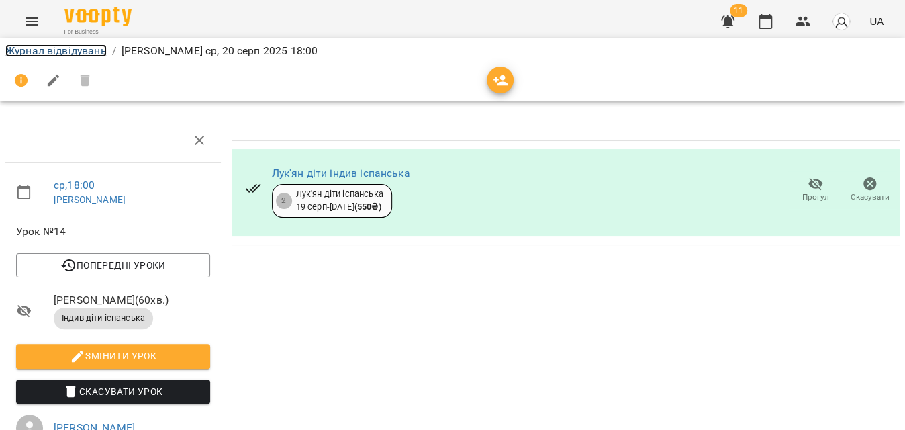
click at [71, 46] on link "Журнал відвідувань" at bounding box center [55, 50] width 101 height 13
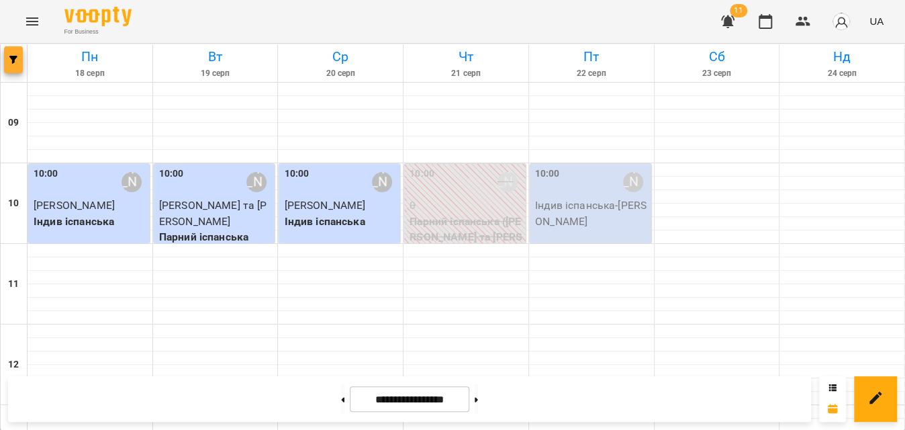
click at [14, 56] on icon "button" at bounding box center [13, 60] width 8 height 8
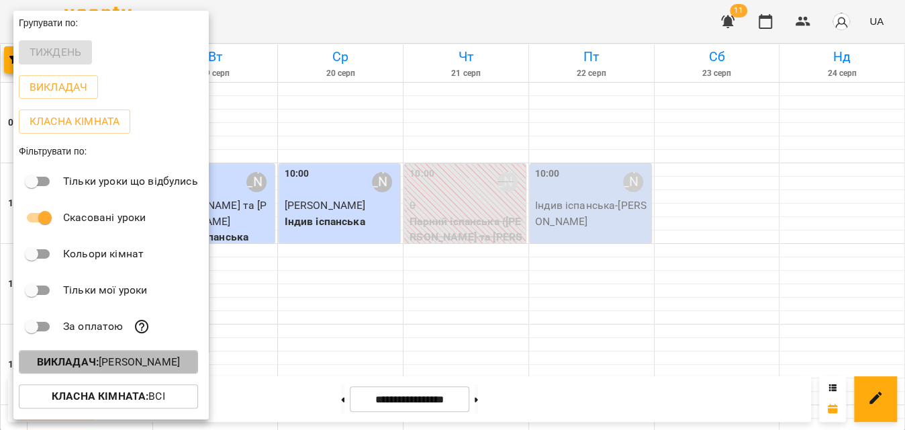
click at [80, 364] on b "Викладач :" at bounding box center [68, 361] width 62 height 13
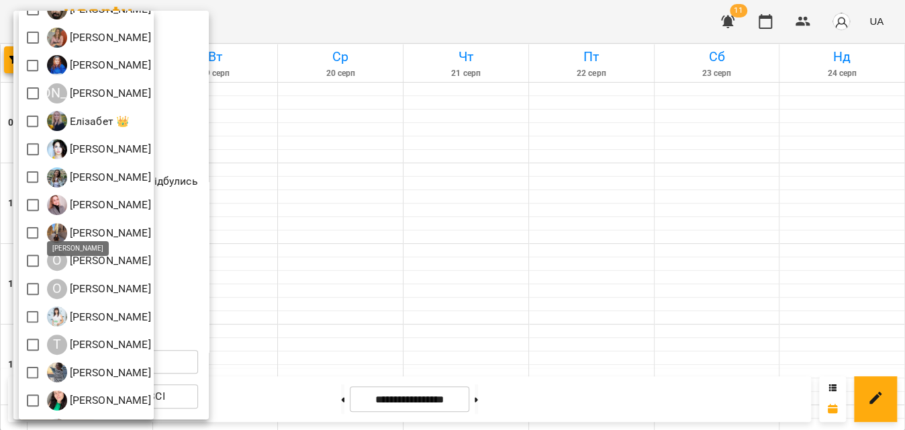
scroll to position [208, 0]
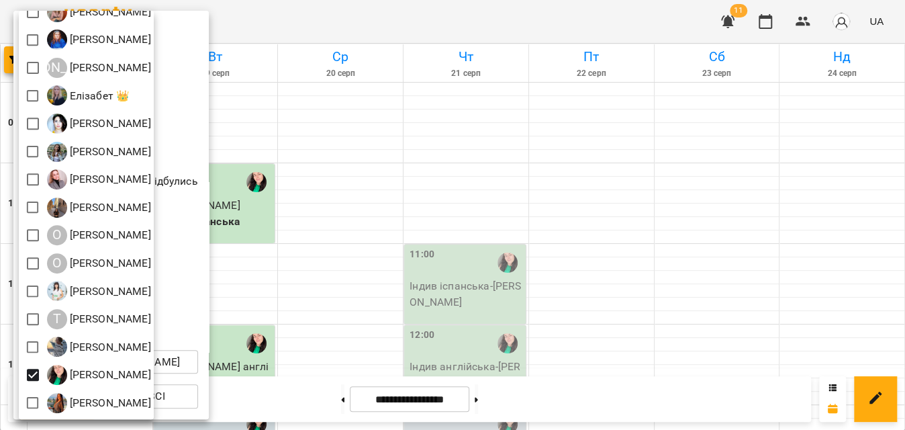
click at [469, 28] on div at bounding box center [452, 215] width 905 height 430
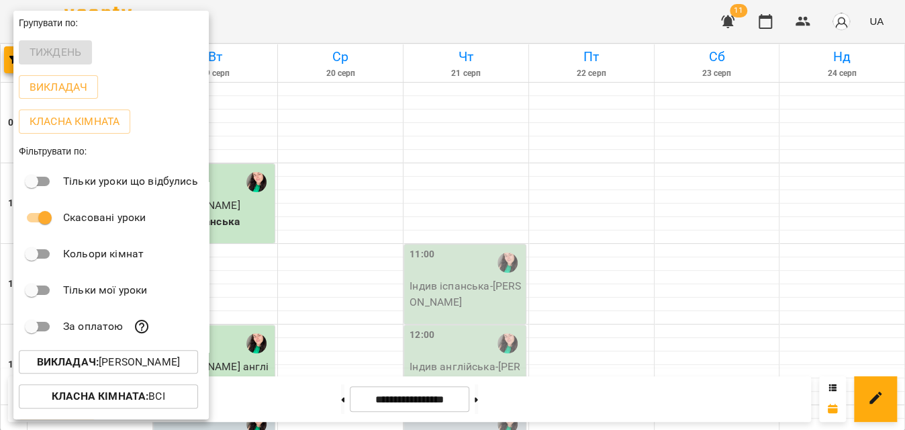
click at [469, 28] on div at bounding box center [452, 215] width 905 height 430
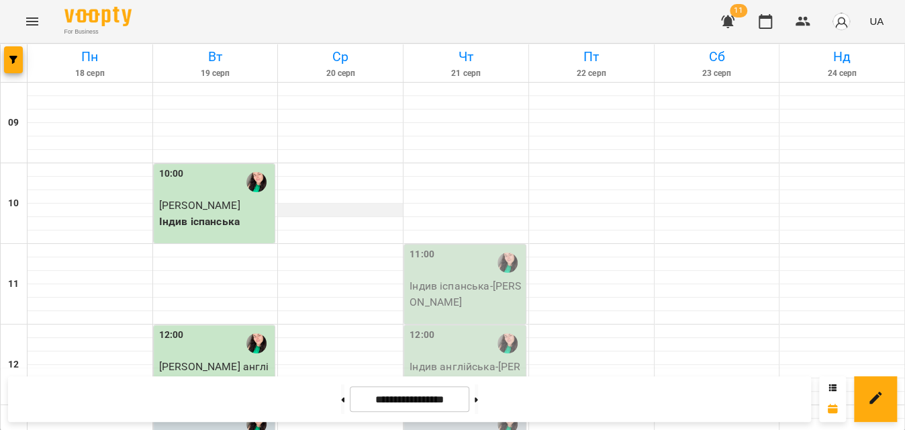
scroll to position [671, 0]
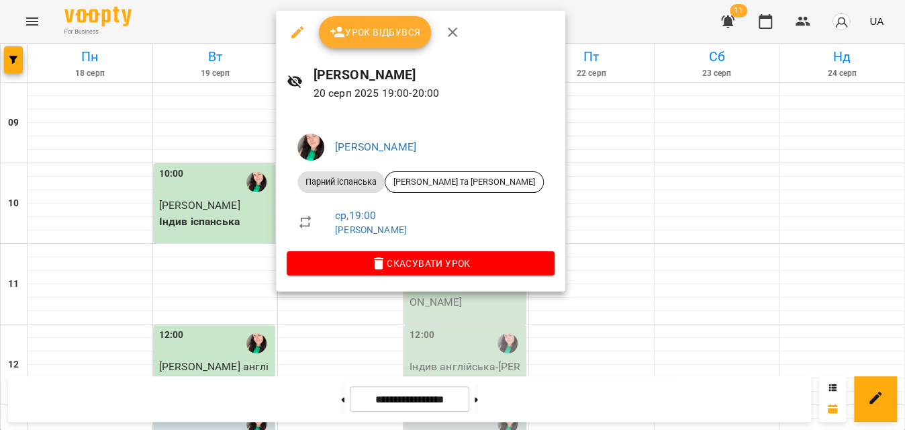
click at [361, 30] on span "Урок відбувся" at bounding box center [375, 32] width 91 height 16
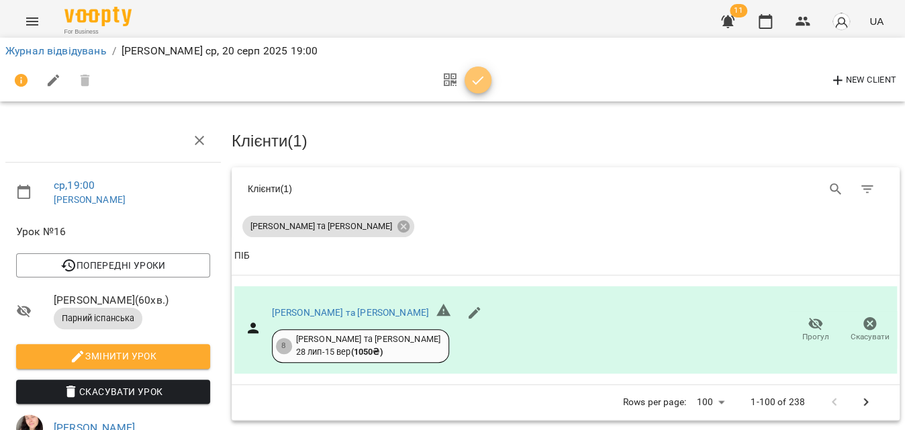
click at [479, 72] on icon "button" at bounding box center [478, 80] width 16 height 16
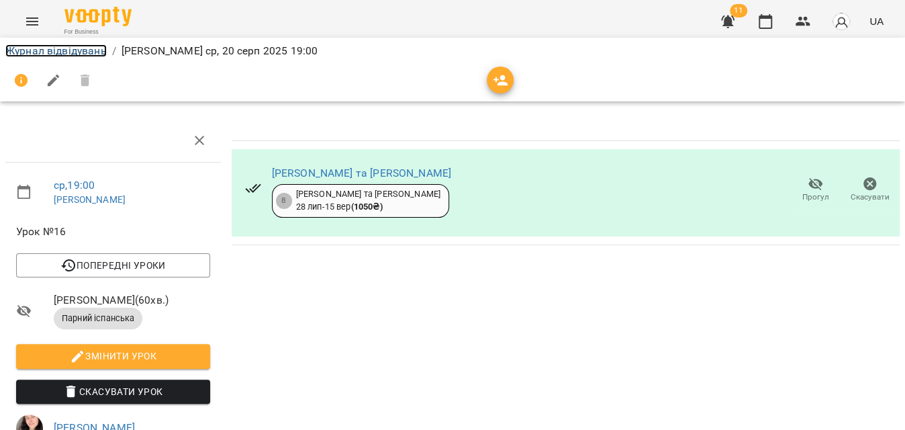
click at [91, 48] on link "Журнал відвідувань" at bounding box center [55, 50] width 101 height 13
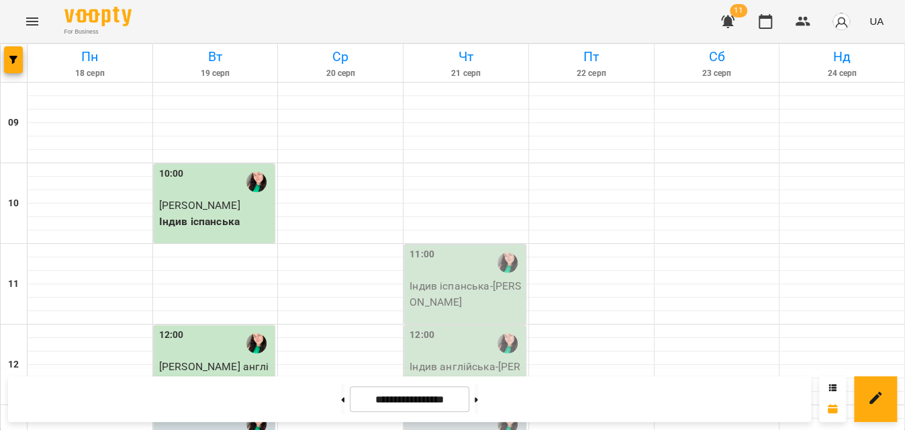
scroll to position [671, 0]
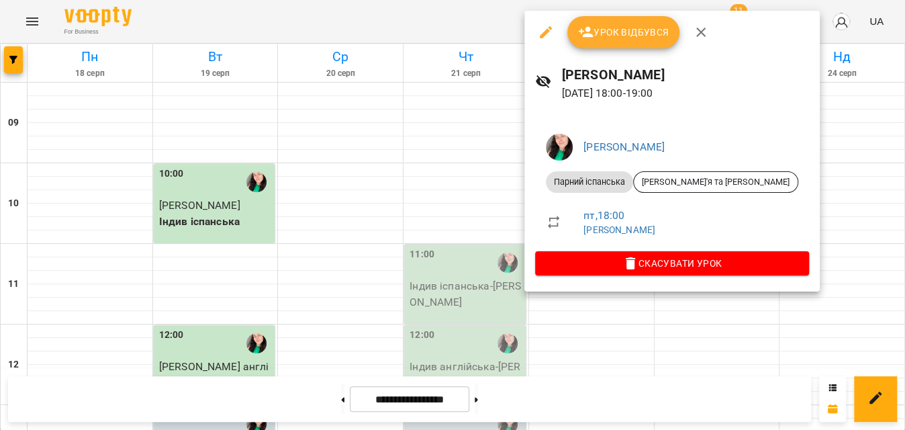
click at [542, 35] on icon "button" at bounding box center [546, 32] width 12 height 12
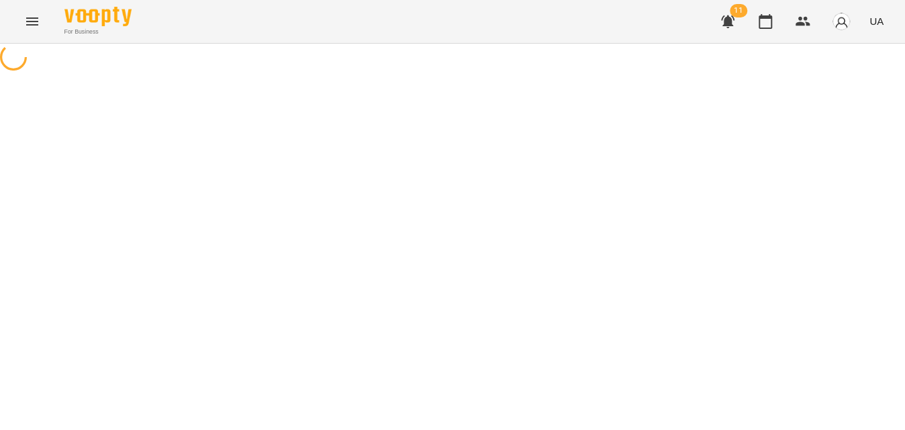
select select "**********"
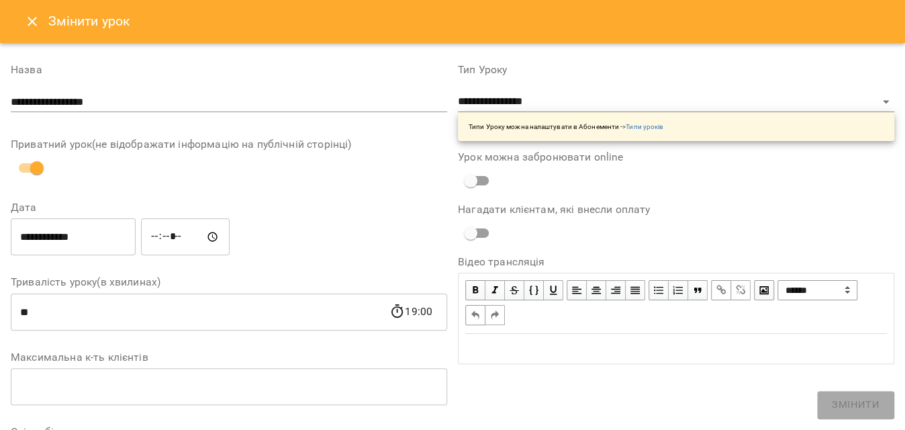
click at [70, 239] on input "**********" at bounding box center [73, 237] width 125 height 38
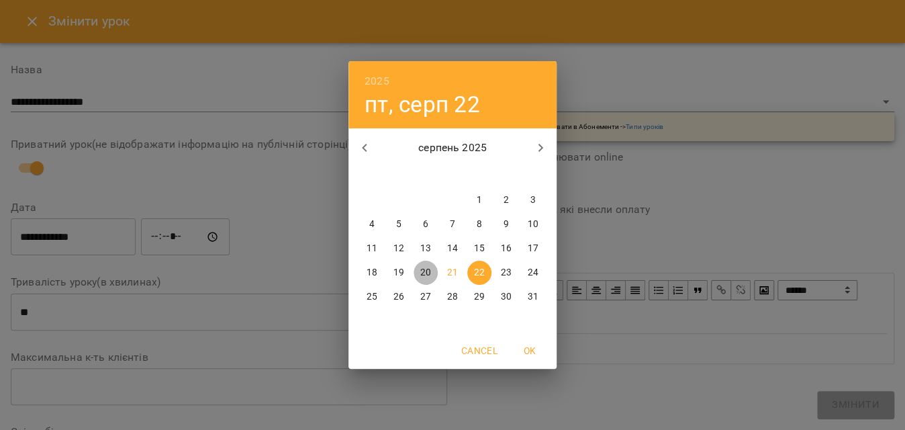
click at [421, 273] on p "20" at bounding box center [425, 272] width 11 height 13
type input "**********"
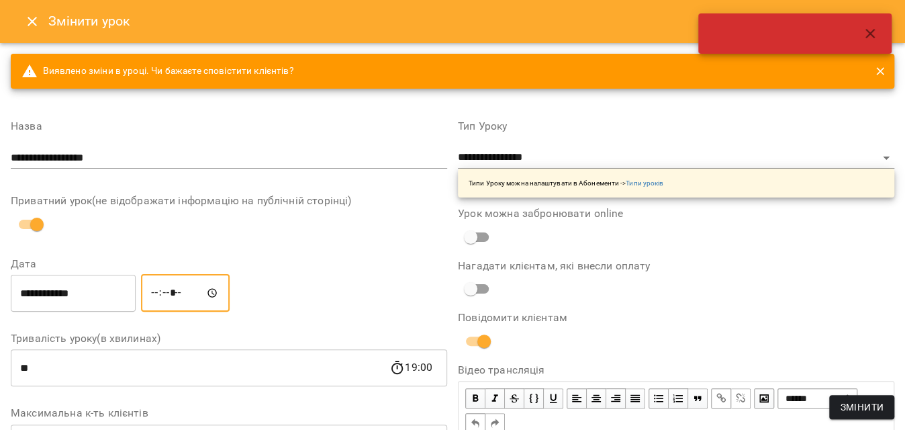
click at [171, 294] on input "*****" at bounding box center [185, 293] width 89 height 38
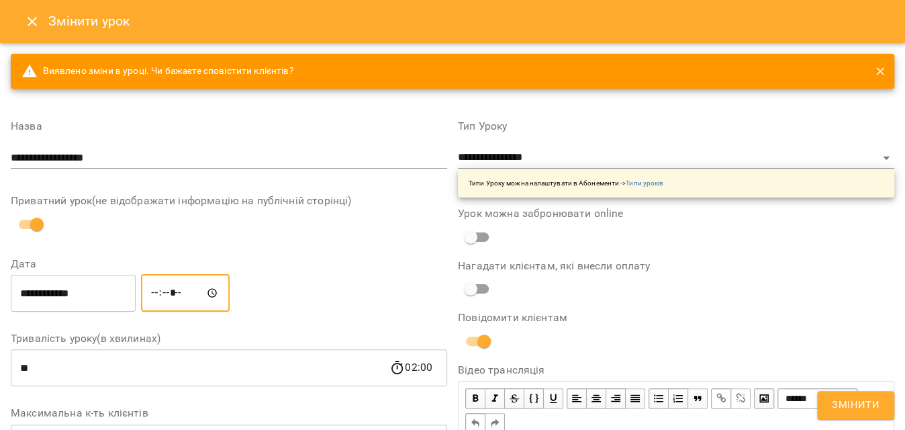
type input "*****"
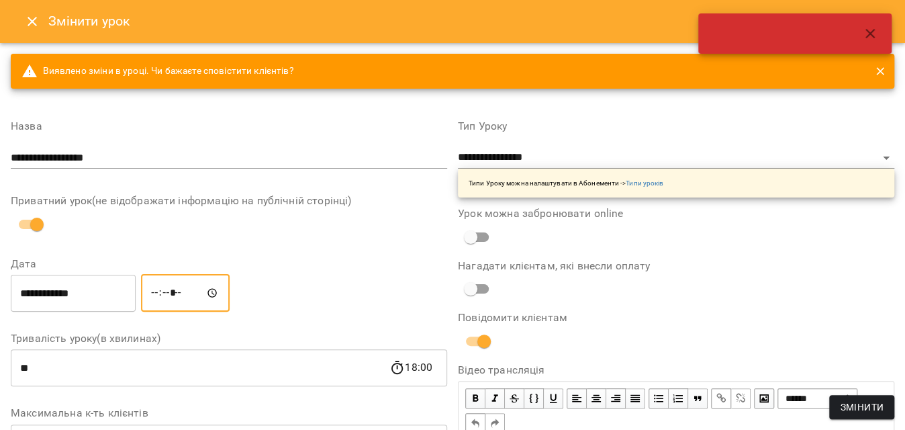
click at [826, 409] on div "**********" at bounding box center [676, 411] width 422 height 60
click at [843, 408] on span "Змінити" at bounding box center [862, 407] width 44 height 16
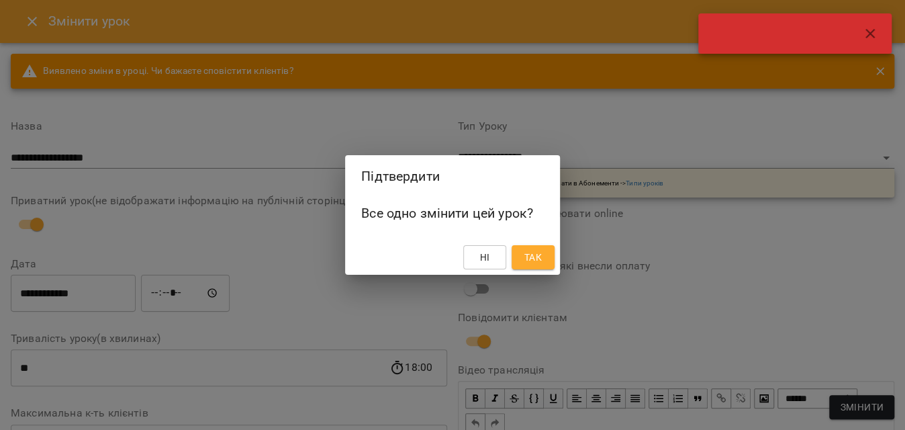
click at [536, 262] on span "Так" at bounding box center [532, 257] width 17 height 16
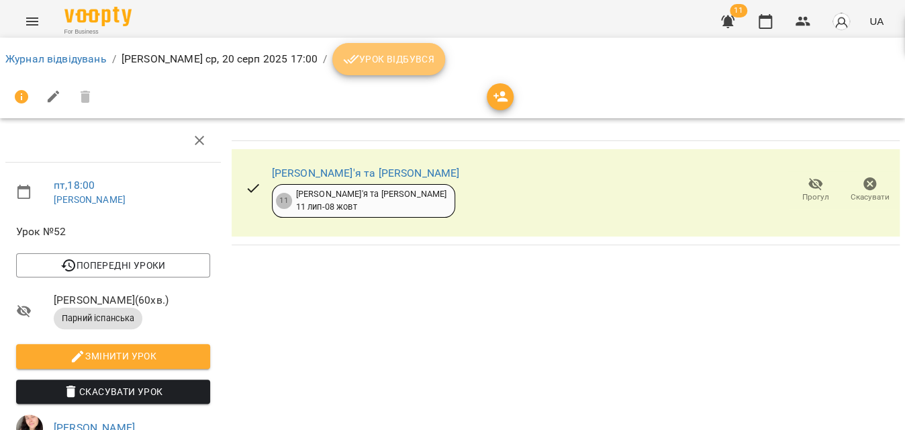
click at [430, 68] on button "Урок відбувся" at bounding box center [388, 59] width 113 height 32
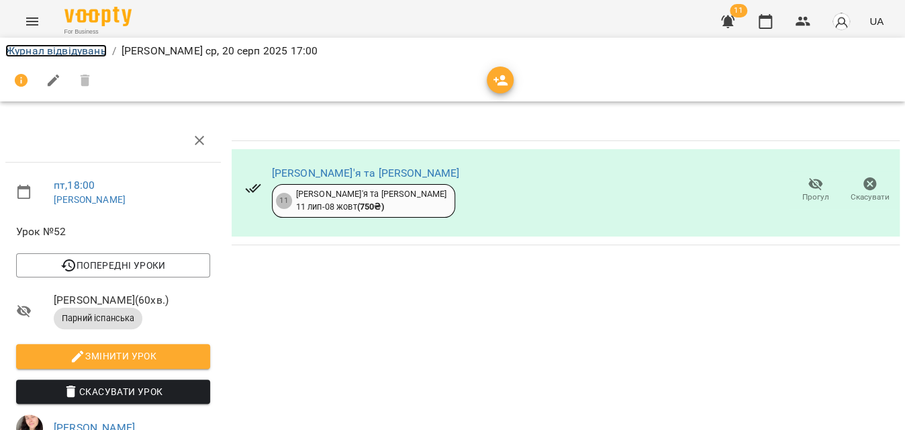
click at [91, 54] on link "Журнал відвідувань" at bounding box center [55, 50] width 101 height 13
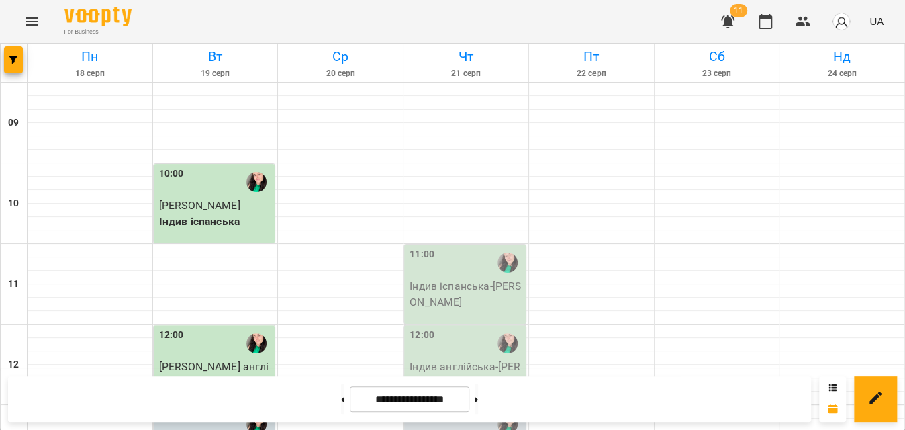
scroll to position [610, 0]
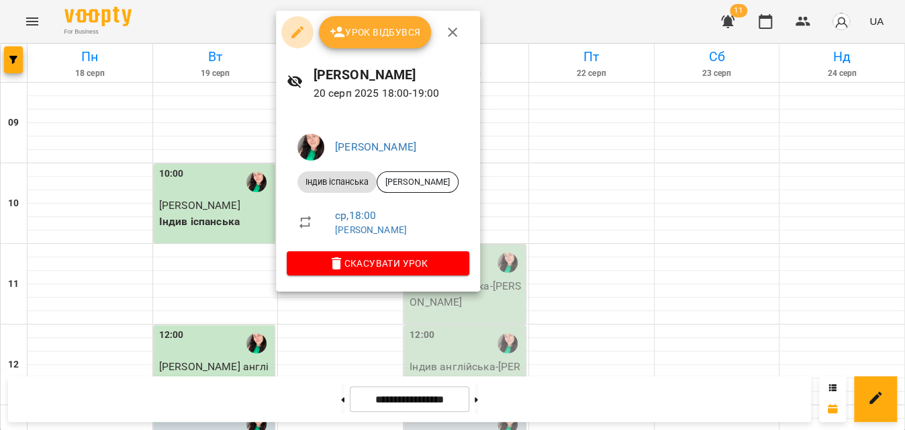
click at [300, 32] on icon "button" at bounding box center [297, 32] width 16 height 16
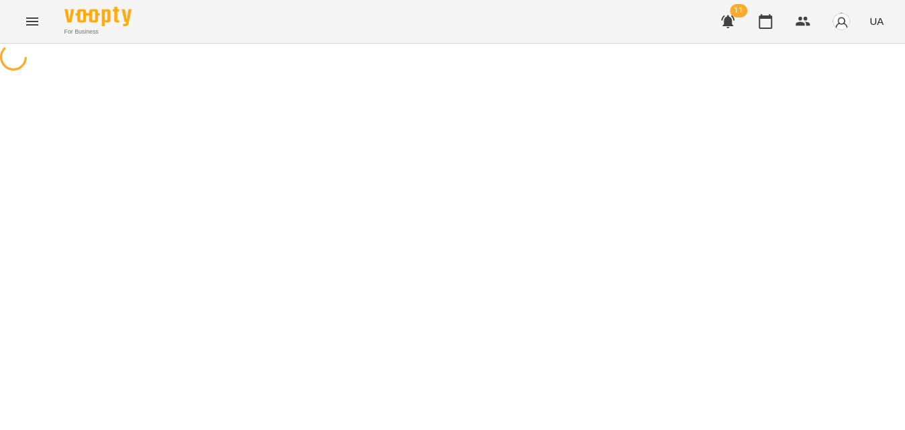
select select "**********"
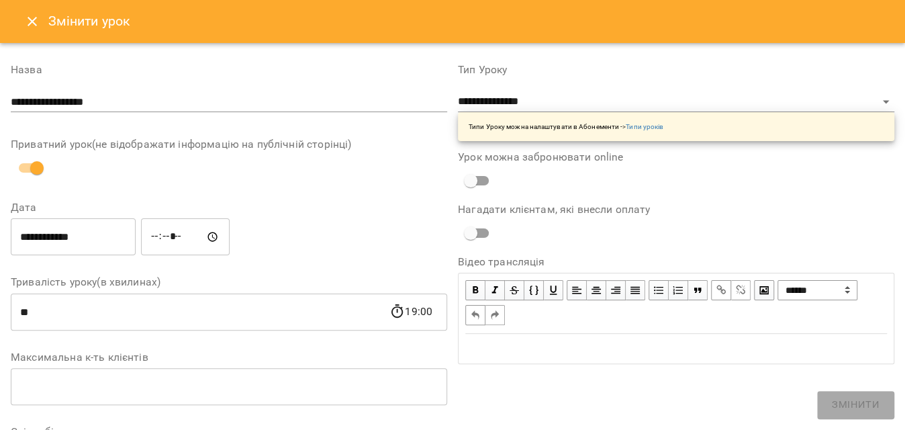
click at [101, 231] on input "**********" at bounding box center [73, 237] width 125 height 38
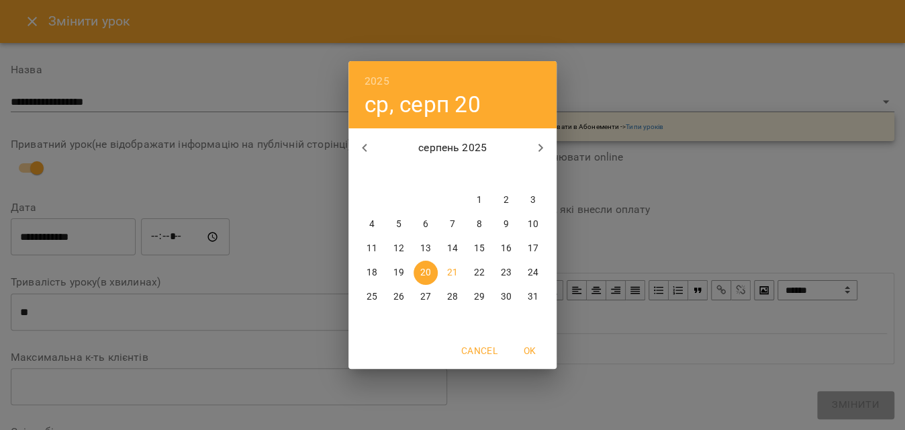
click at [399, 295] on p "26" at bounding box center [398, 296] width 11 height 13
type input "**********"
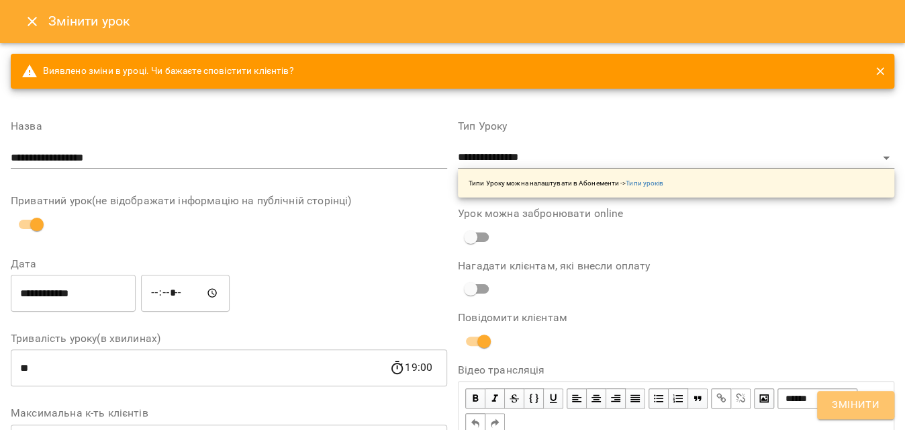
click at [882, 409] on button "Змінити" at bounding box center [855, 405] width 77 height 28
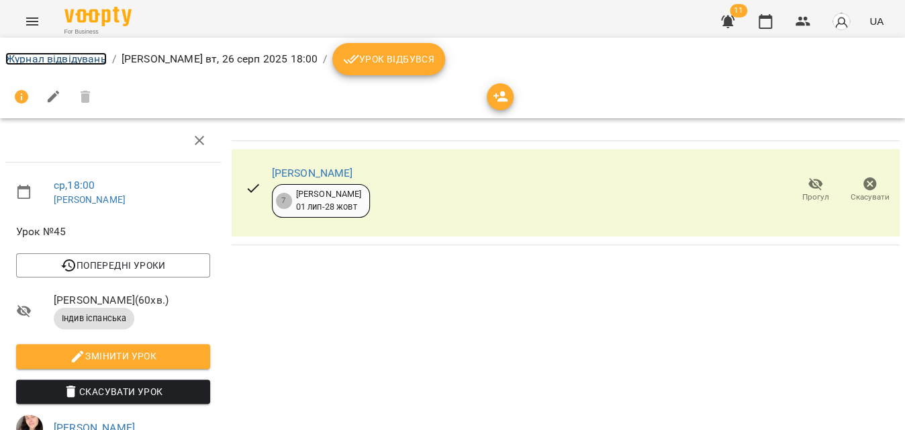
click at [69, 58] on link "Журнал відвідувань" at bounding box center [55, 58] width 101 height 13
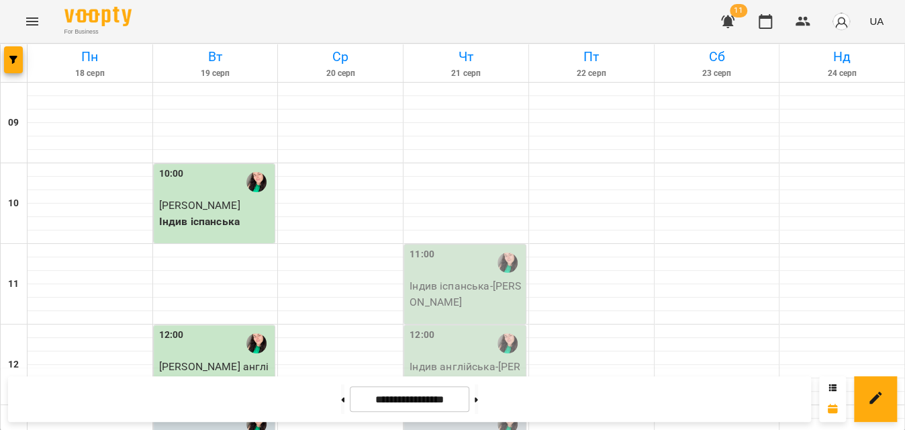
scroll to position [760, 0]
click at [21, 58] on span "button" at bounding box center [13, 60] width 19 height 8
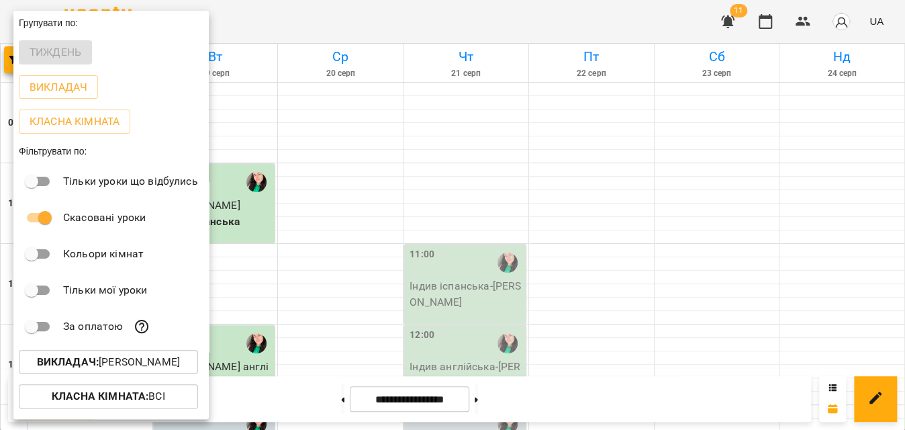
click at [134, 369] on p "Викладач : Храмова Олександра" at bounding box center [108, 362] width 143 height 16
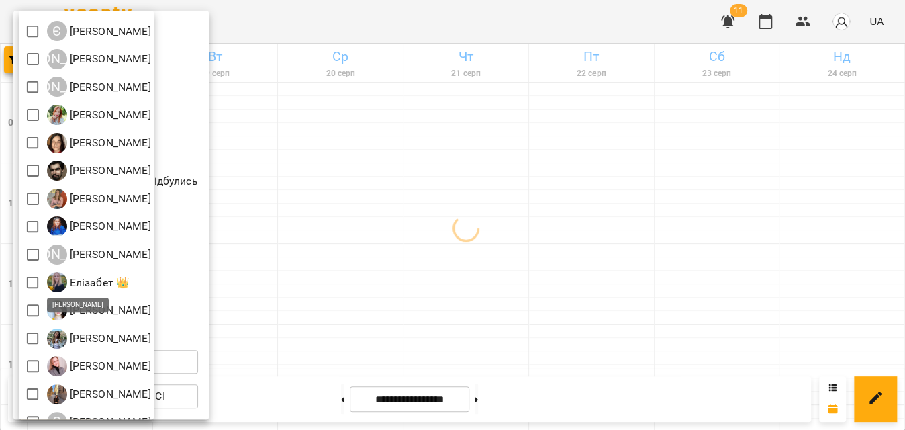
scroll to position [0, 0]
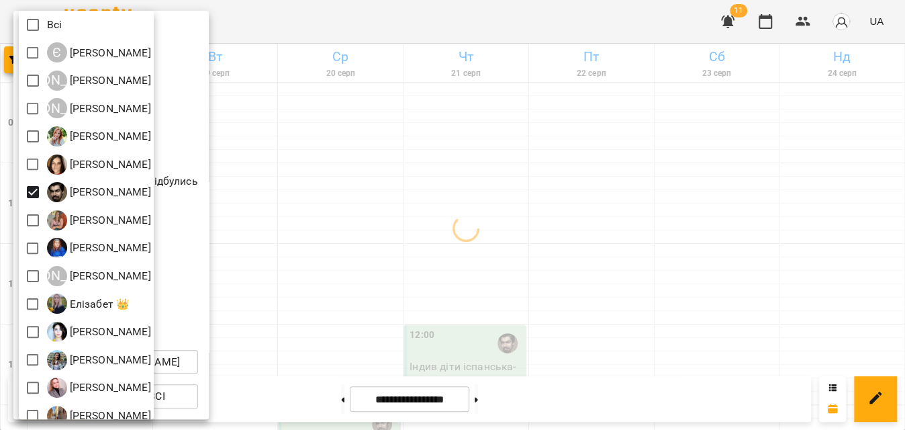
click at [490, 10] on div at bounding box center [452, 215] width 905 height 430
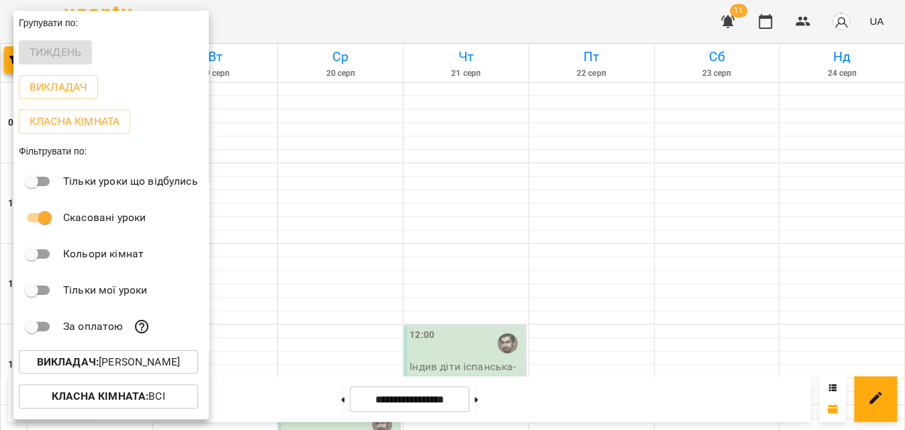
click at [490, 10] on div at bounding box center [452, 215] width 905 height 430
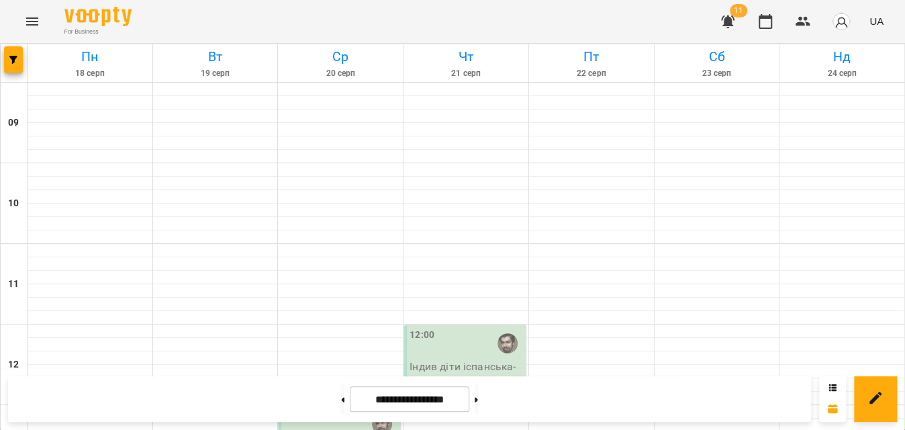
scroll to position [577, 0]
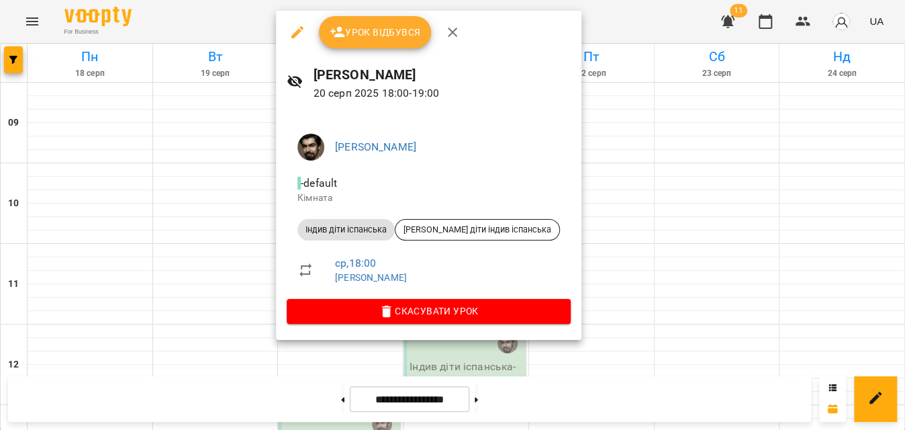
click at [395, 27] on span "Урок відбувся" at bounding box center [375, 32] width 91 height 16
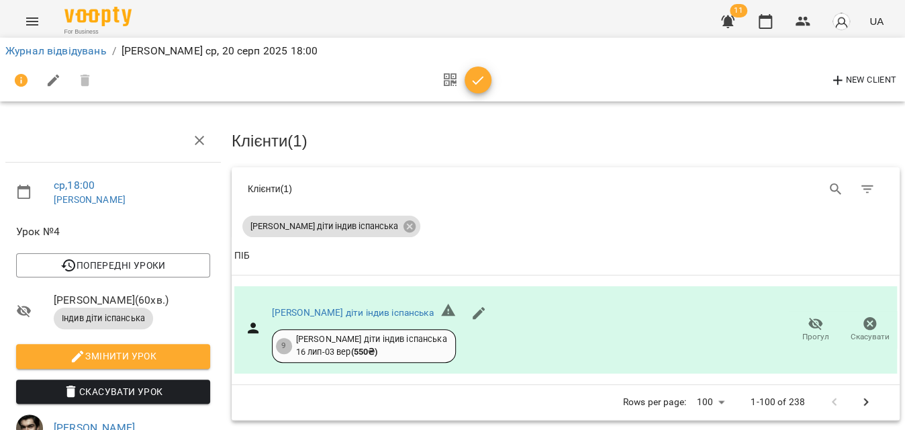
click at [479, 80] on icon "button" at bounding box center [478, 80] width 11 height 9
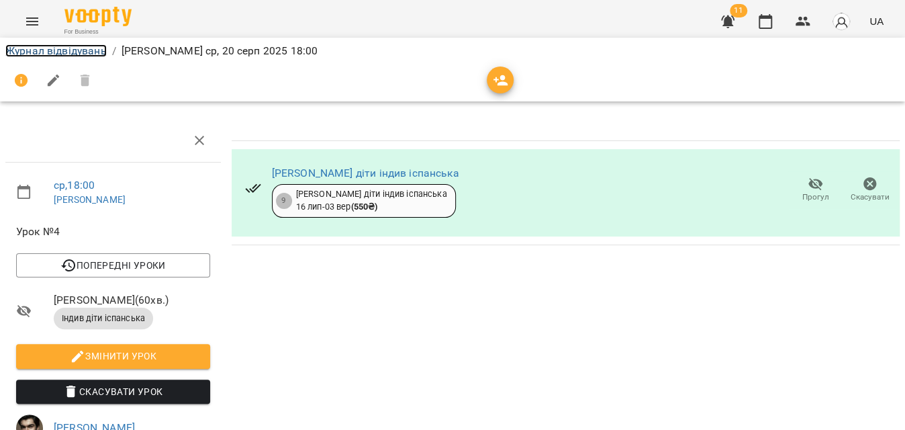
click at [70, 49] on link "Журнал відвідувань" at bounding box center [55, 50] width 101 height 13
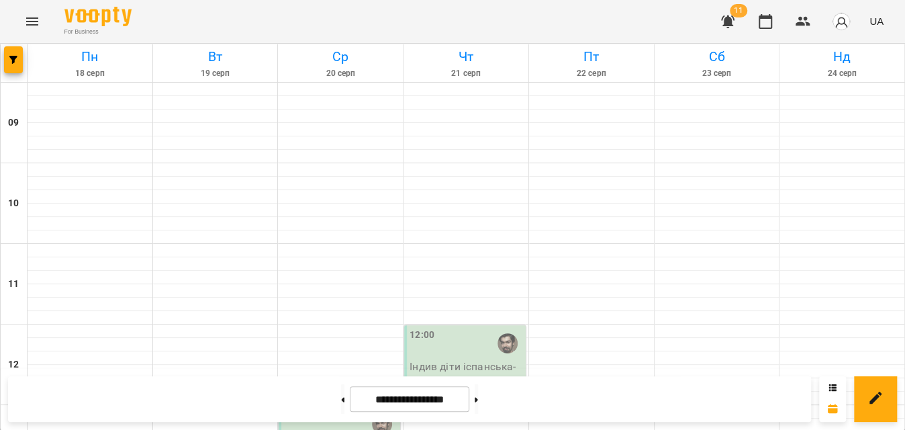
scroll to position [244, 0]
click at [16, 63] on icon "button" at bounding box center [13, 60] width 8 height 8
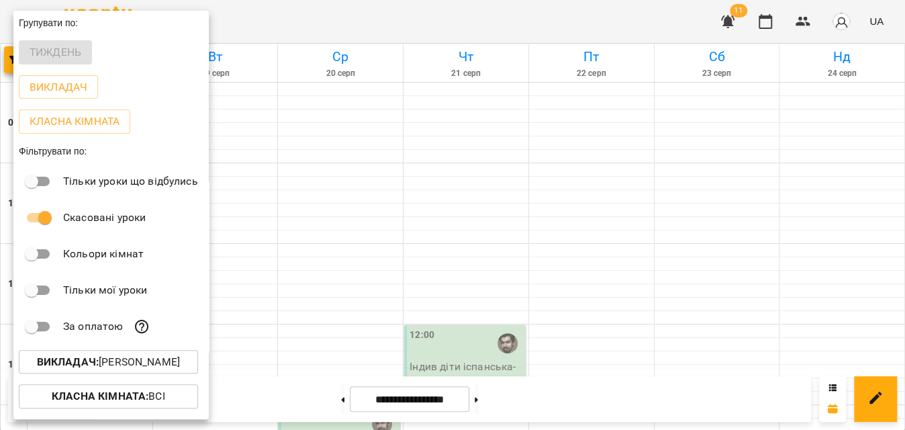
click at [56, 361] on b "Викладач :" at bounding box center [68, 361] width 62 height 13
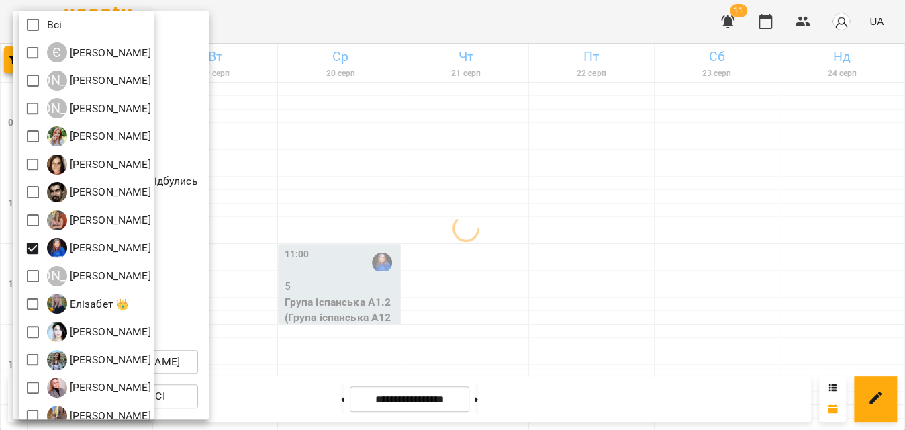
click at [485, 15] on div at bounding box center [452, 215] width 905 height 430
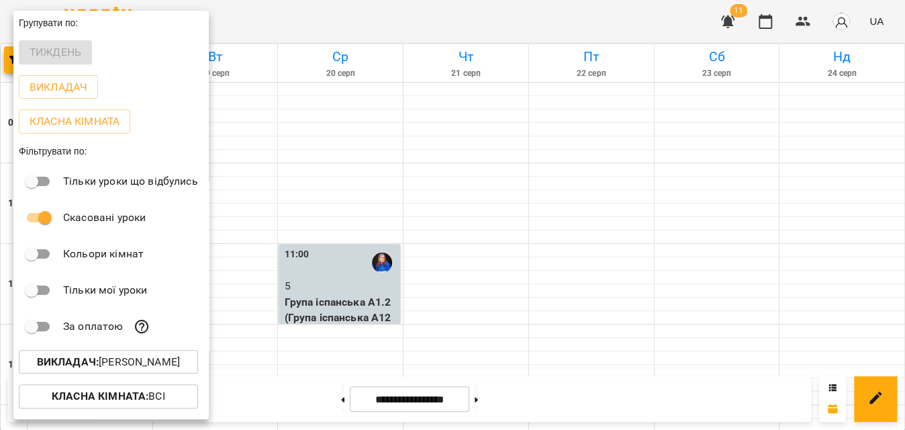
click at [485, 15] on div at bounding box center [452, 215] width 905 height 430
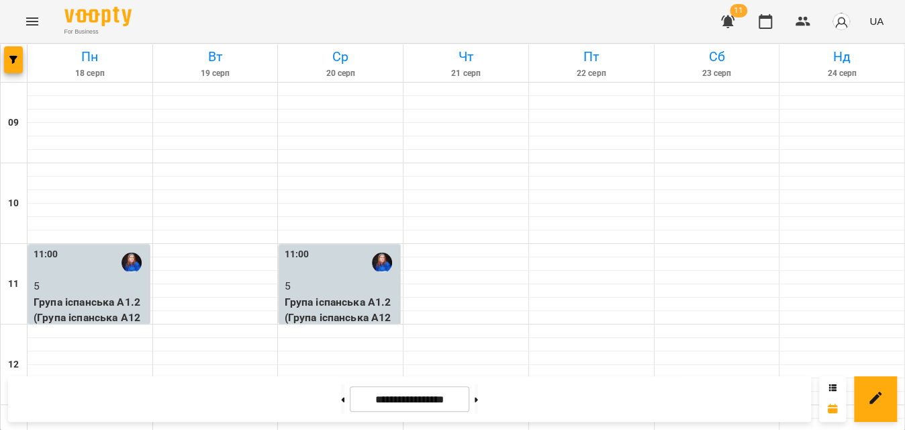
scroll to position [732, 0]
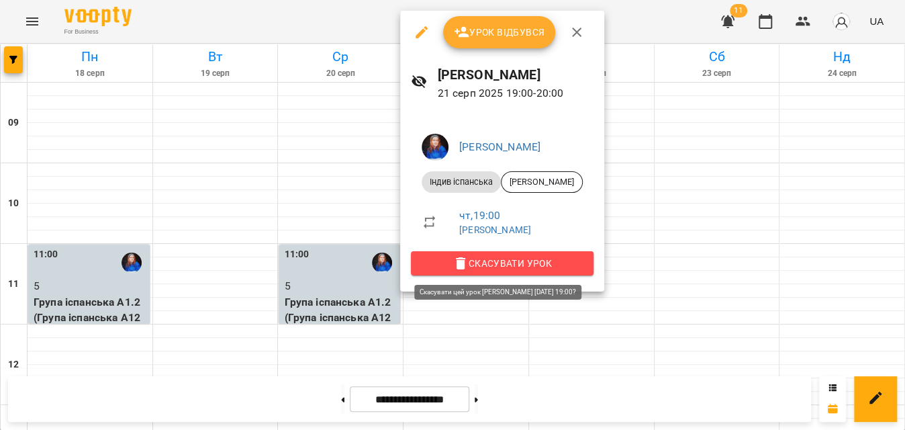
click at [487, 257] on span "Скасувати Урок" at bounding box center [502, 263] width 161 height 16
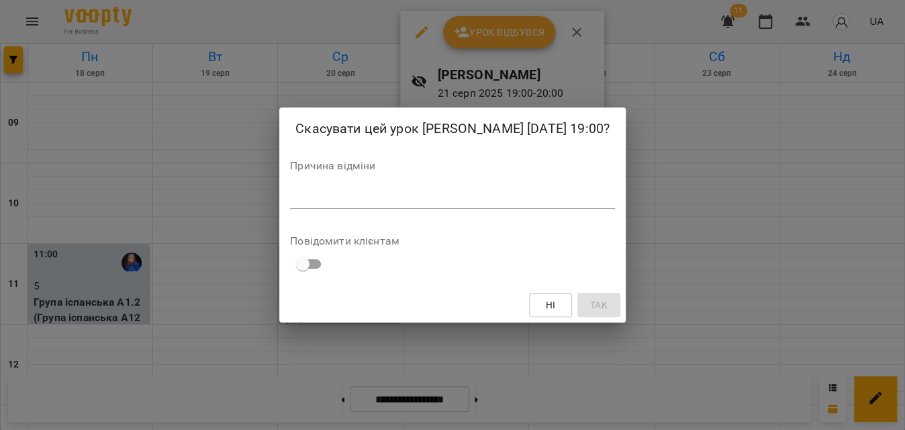
click at [425, 198] on textarea at bounding box center [452, 197] width 325 height 13
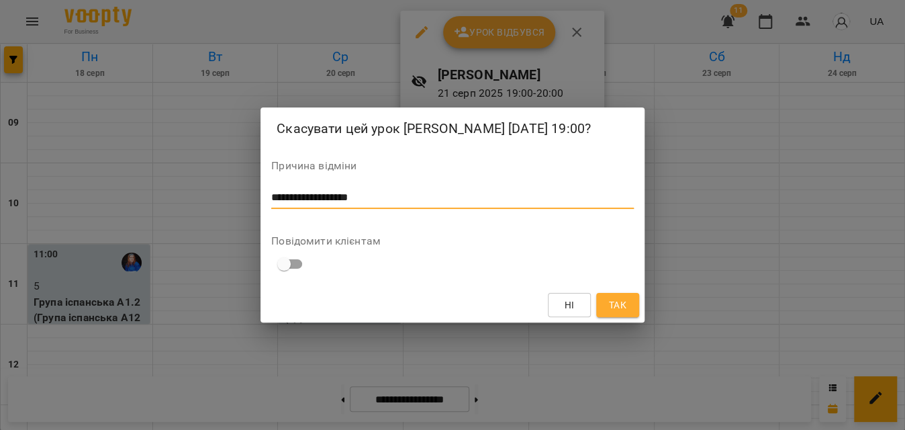
type textarea "**********"
click at [600, 307] on button "Так" at bounding box center [617, 305] width 43 height 24
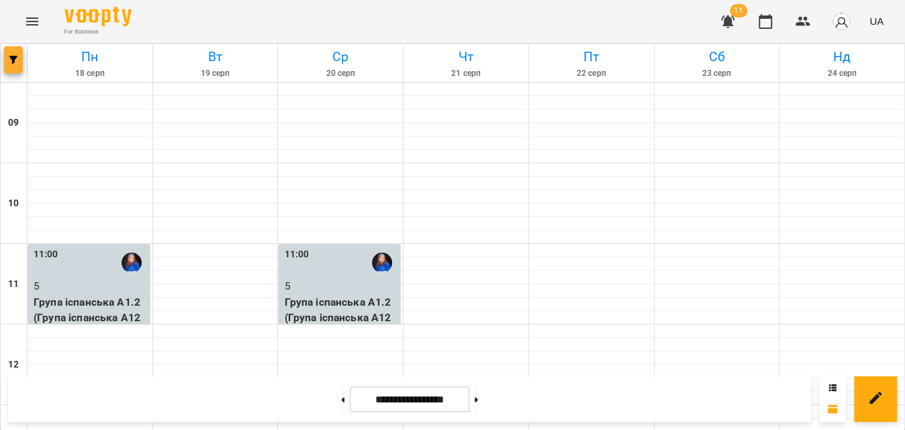
click at [17, 61] on span "button" at bounding box center [13, 60] width 19 height 8
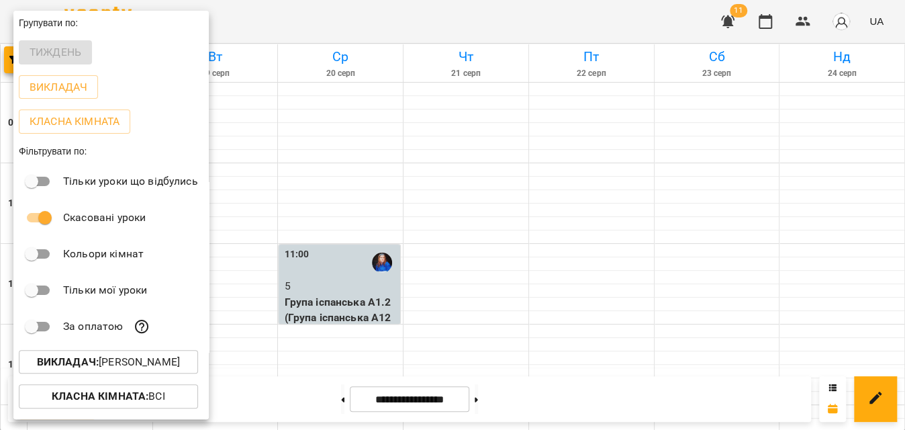
click at [149, 376] on div "Викладач : Деркач Дарина" at bounding box center [110, 361] width 195 height 35
click at [147, 365] on p "Викладач : Деркач Дарина" at bounding box center [108, 362] width 143 height 16
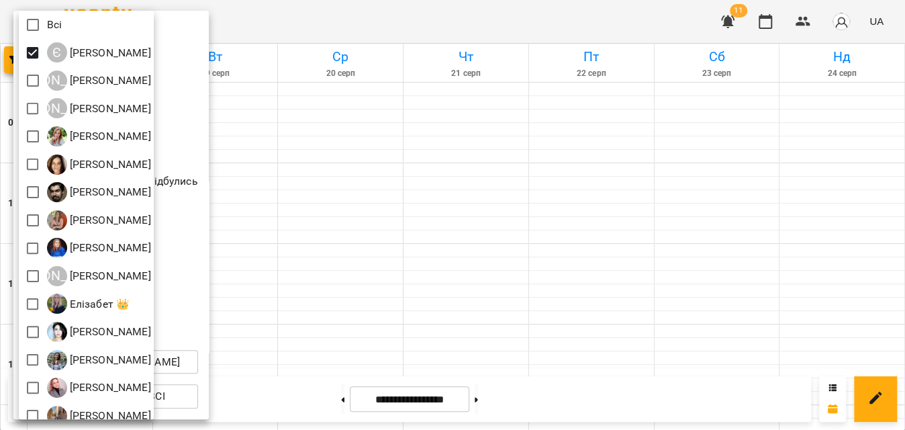
click at [543, 28] on div at bounding box center [452, 215] width 905 height 430
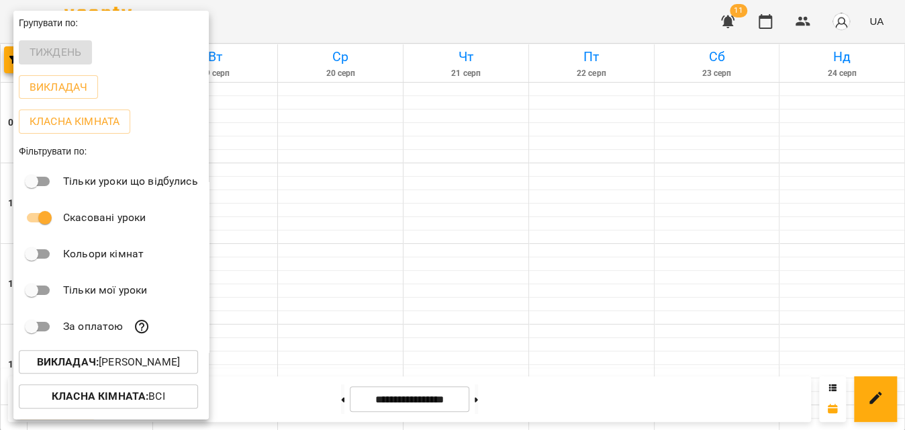
click at [543, 28] on div at bounding box center [452, 215] width 905 height 430
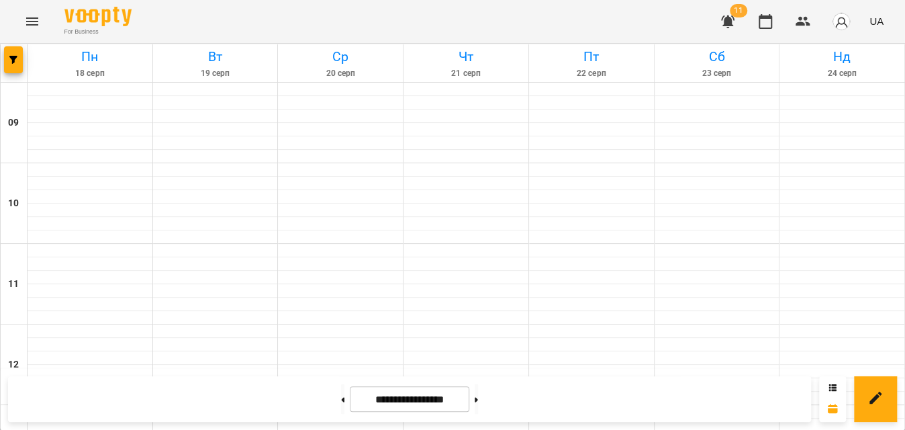
scroll to position [454, 0]
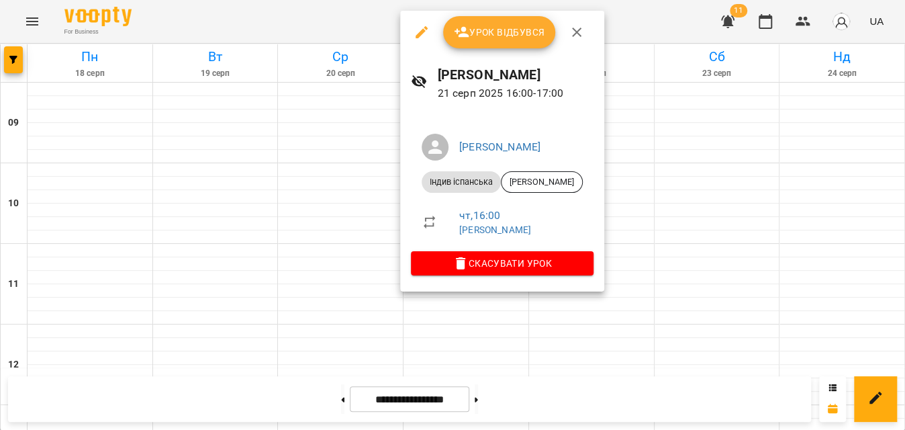
click at [420, 38] on icon "button" at bounding box center [421, 32] width 16 height 16
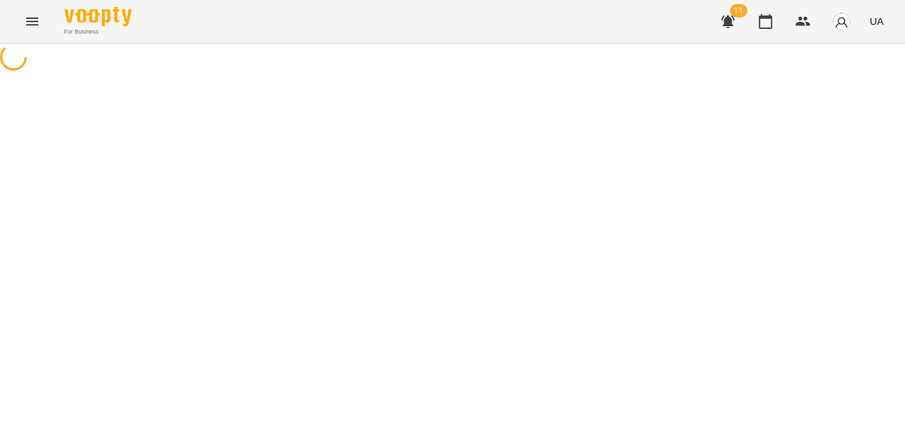
select select "**********"
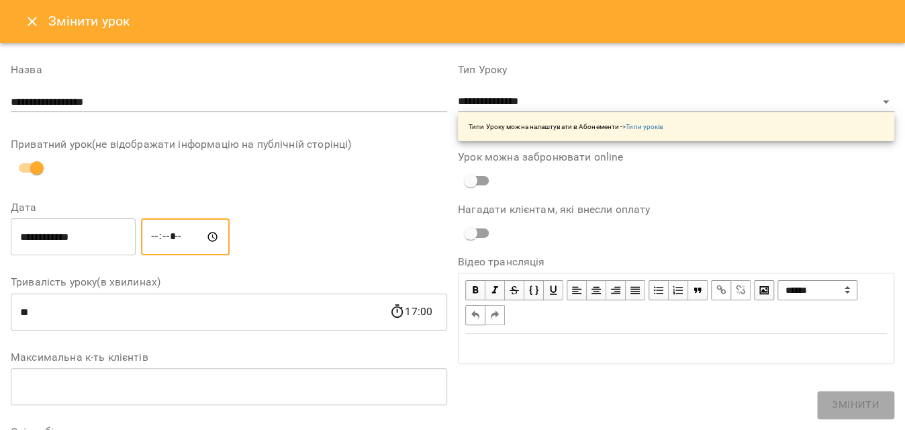
click at [168, 240] on input "*****" at bounding box center [185, 237] width 89 height 38
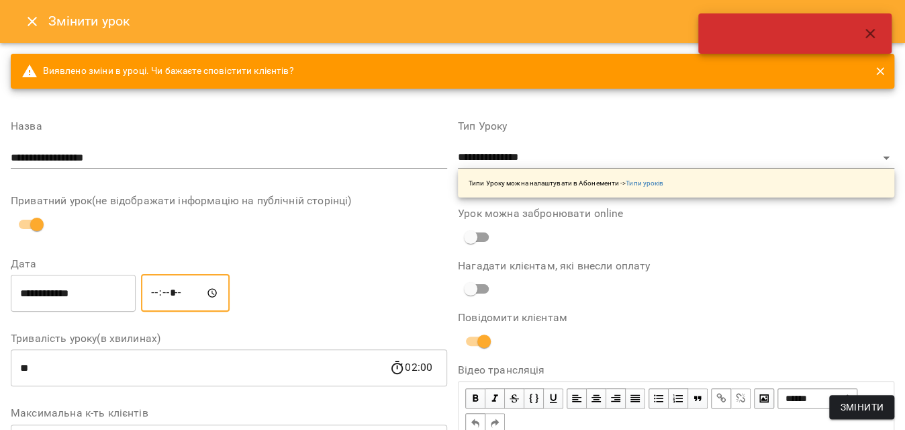
type input "*****"
click at [877, 401] on span "Змінити" at bounding box center [862, 407] width 44 height 16
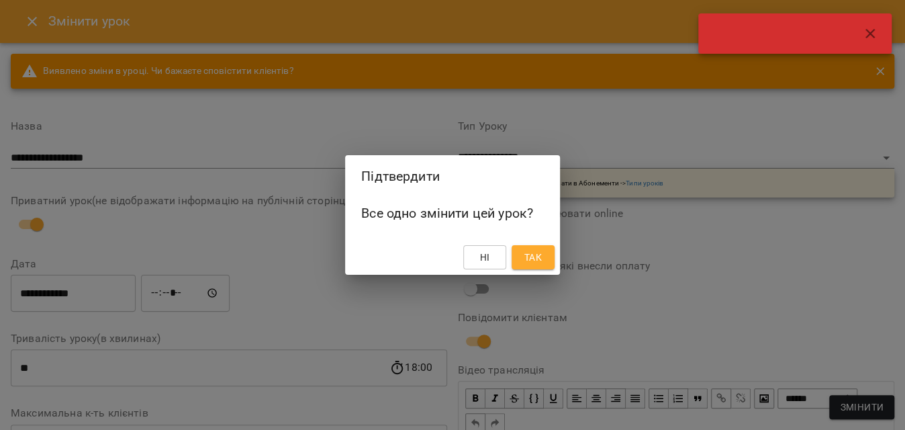
click at [528, 255] on span "Так" at bounding box center [532, 257] width 17 height 16
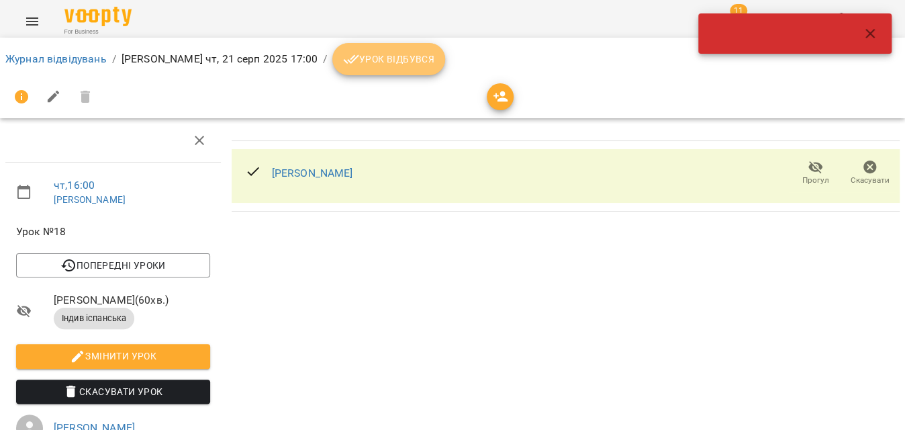
click at [434, 58] on span "Урок відбувся" at bounding box center [388, 59] width 91 height 16
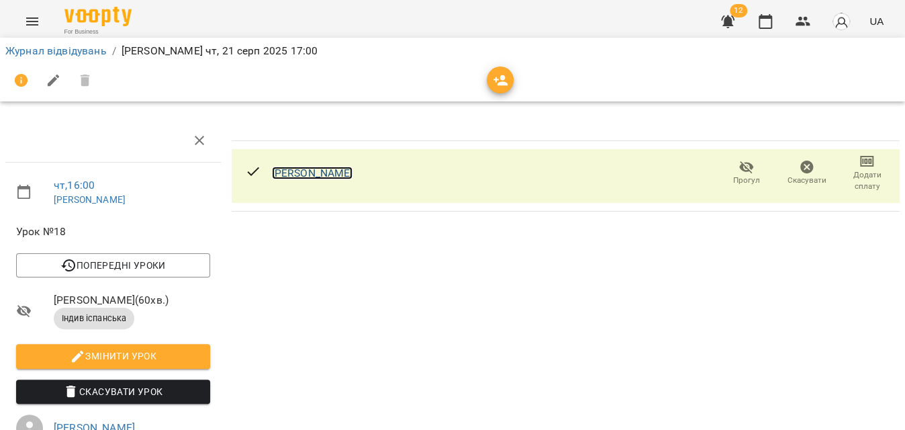
click at [346, 177] on link "[PERSON_NAME]" at bounding box center [312, 172] width 81 height 13
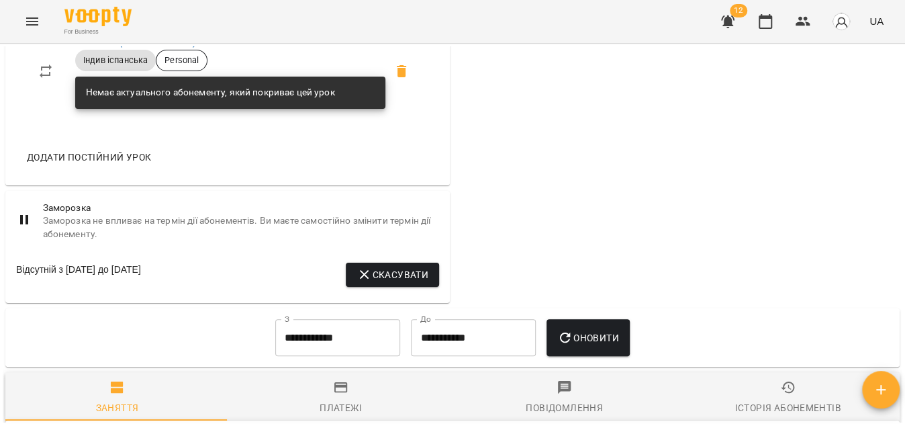
scroll to position [793, 0]
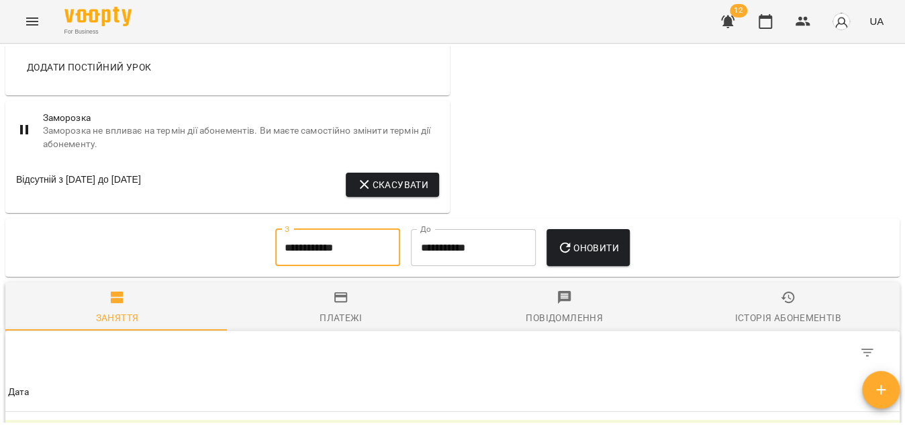
click at [356, 258] on input "**********" at bounding box center [337, 248] width 125 height 38
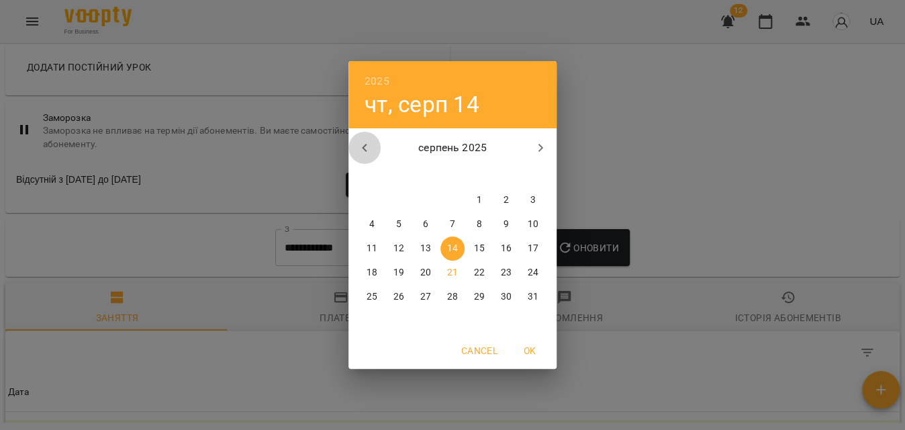
click at [373, 138] on button "button" at bounding box center [364, 148] width 32 height 32
click at [534, 197] on p "1" at bounding box center [532, 199] width 5 height 13
type input "**********"
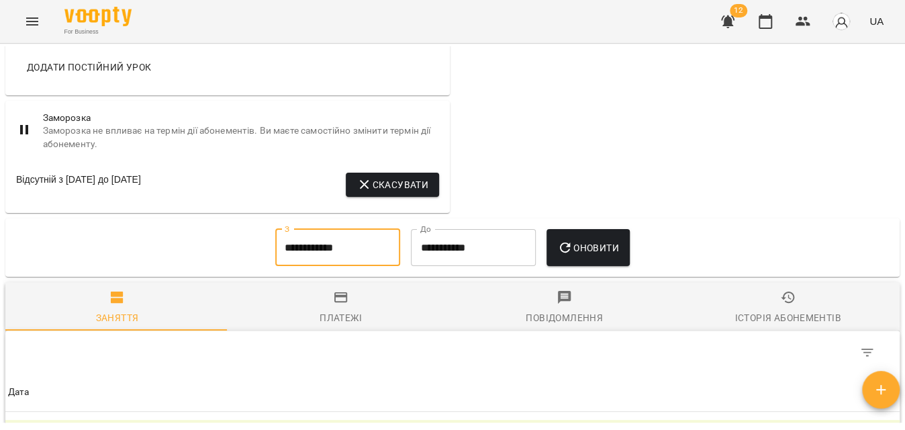
click at [590, 254] on span "Оновити" at bounding box center [587, 248] width 61 height 16
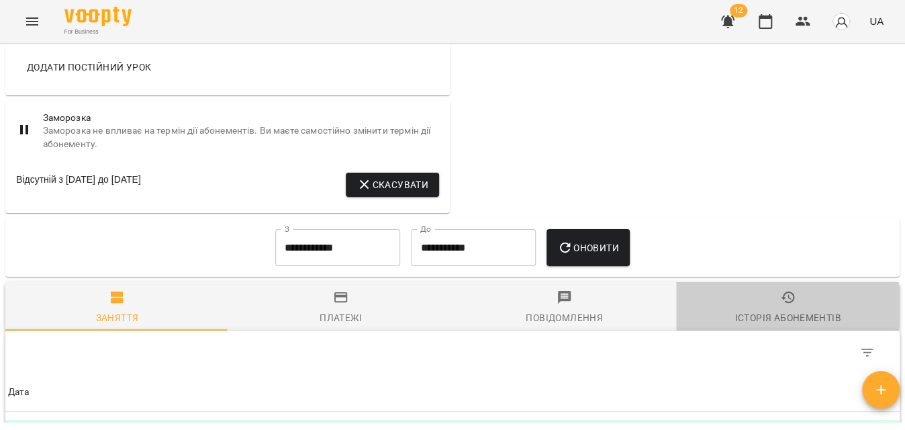
click at [773, 319] on span "Історія абонементів" at bounding box center [787, 307] width 207 height 36
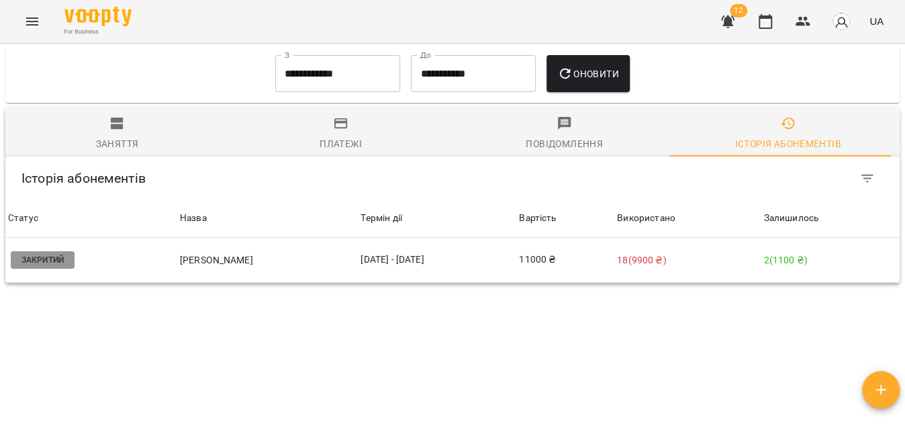
scroll to position [976, 0]
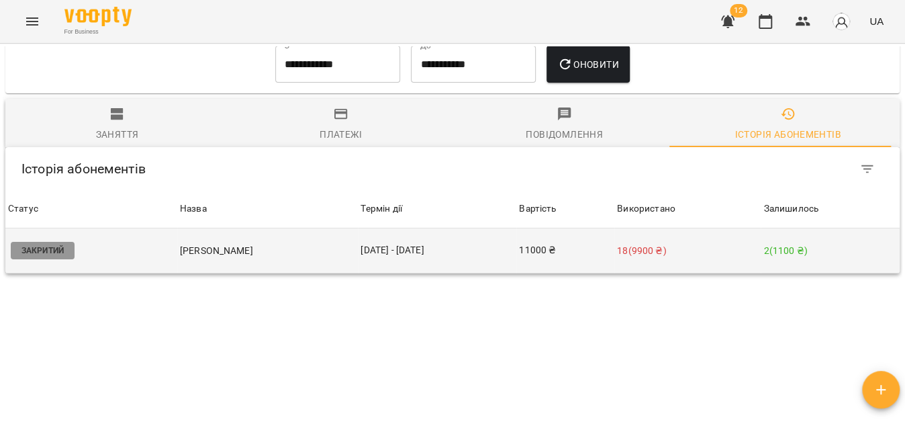
click at [742, 258] on p "18 ( 9900 ₴ )" at bounding box center [687, 251] width 141 height 14
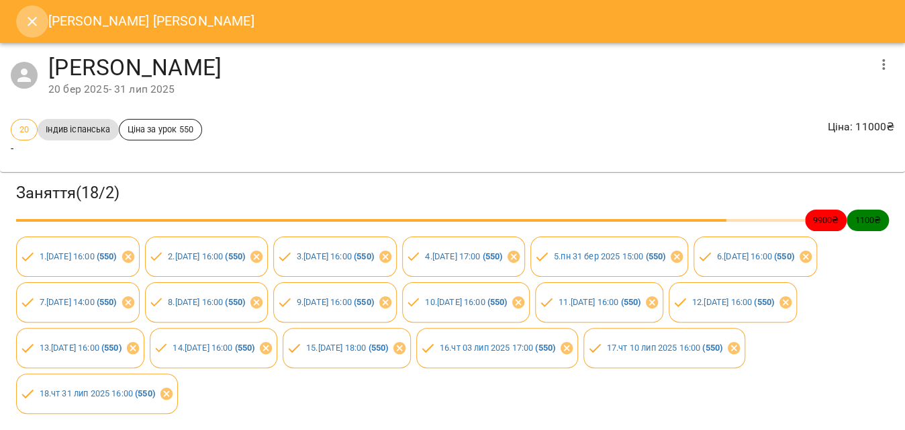
click at [31, 25] on icon "Close" at bounding box center [32, 21] width 16 height 16
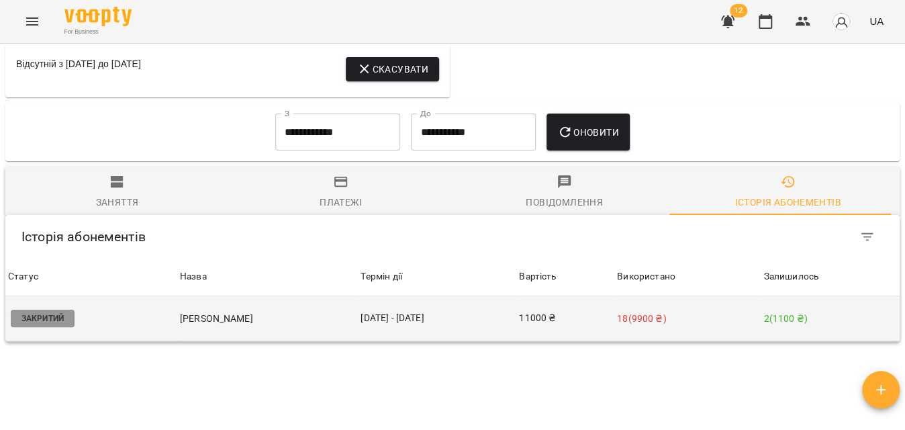
click at [633, 339] on td "18 ( 9900 ₴ )" at bounding box center [687, 318] width 146 height 45
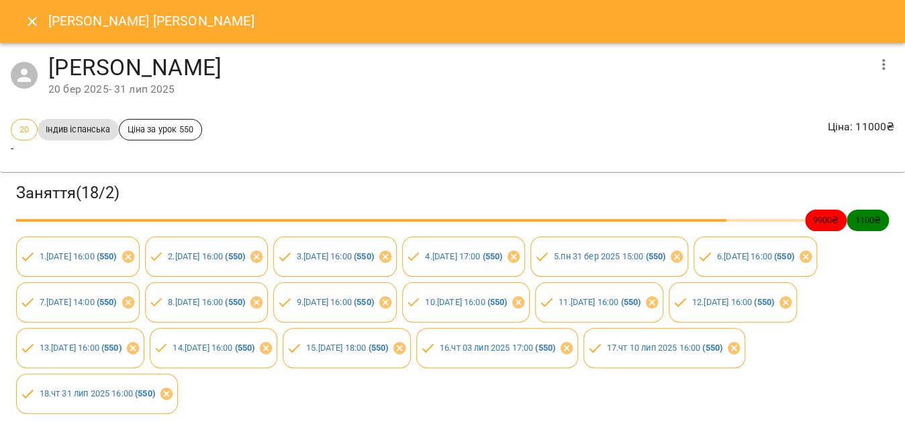
click at [882, 59] on icon "button" at bounding box center [883, 64] width 16 height 16
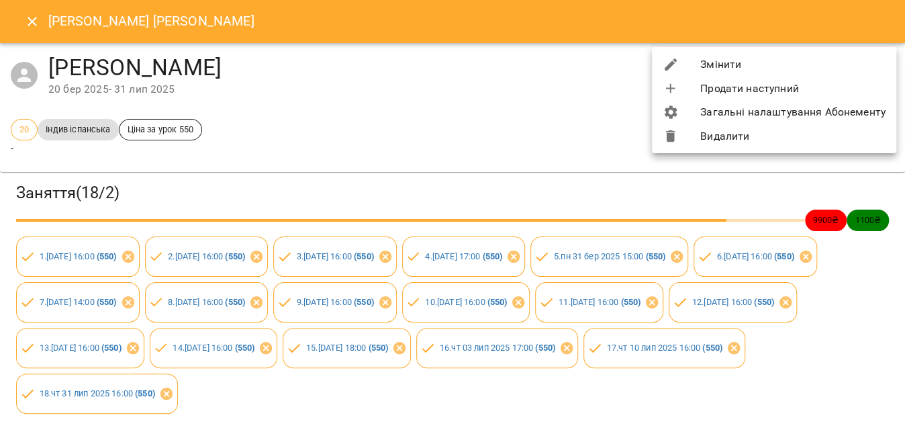
click at [772, 71] on li "Змінити" at bounding box center [774, 64] width 244 height 24
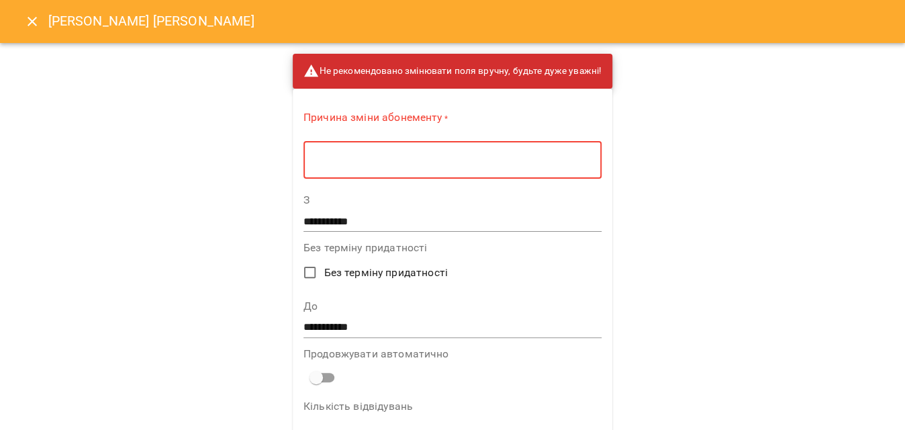
click at [471, 157] on textarea at bounding box center [452, 160] width 279 height 13
click at [460, 164] on textarea at bounding box center [452, 160] width 279 height 13
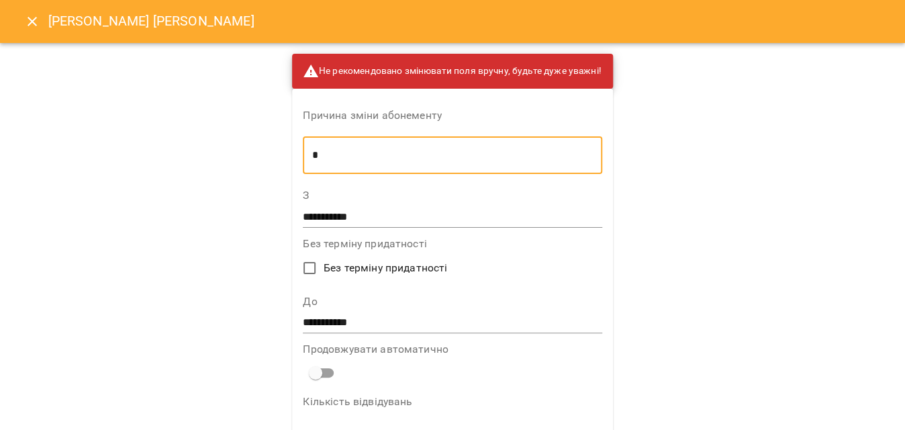
type textarea "*"
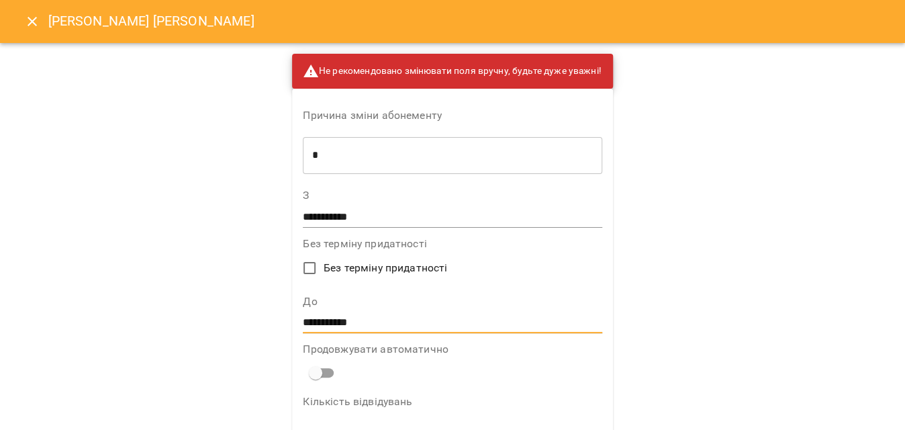
click at [340, 327] on input "**********" at bounding box center [452, 322] width 299 height 21
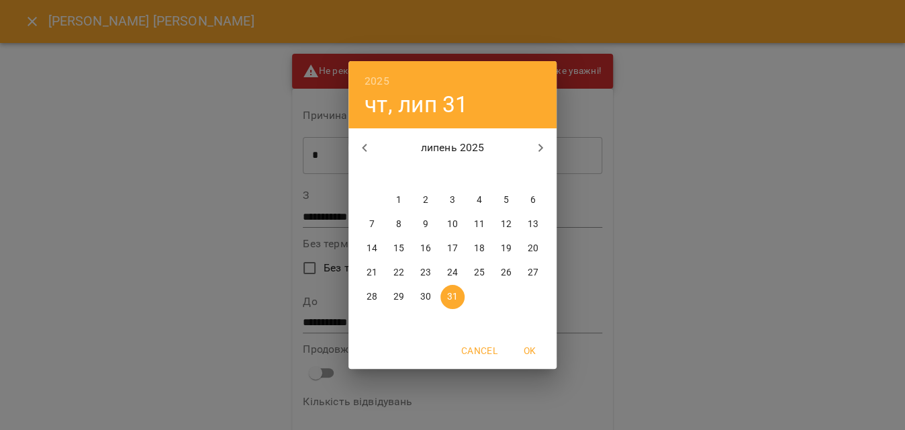
click at [536, 138] on button "button" at bounding box center [540, 148] width 32 height 32
click at [537, 295] on p "31" at bounding box center [533, 296] width 11 height 13
type input "**********"
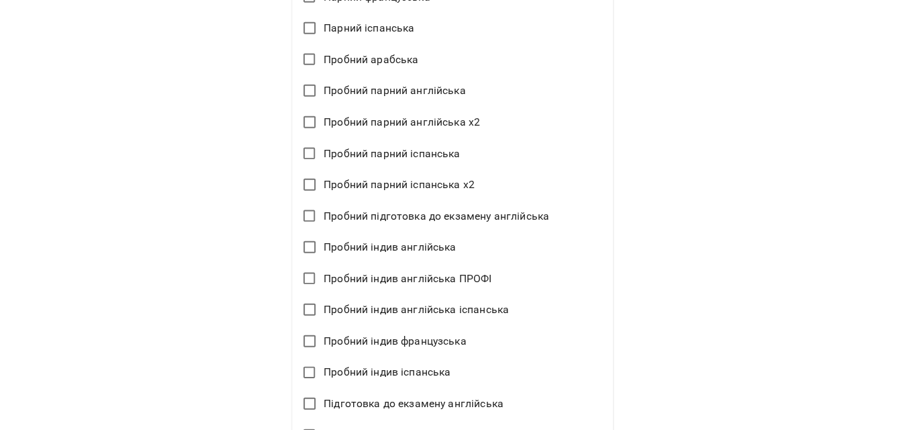
scroll to position [1736, 0]
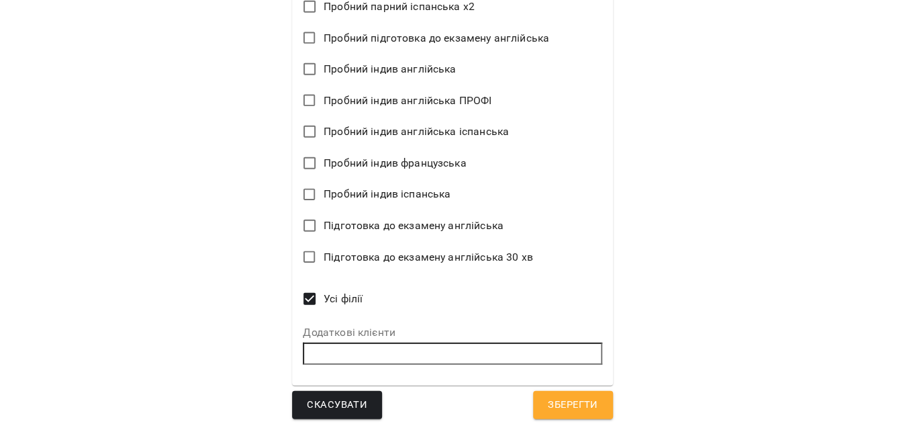
click at [548, 406] on span "Зберегти" at bounding box center [573, 404] width 50 height 17
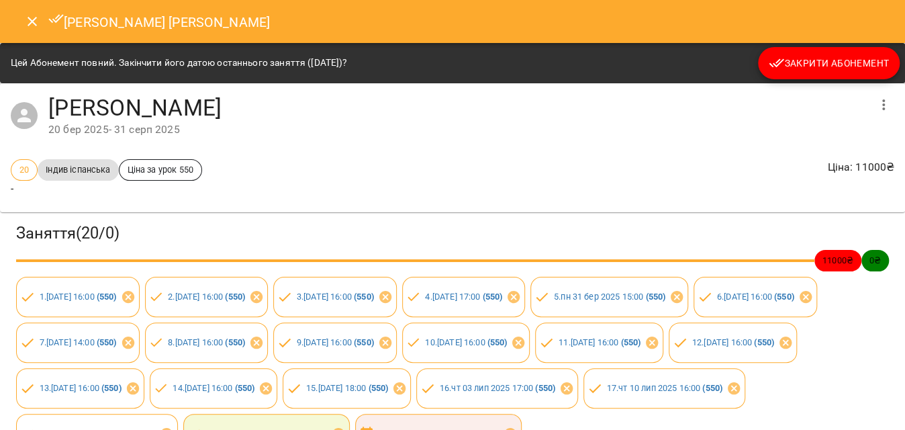
click at [29, 18] on icon "Close" at bounding box center [32, 21] width 9 height 9
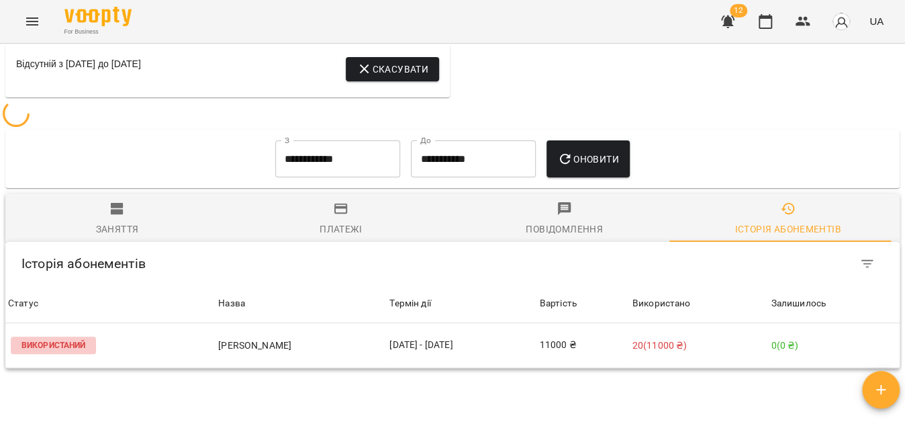
click at [720, 14] on button "button" at bounding box center [727, 21] width 32 height 32
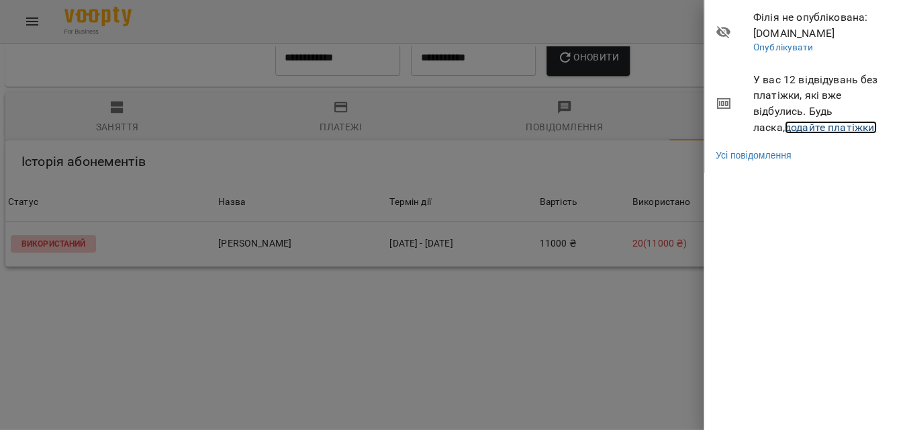
click at [787, 124] on link "додайте платіжки!" at bounding box center [831, 127] width 93 height 13
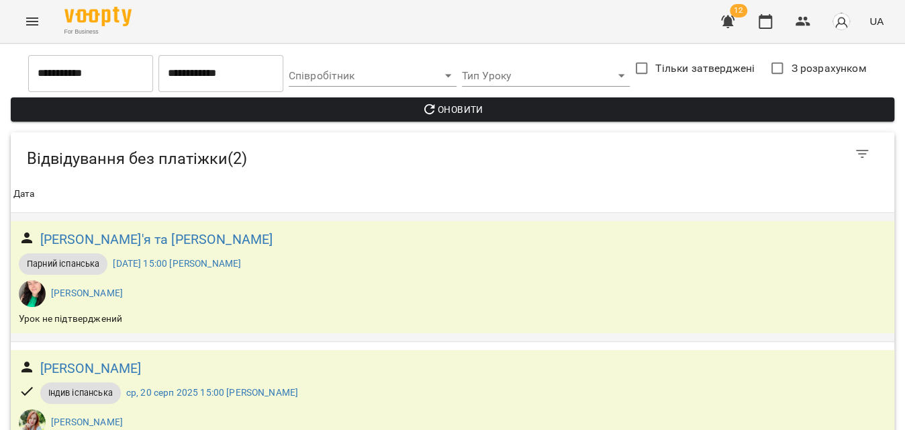
scroll to position [62, 0]
click at [131, 358] on h6 "[PERSON_NAME]" at bounding box center [90, 368] width 101 height 21
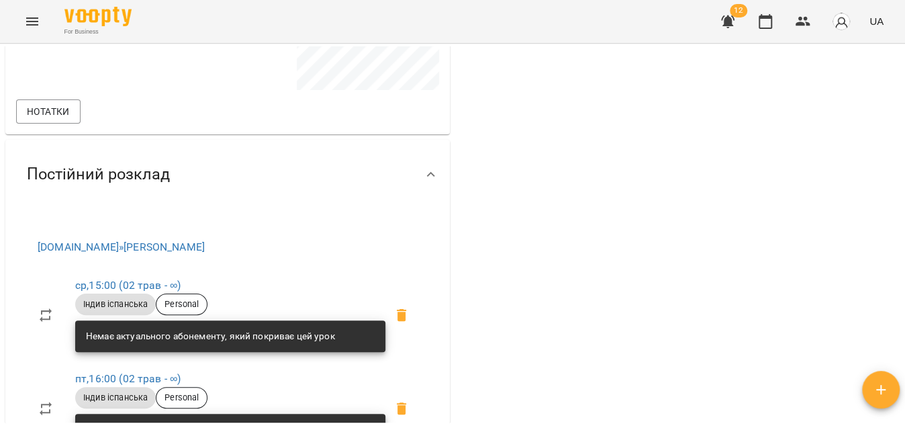
scroll to position [732, 0]
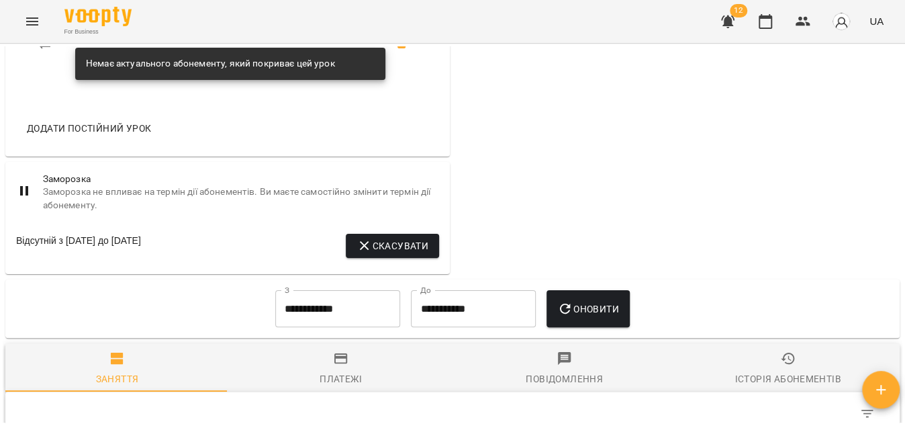
click at [312, 328] on input "**********" at bounding box center [337, 309] width 125 height 38
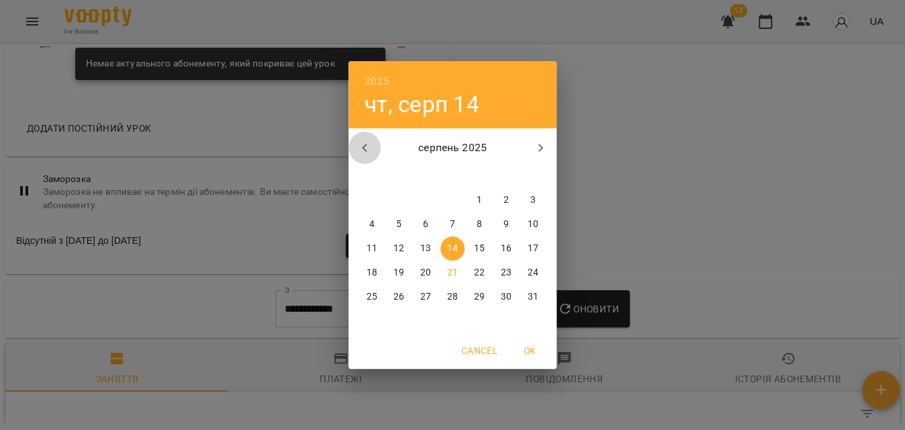
click at [366, 152] on icon "button" at bounding box center [364, 148] width 16 height 16
click at [534, 197] on p "1" at bounding box center [532, 199] width 5 height 13
type input "**********"
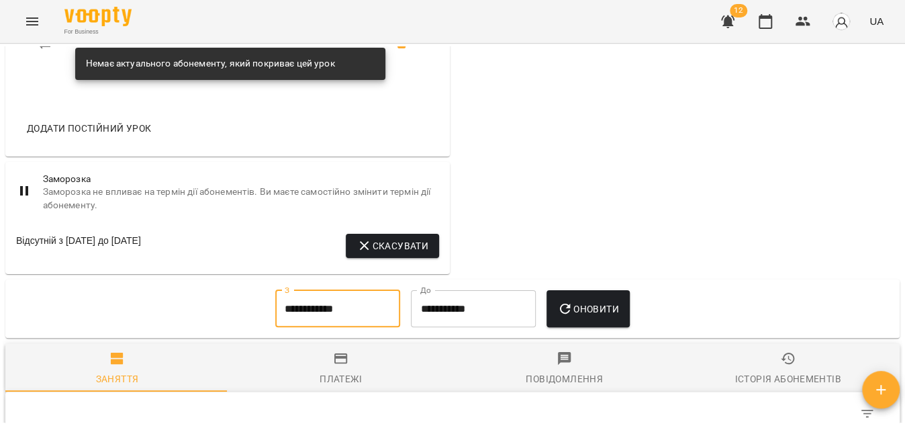
click at [593, 328] on button "Оновити" at bounding box center [587, 309] width 83 height 38
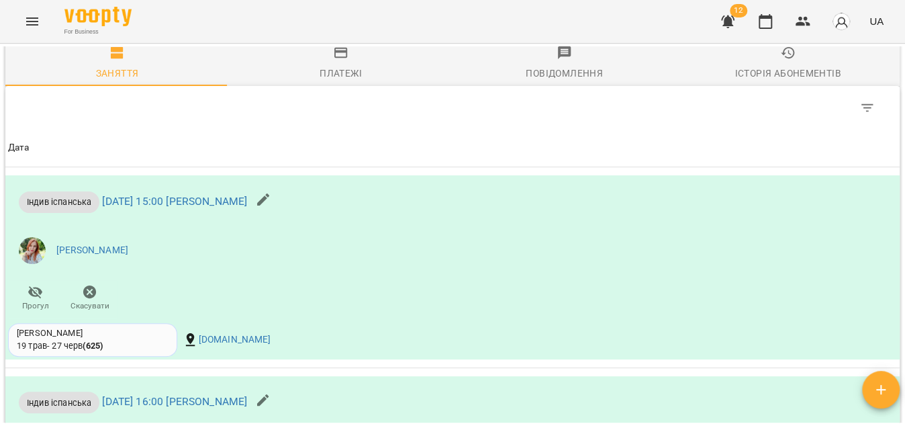
click at [757, 77] on div "Історія абонементів" at bounding box center [787, 73] width 106 height 16
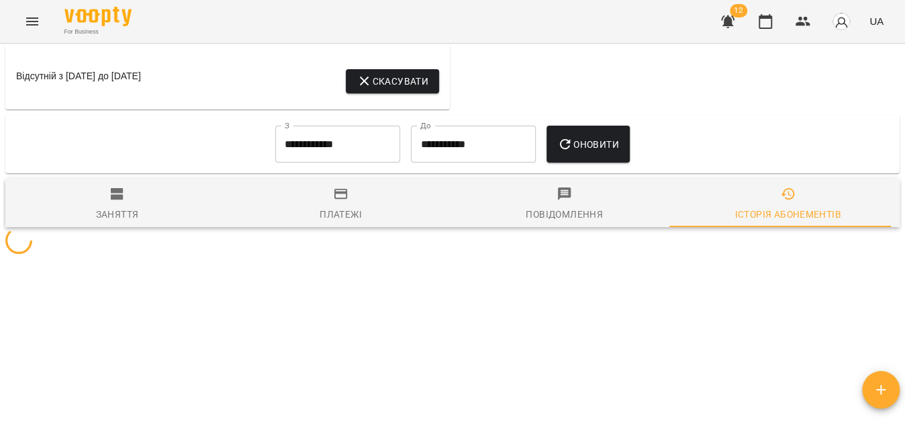
scroll to position [1037, 0]
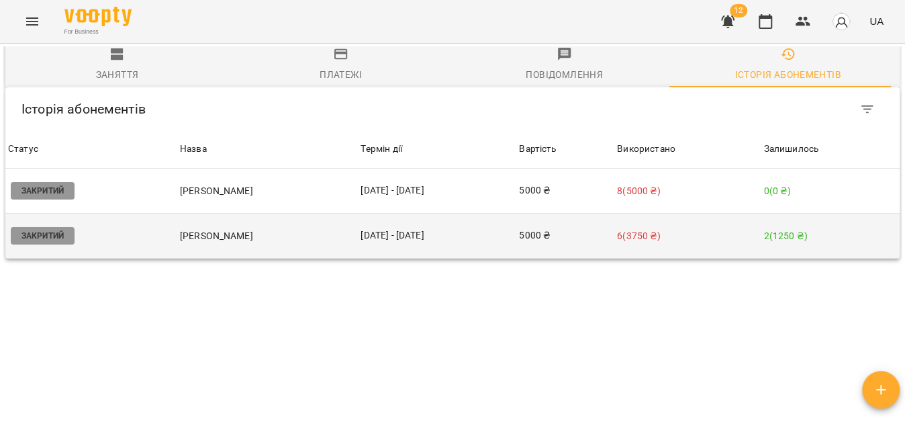
click at [674, 258] on td "6 ( 3750 ₴ )" at bounding box center [687, 235] width 146 height 45
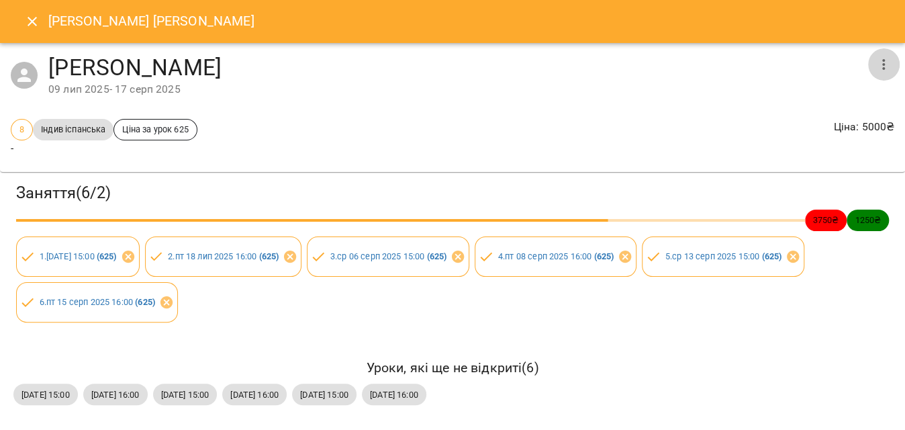
click at [875, 65] on icon "button" at bounding box center [883, 64] width 16 height 16
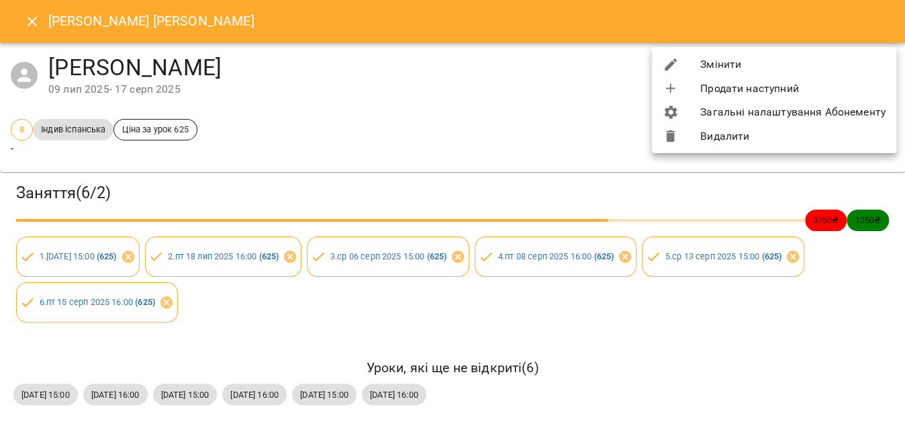
click at [713, 61] on li "Змінити" at bounding box center [774, 64] width 244 height 24
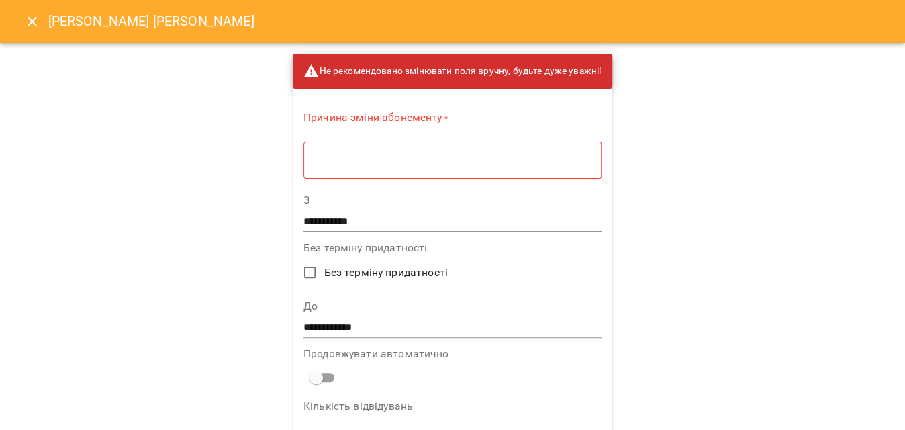
click at [468, 165] on textarea at bounding box center [452, 160] width 279 height 13
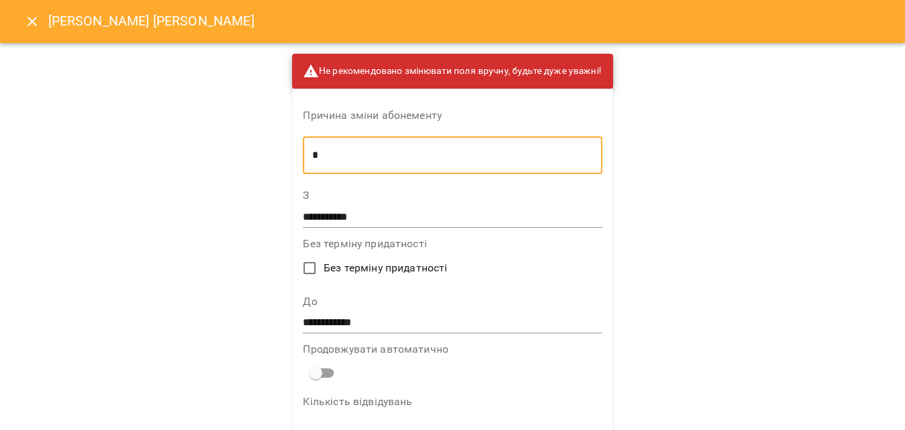
scroll to position [121, 0]
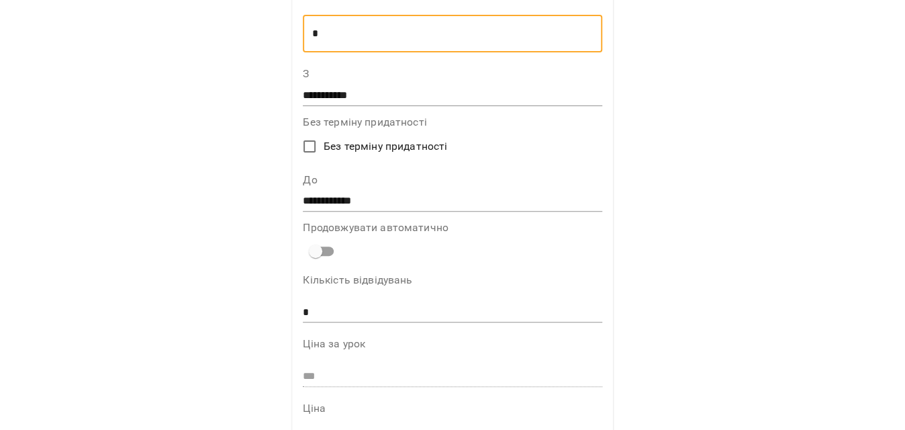
type textarea "*"
click at [361, 199] on input "**********" at bounding box center [452, 201] width 299 height 21
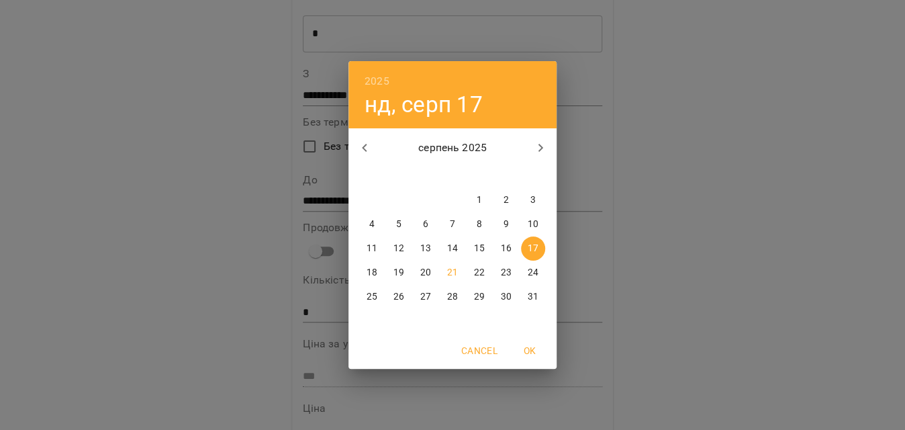
click at [525, 291] on span "31" at bounding box center [533, 296] width 24 height 13
type input "**********"
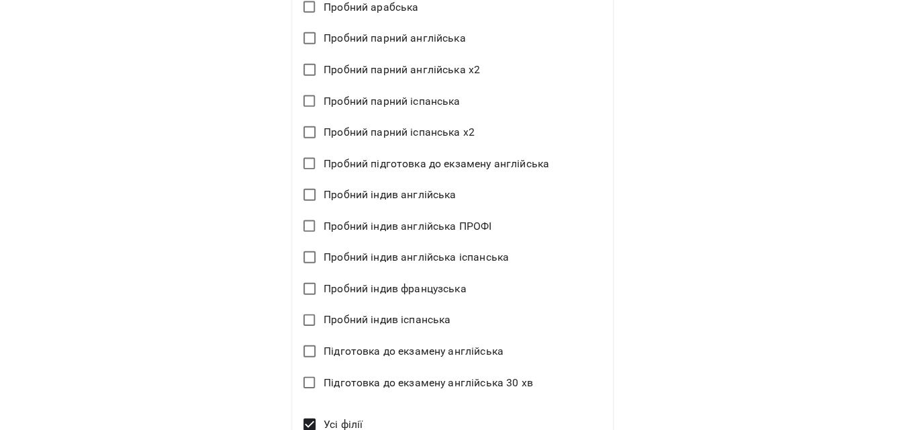
scroll to position [1736, 0]
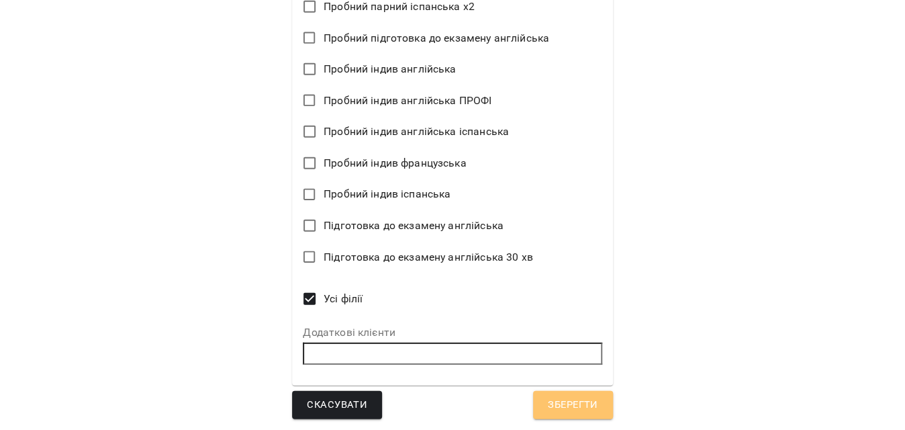
click at [596, 411] on button "Зберегти" at bounding box center [572, 405] width 79 height 28
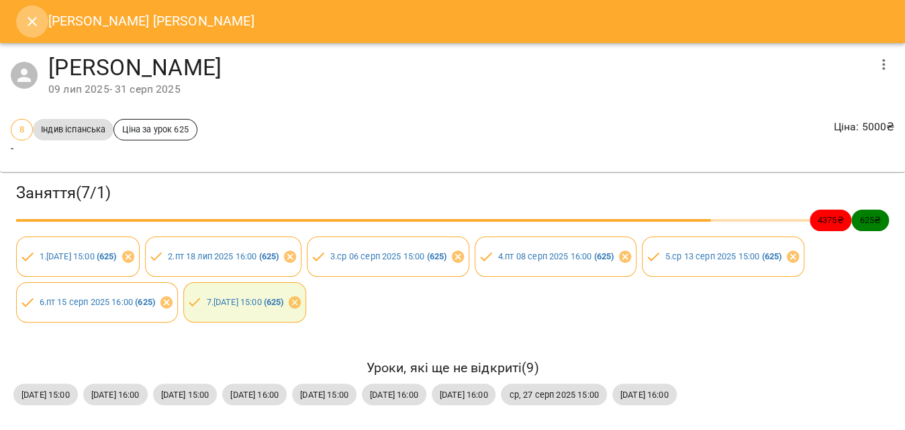
click at [28, 32] on button "Close" at bounding box center [32, 21] width 32 height 32
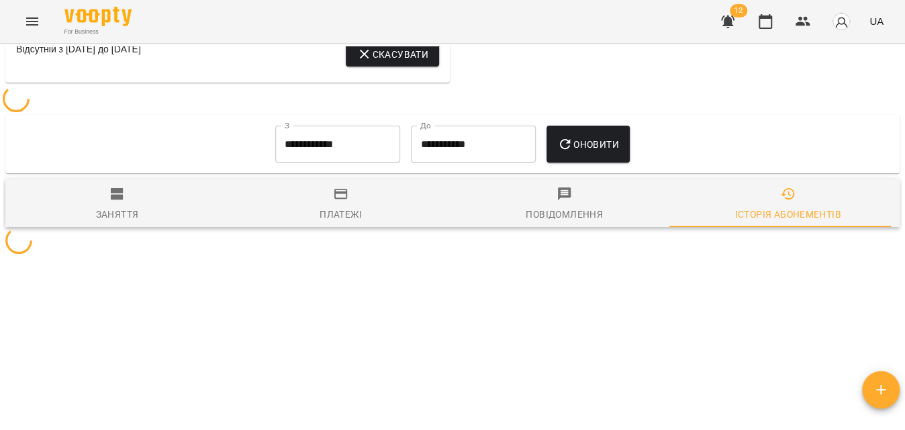
scroll to position [908, 0]
